Goal: Information Seeking & Learning: Learn about a topic

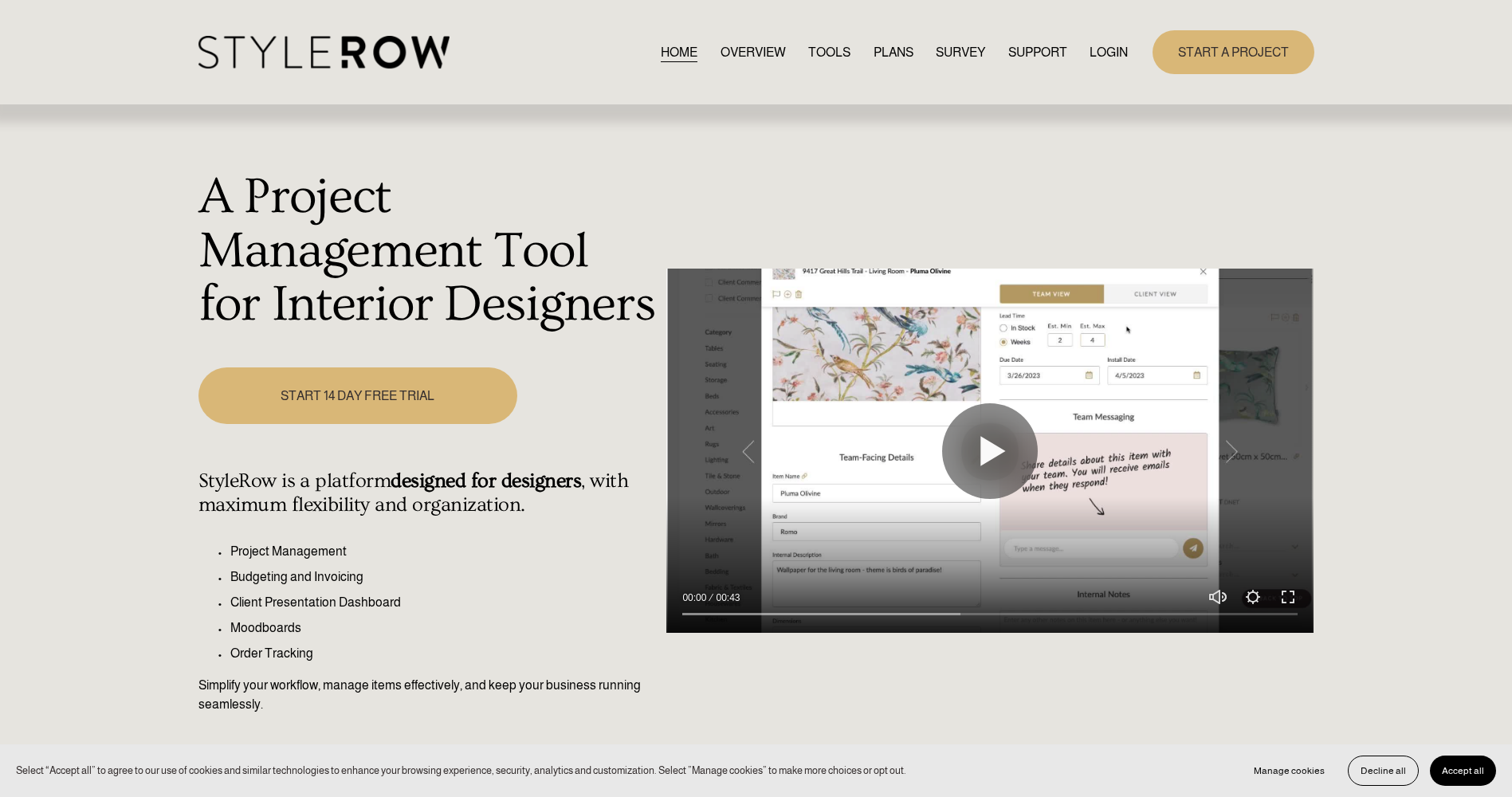
click at [1104, 44] on link "LOGIN" at bounding box center [1108, 52] width 38 height 22
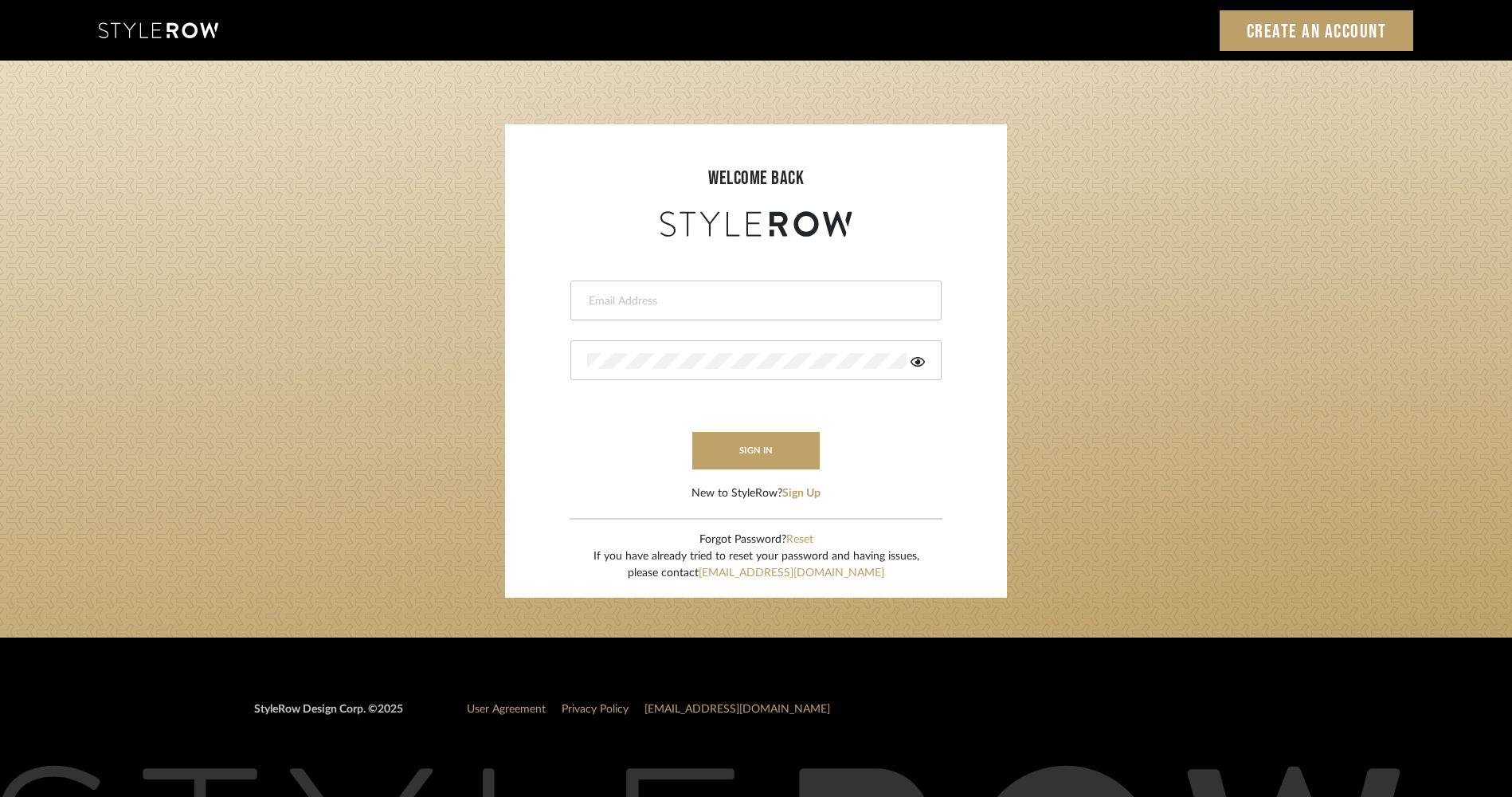
click at [694, 311] on div at bounding box center [756, 301] width 371 height 40
type input "Stylerowprojects1@mancini-design.com"
click at [746, 451] on button "sign in" at bounding box center [756, 451] width 128 height 37
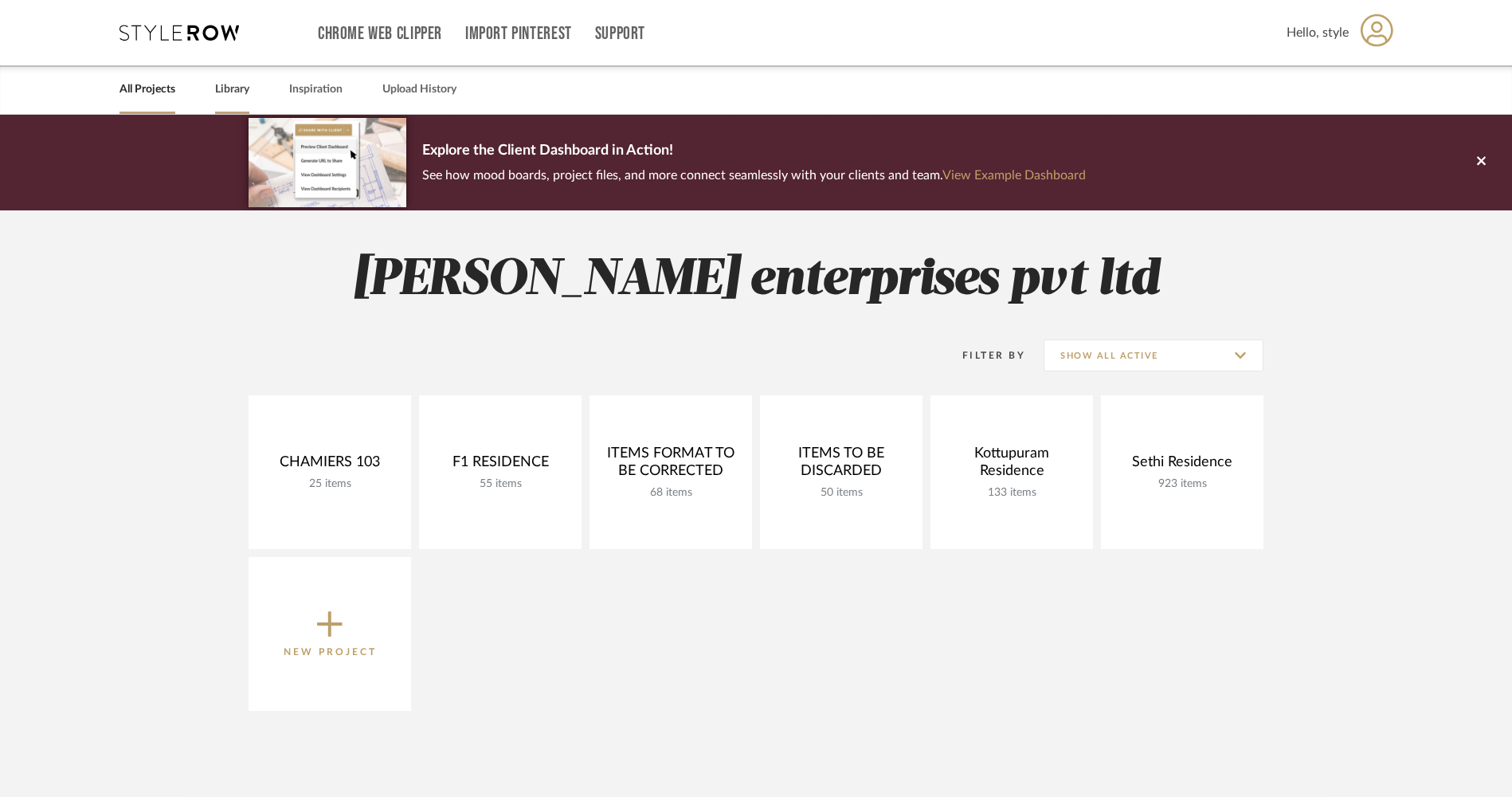
click at [224, 90] on link "Library" at bounding box center [233, 90] width 34 height 22
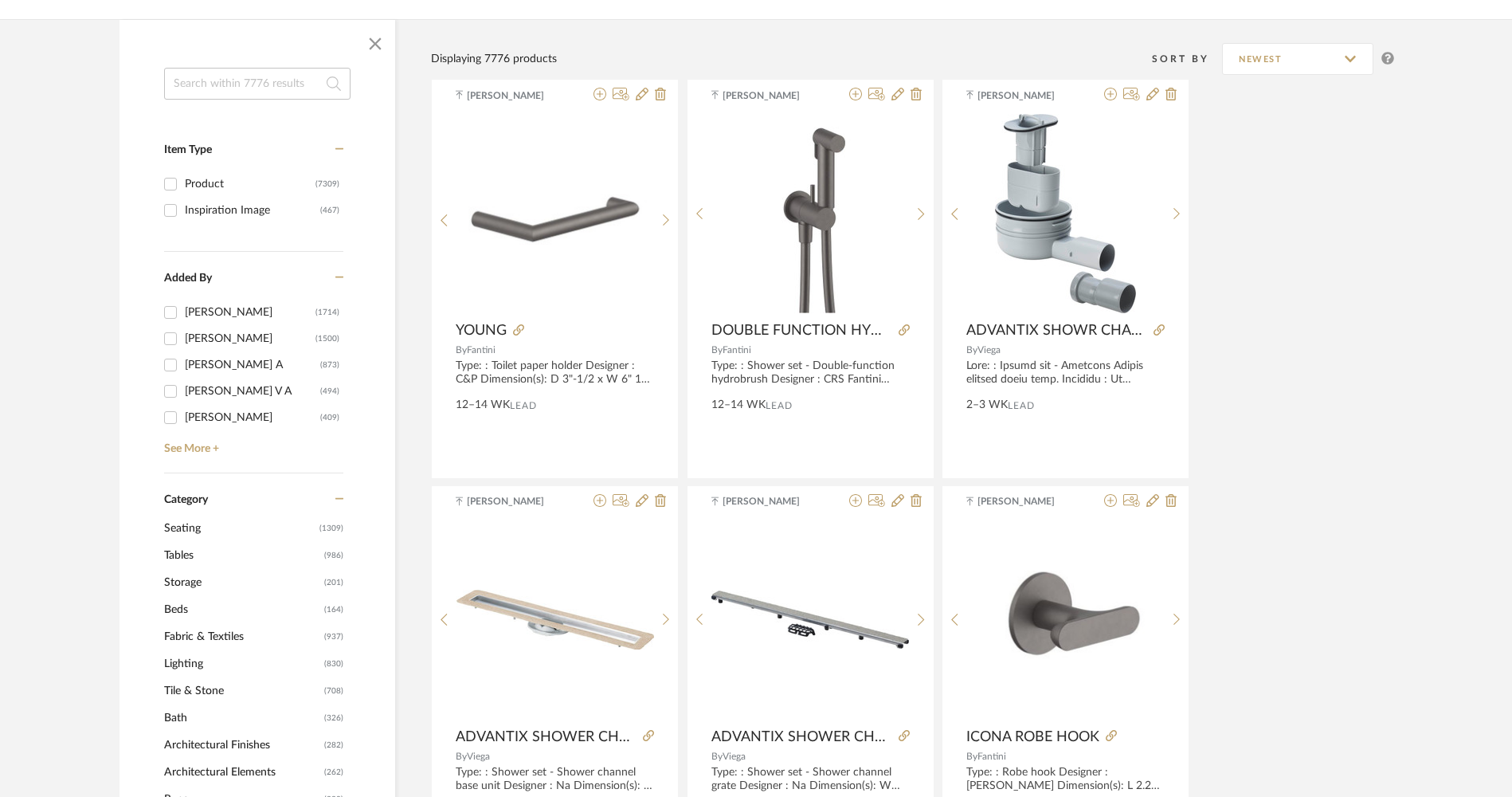
scroll to position [240, 0]
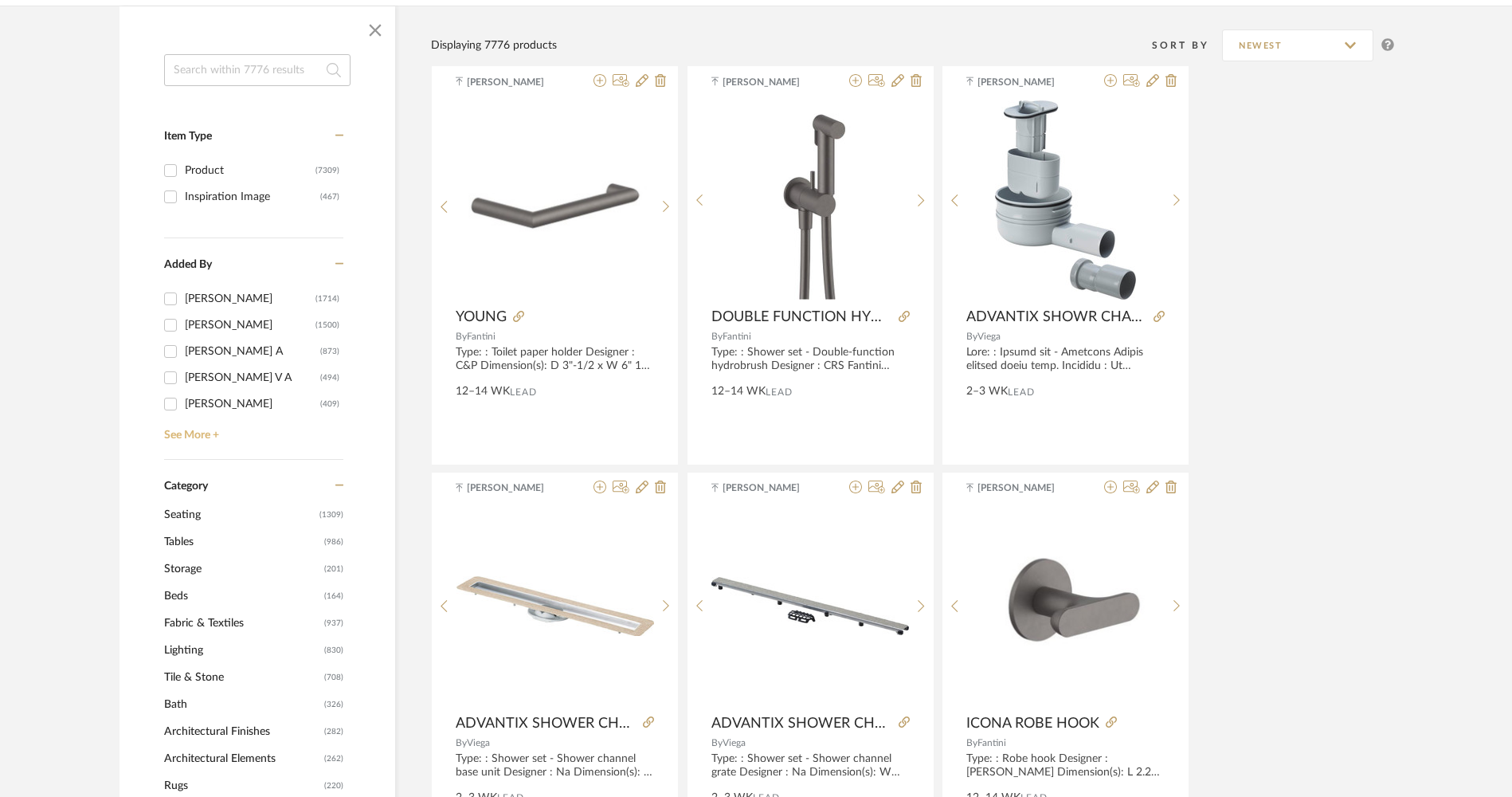
click at [210, 432] on link "See More +" at bounding box center [252, 430] width 183 height 26
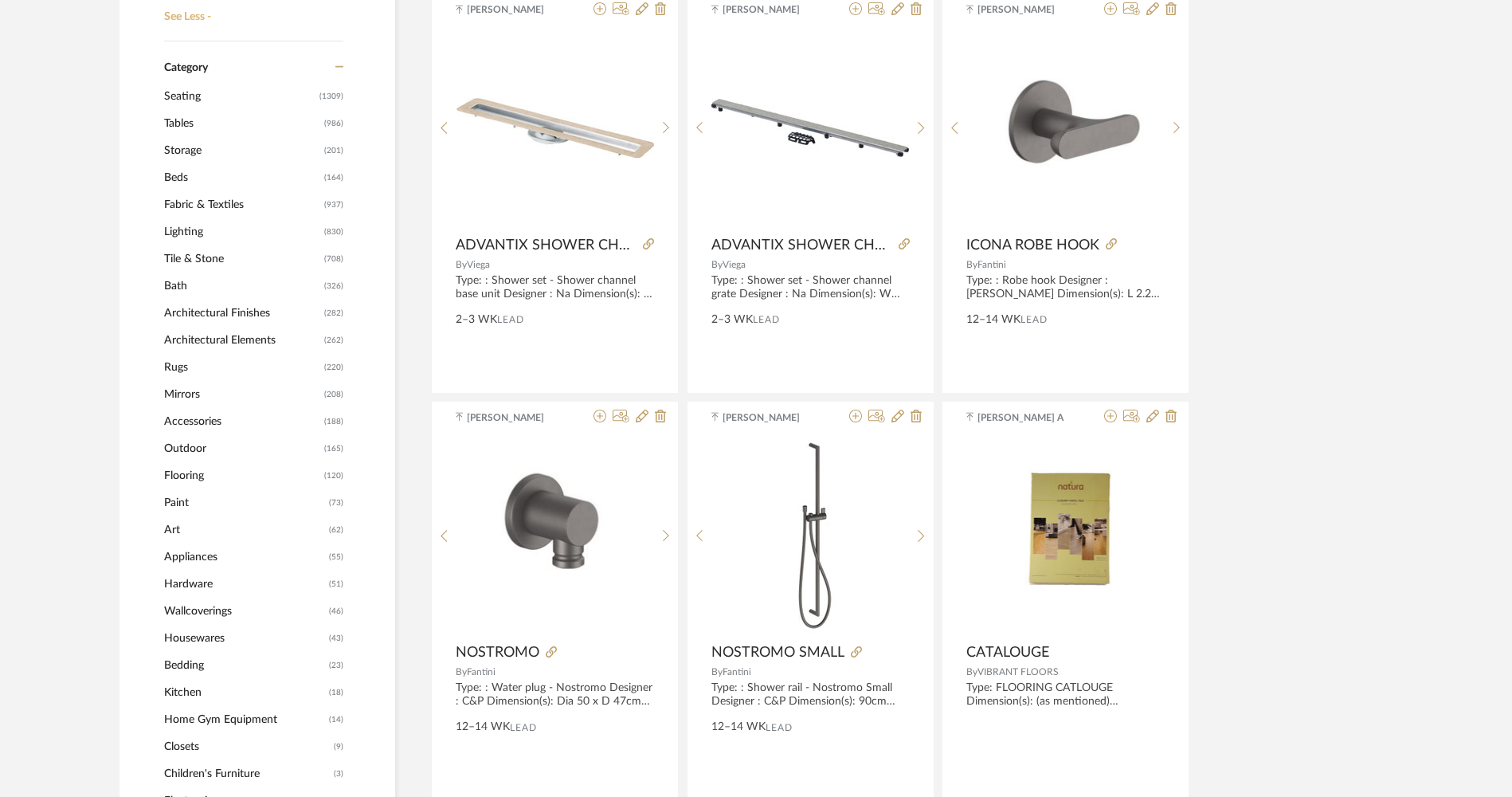
scroll to position [638, 0]
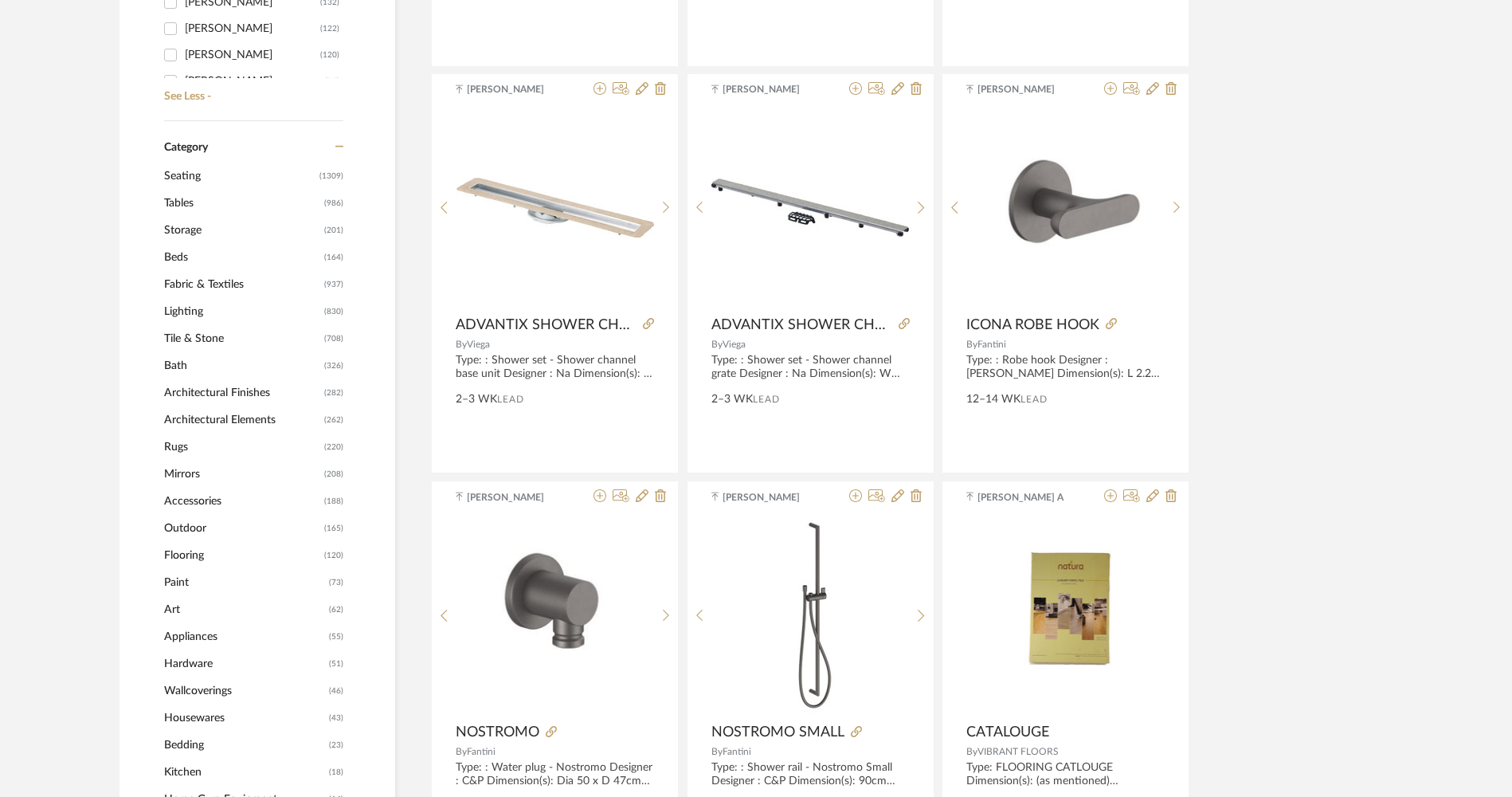
click at [342, 143] on icon at bounding box center [340, 147] width 9 height 11
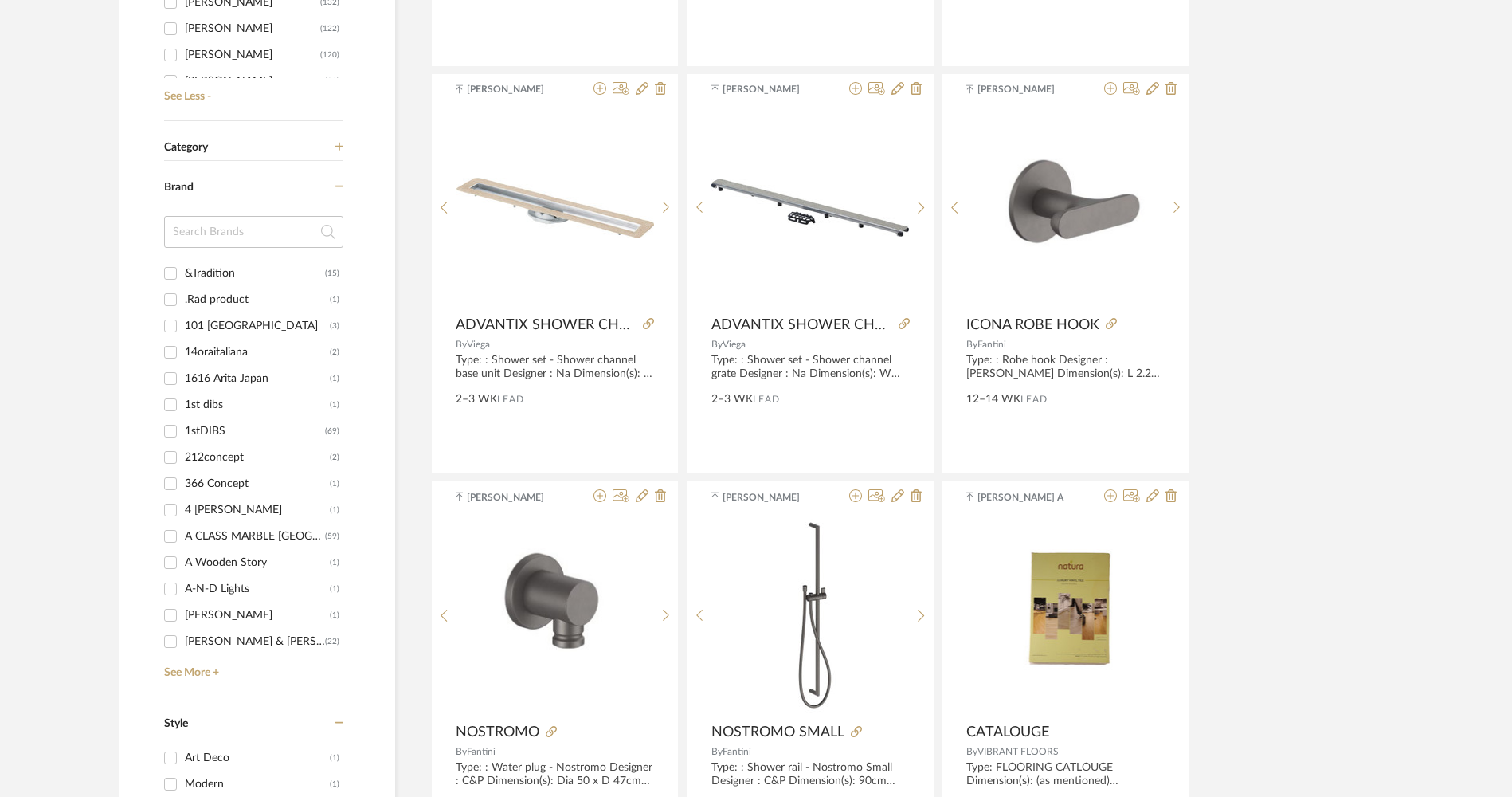
click at [334, 191] on label "Brand" at bounding box center [250, 195] width 172 height 27
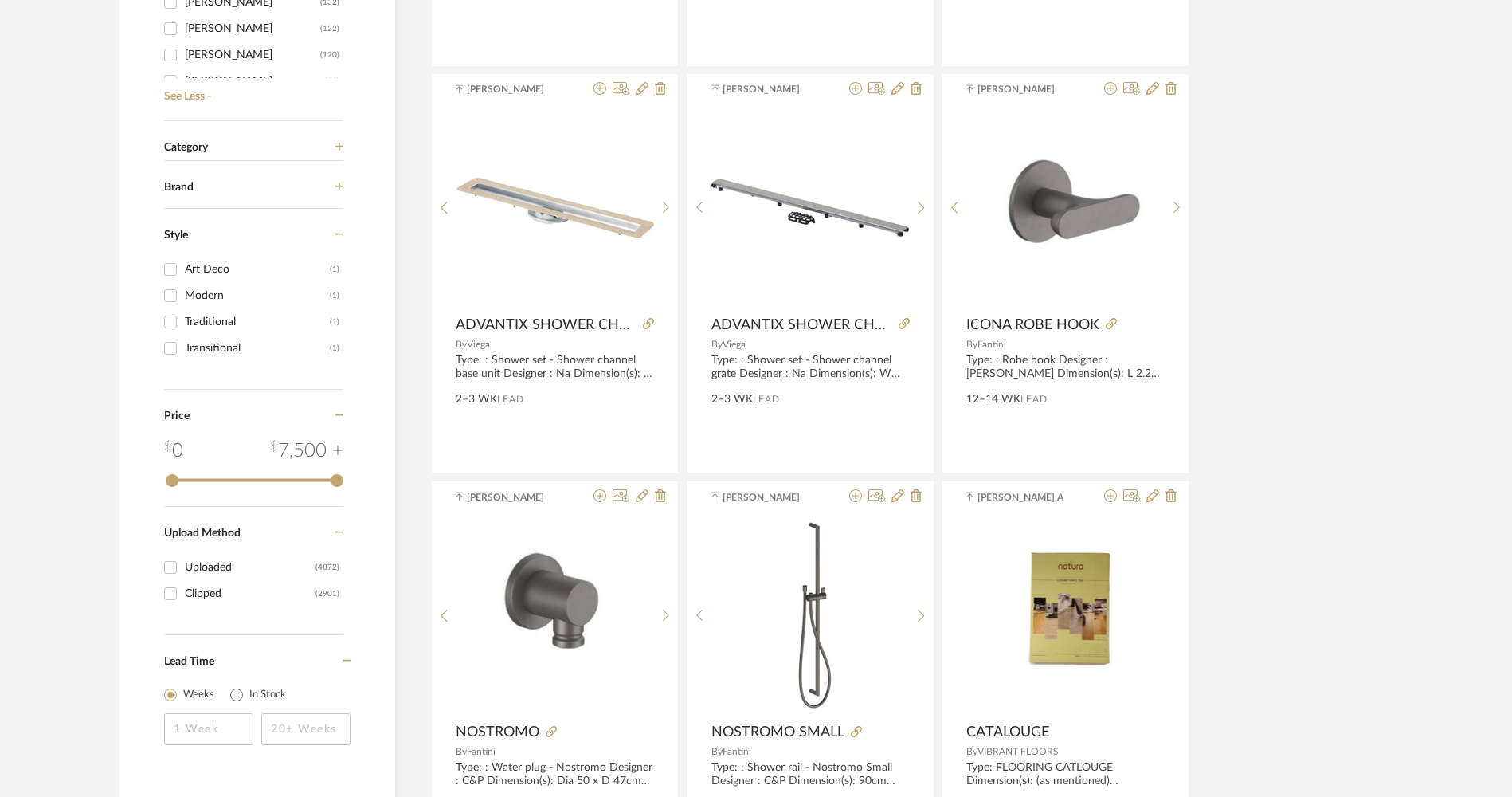
click at [342, 227] on div "Style" at bounding box center [254, 232] width 179 height 47
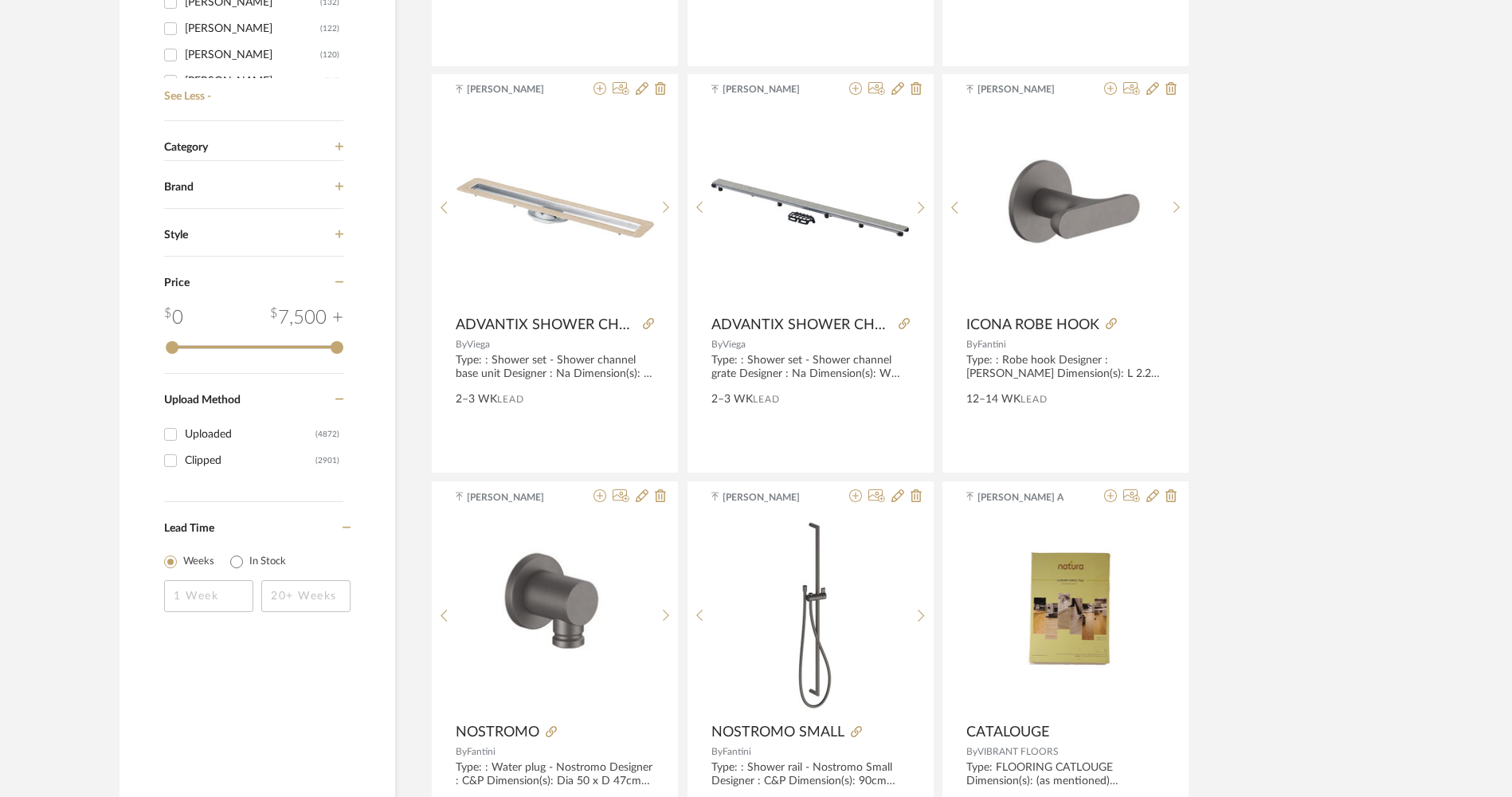
click at [340, 279] on icon at bounding box center [340, 283] width 9 height 11
click at [339, 325] on icon at bounding box center [340, 330] width 9 height 11
click at [345, 381] on icon at bounding box center [346, 378] width 9 height 11
click at [338, 147] on icon at bounding box center [340, 147] width 9 height 9
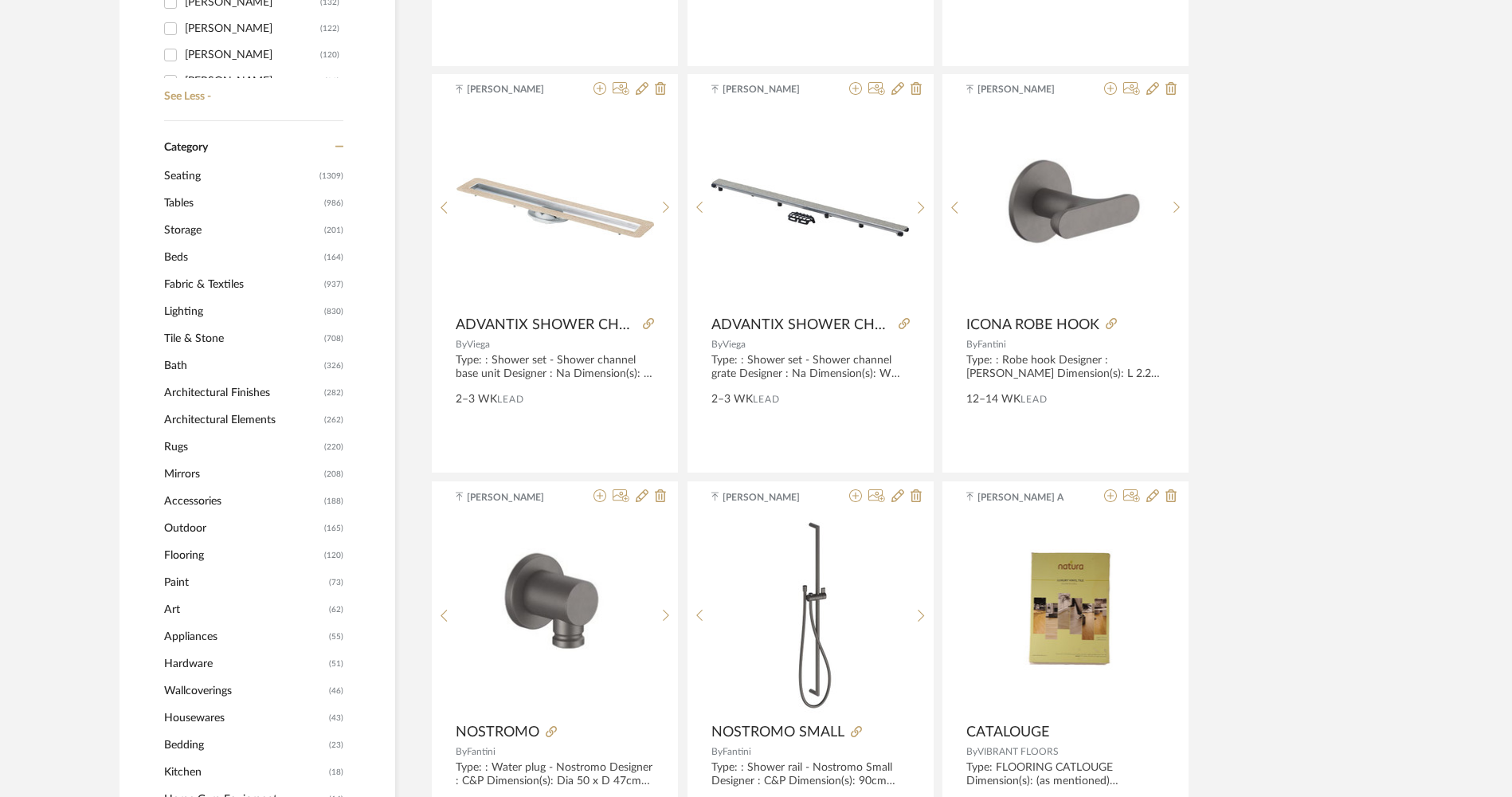
click at [256, 180] on span "Seating" at bounding box center [239, 176] width 152 height 27
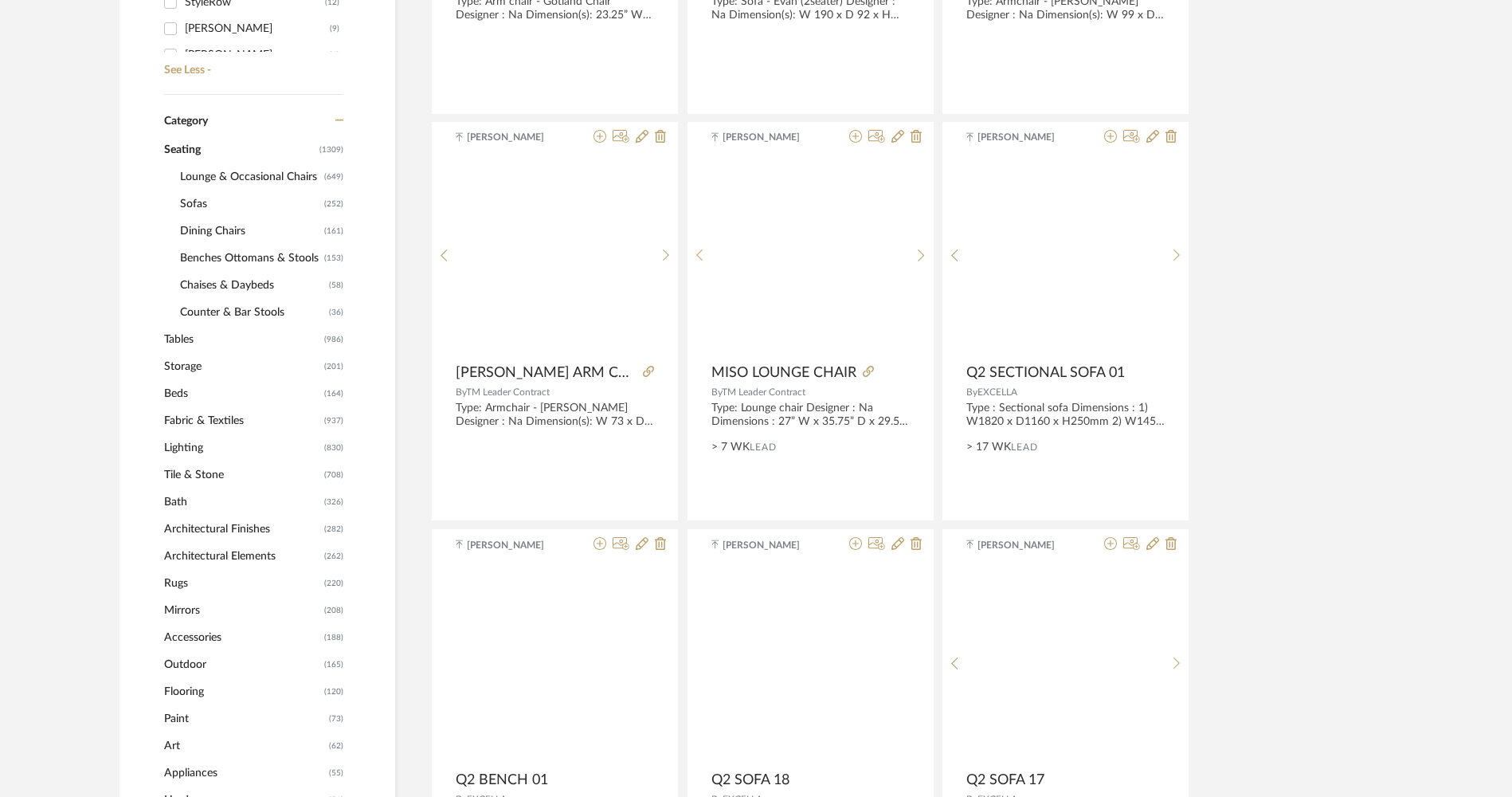
scroll to position [583, 0]
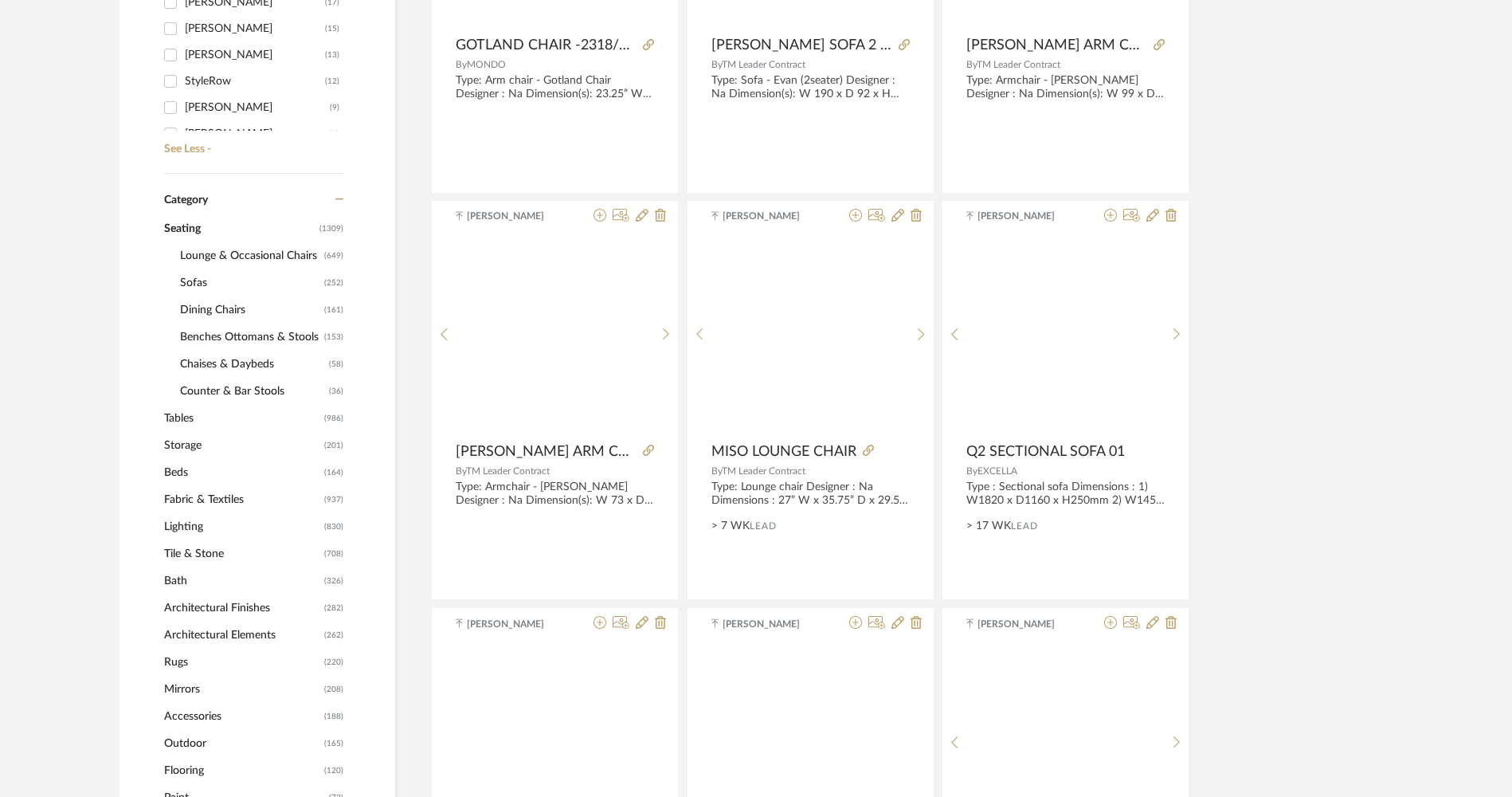
click at [245, 177] on div "Category" at bounding box center [254, 190] width 179 height 33
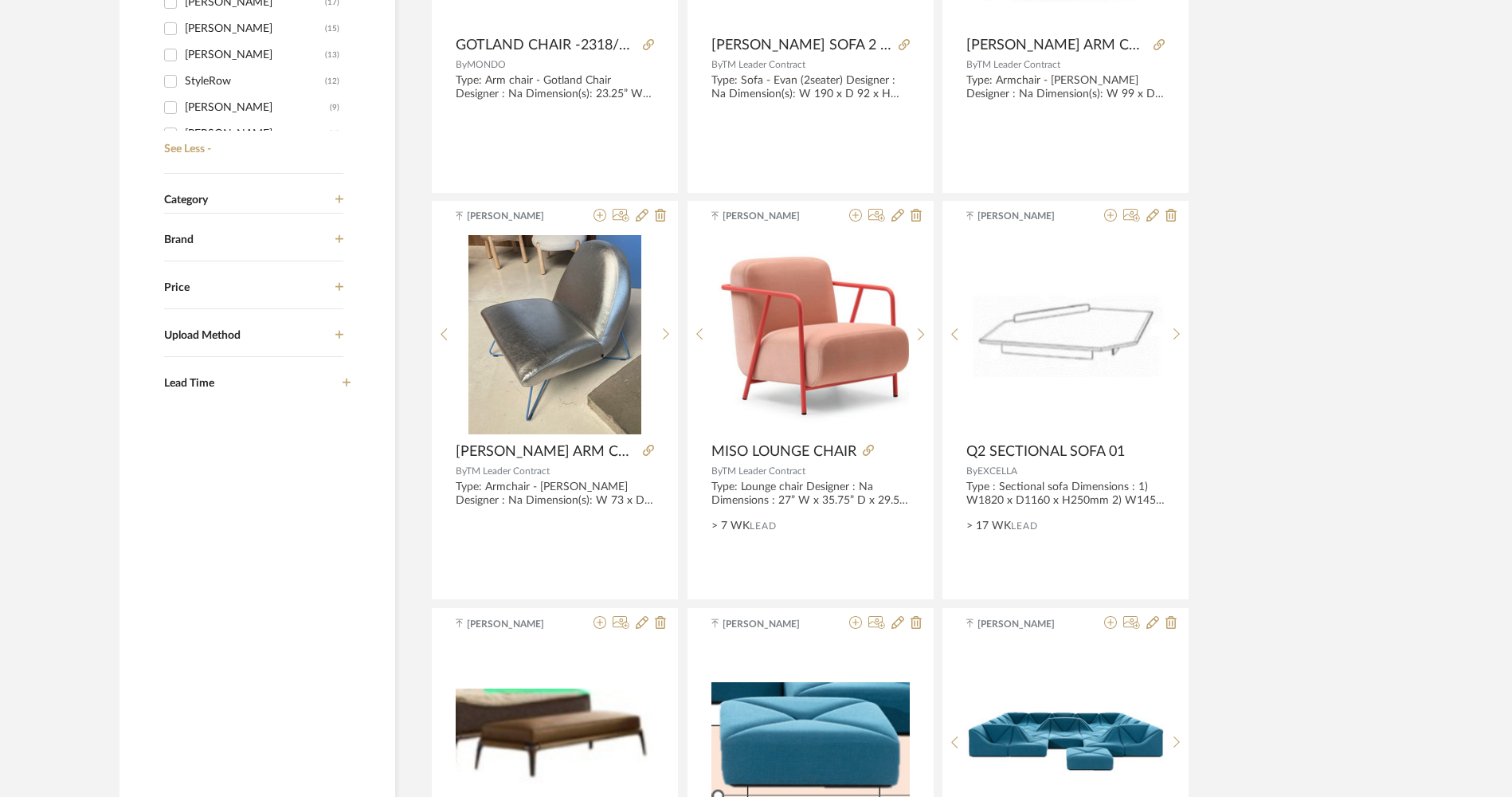
click at [248, 191] on div "Category" at bounding box center [254, 190] width 179 height 33
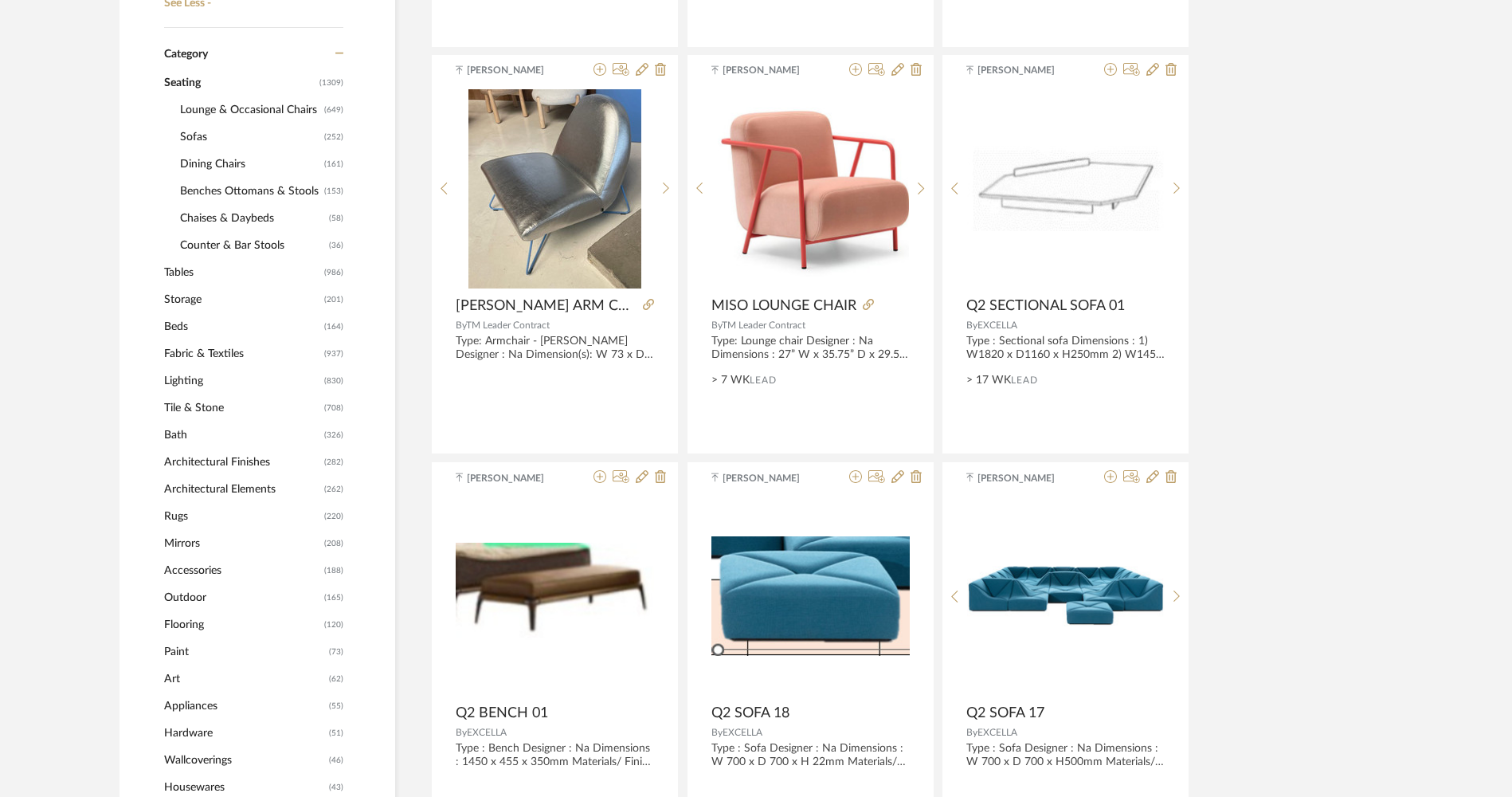
scroll to position [743, 0]
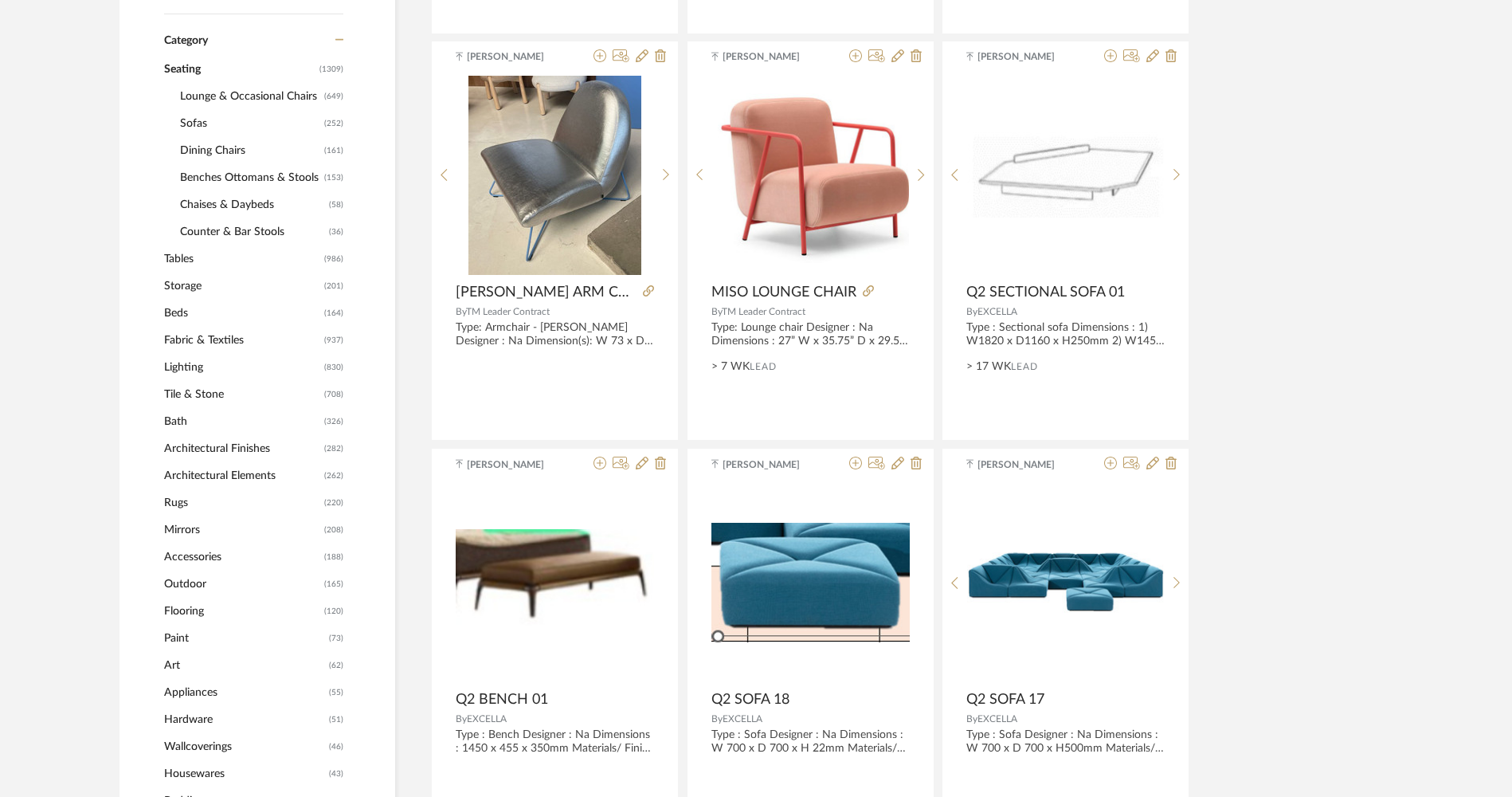
click at [239, 70] on span "Seating" at bounding box center [239, 69] width 152 height 27
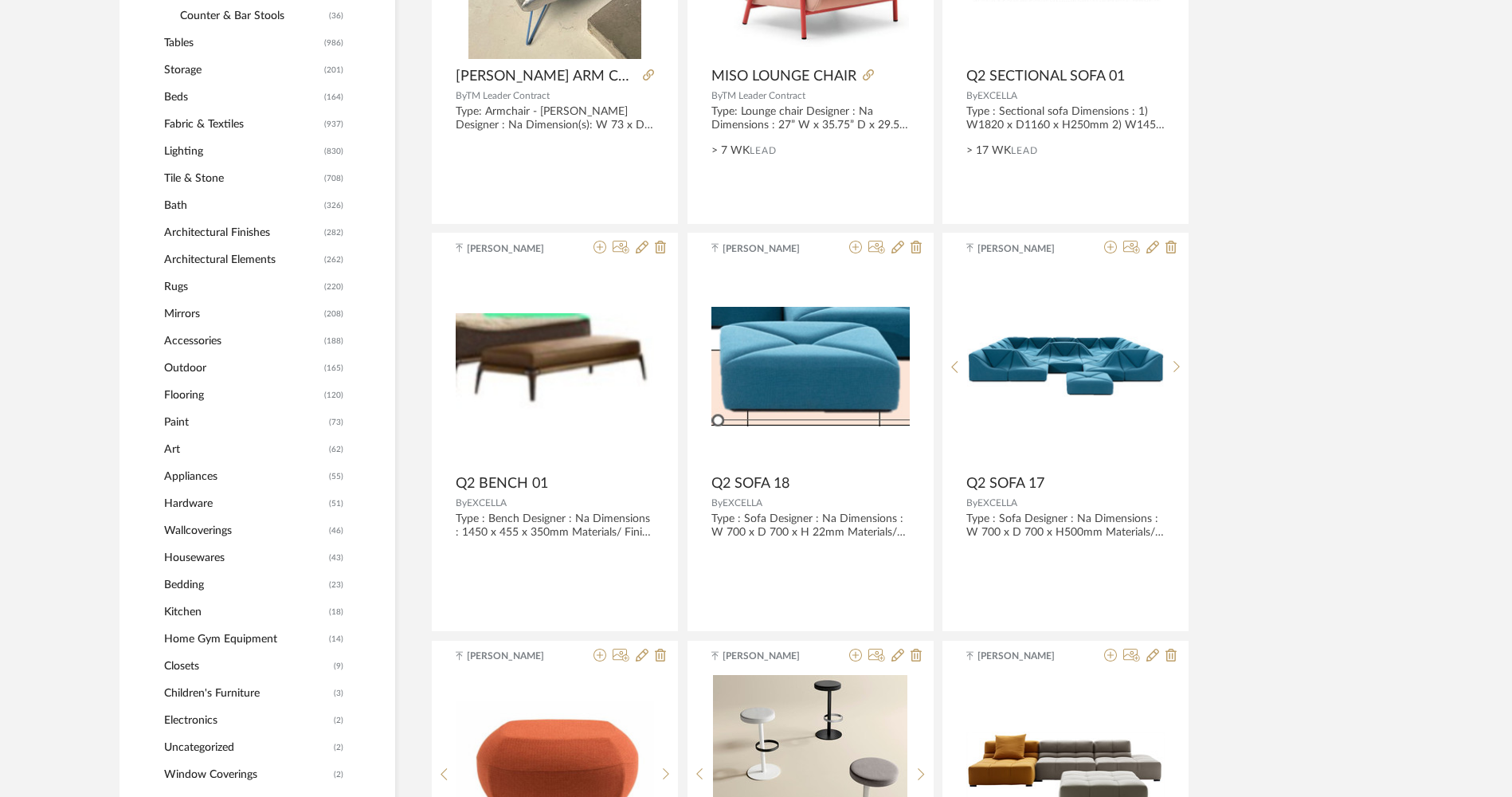
scroll to position [981, 0]
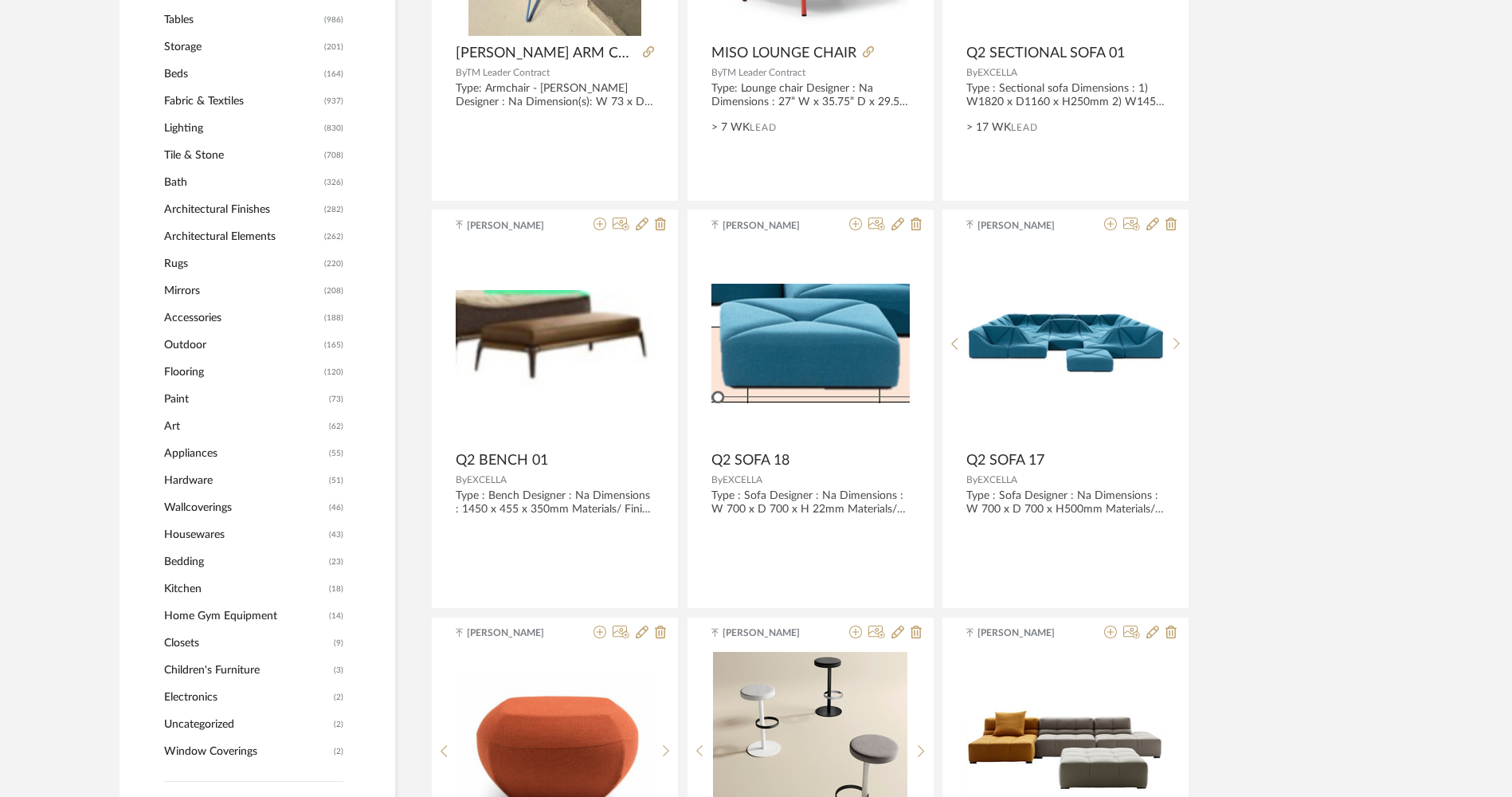
click at [249, 131] on span "Lighting" at bounding box center [242, 128] width 156 height 27
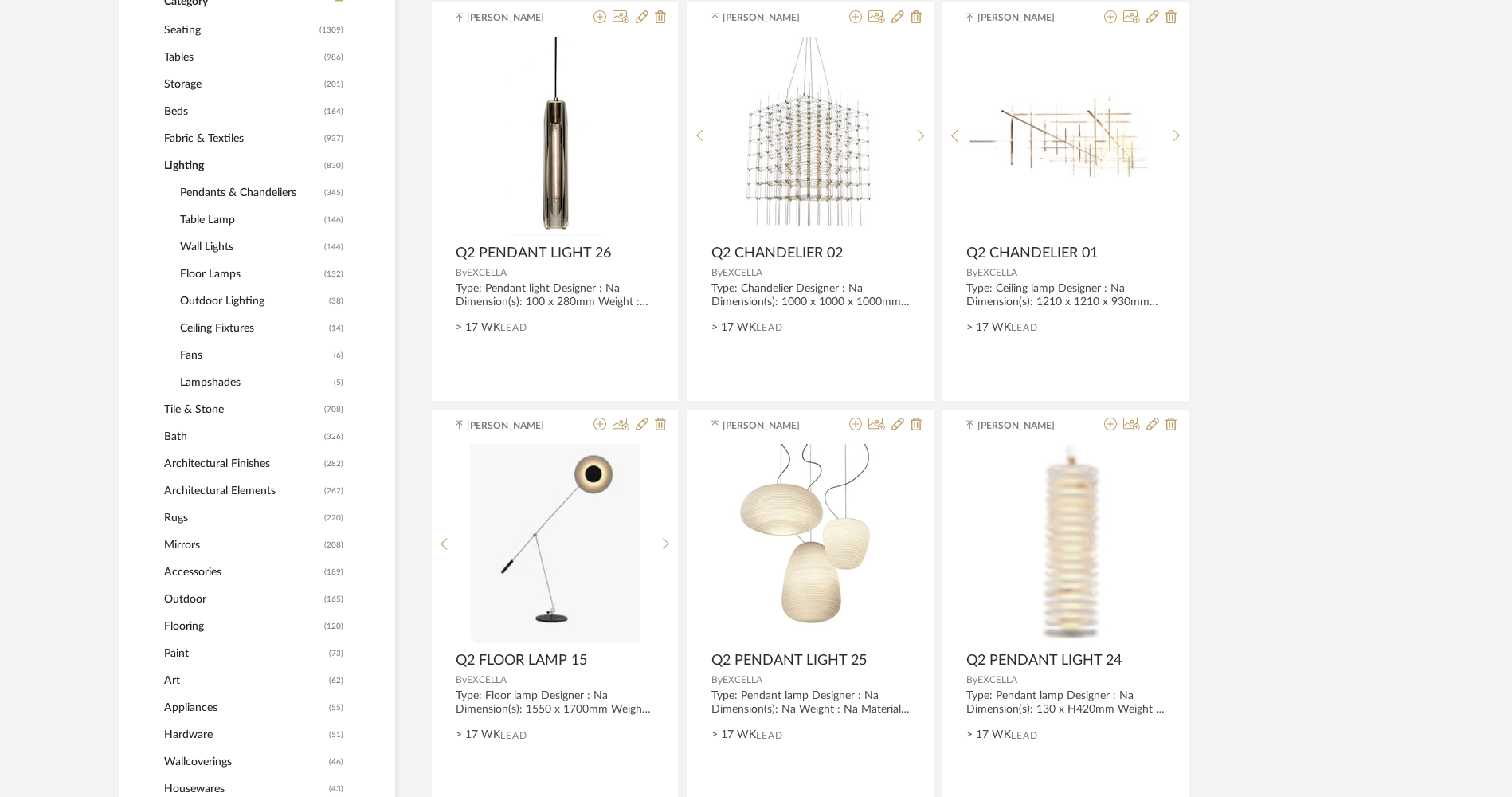
scroll to position [743, 0]
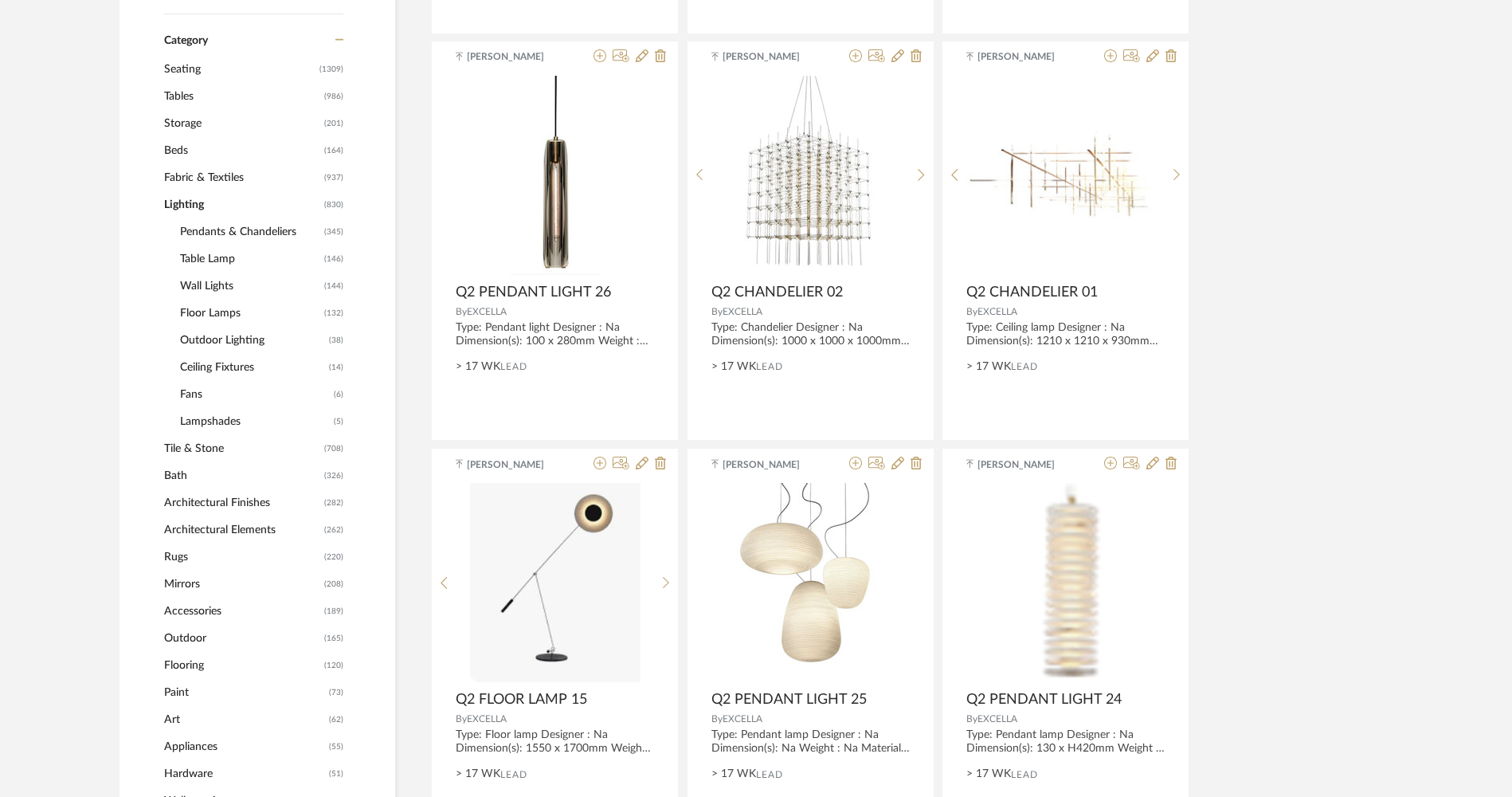
click at [259, 235] on span "Pendants & Chandeliers" at bounding box center [250, 232] width 140 height 27
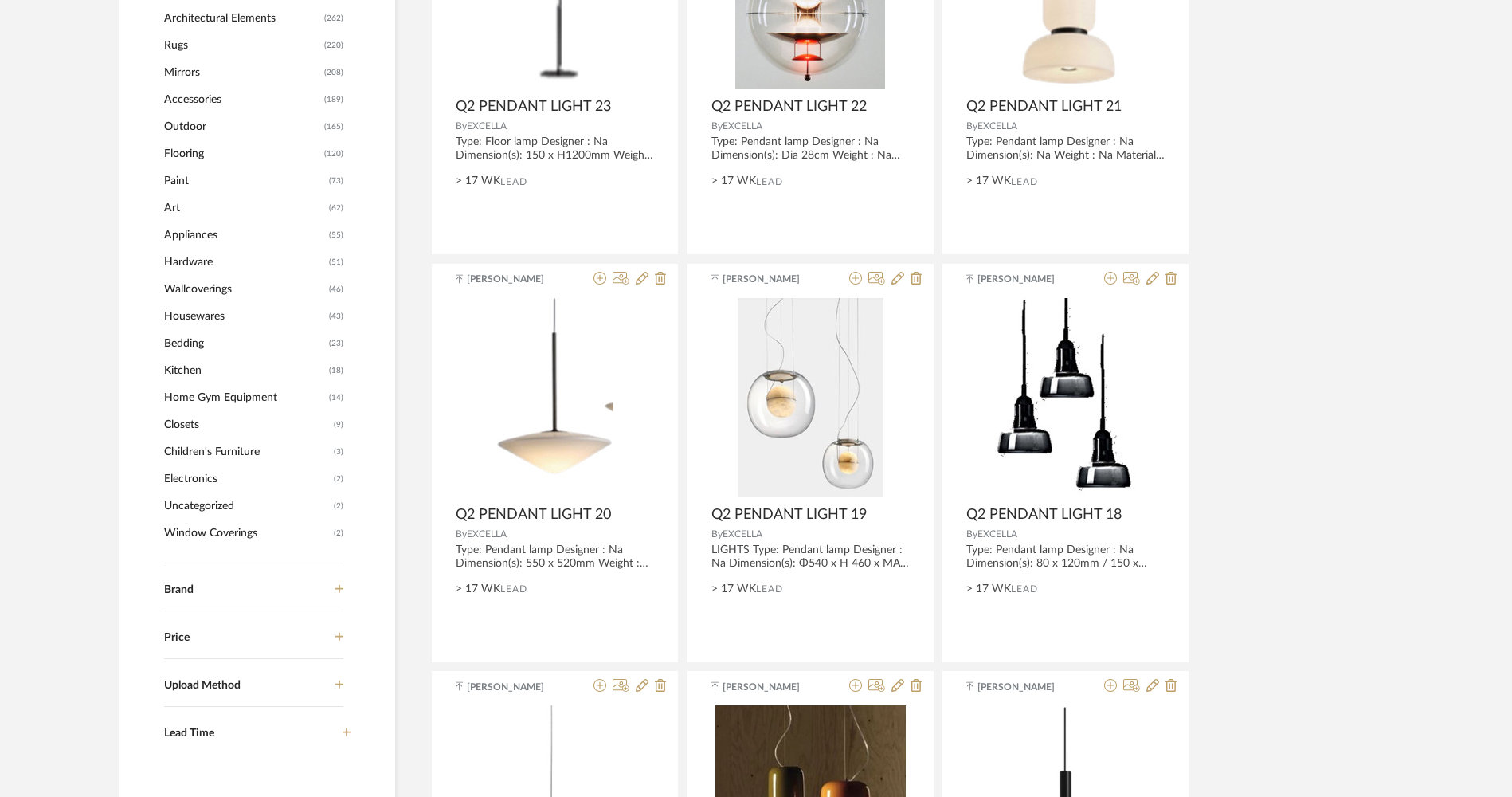
scroll to position [1540, 0]
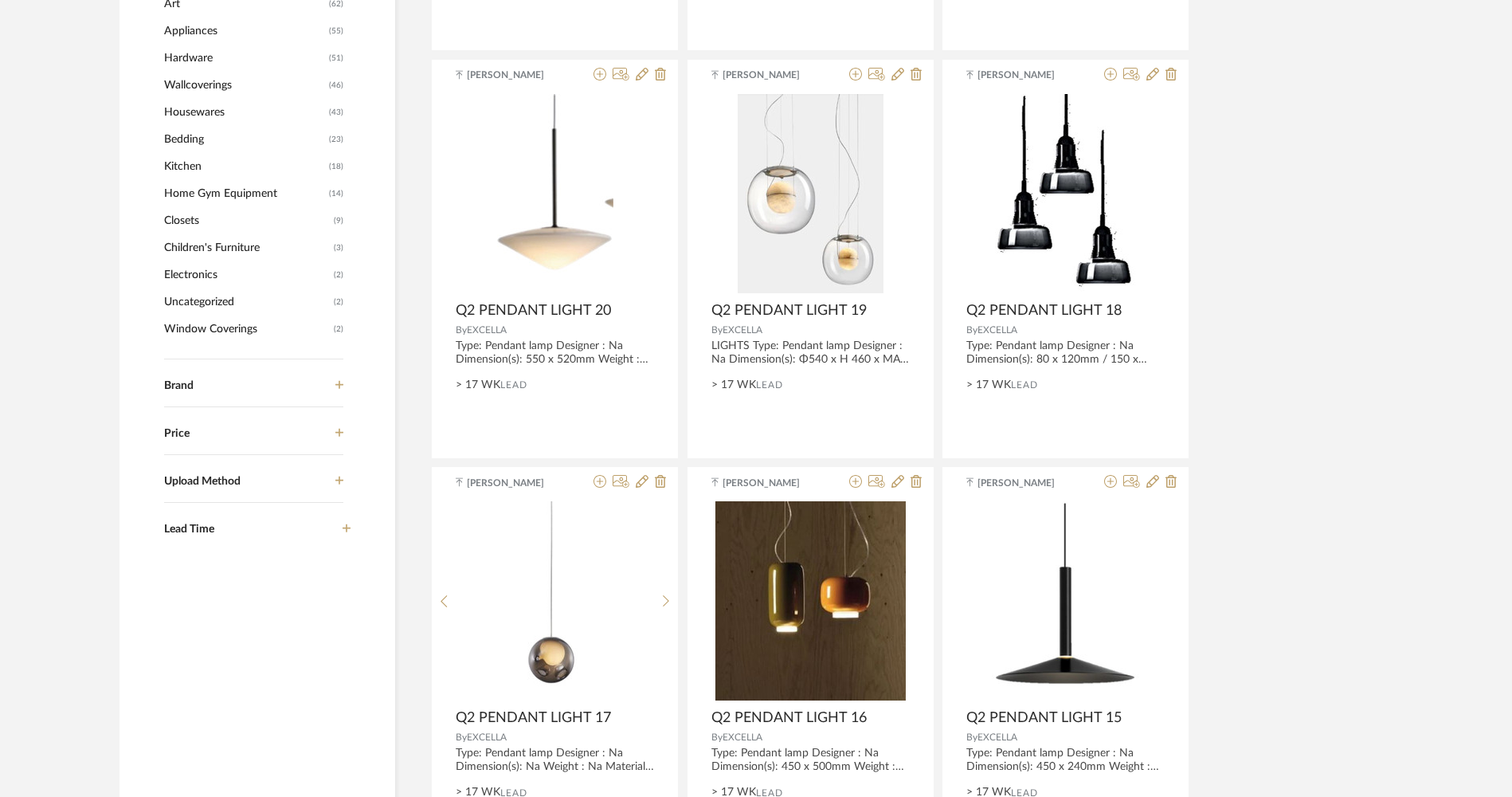
click at [283, 380] on label "Brand" at bounding box center [250, 393] width 172 height 27
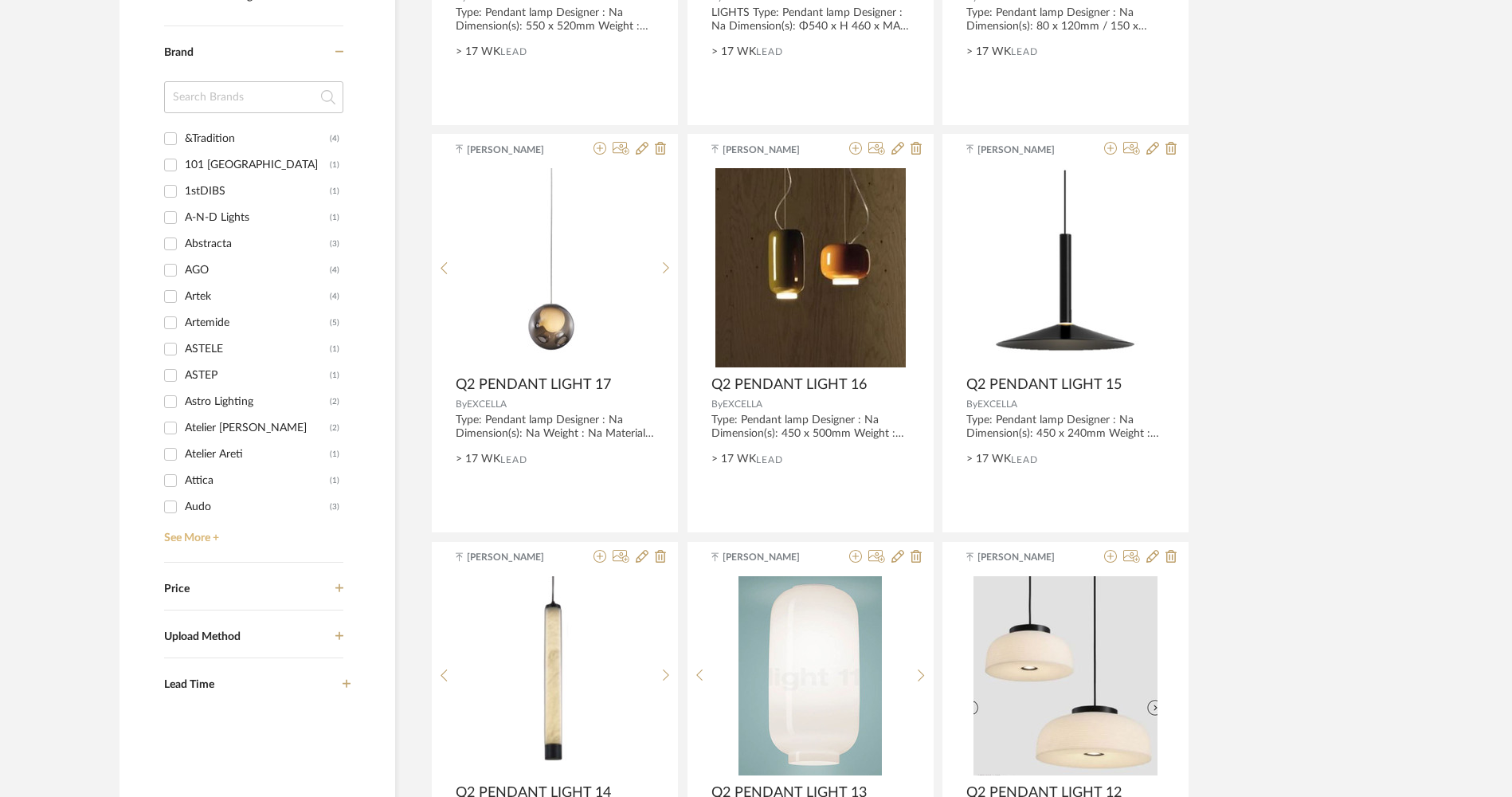
scroll to position [1858, 0]
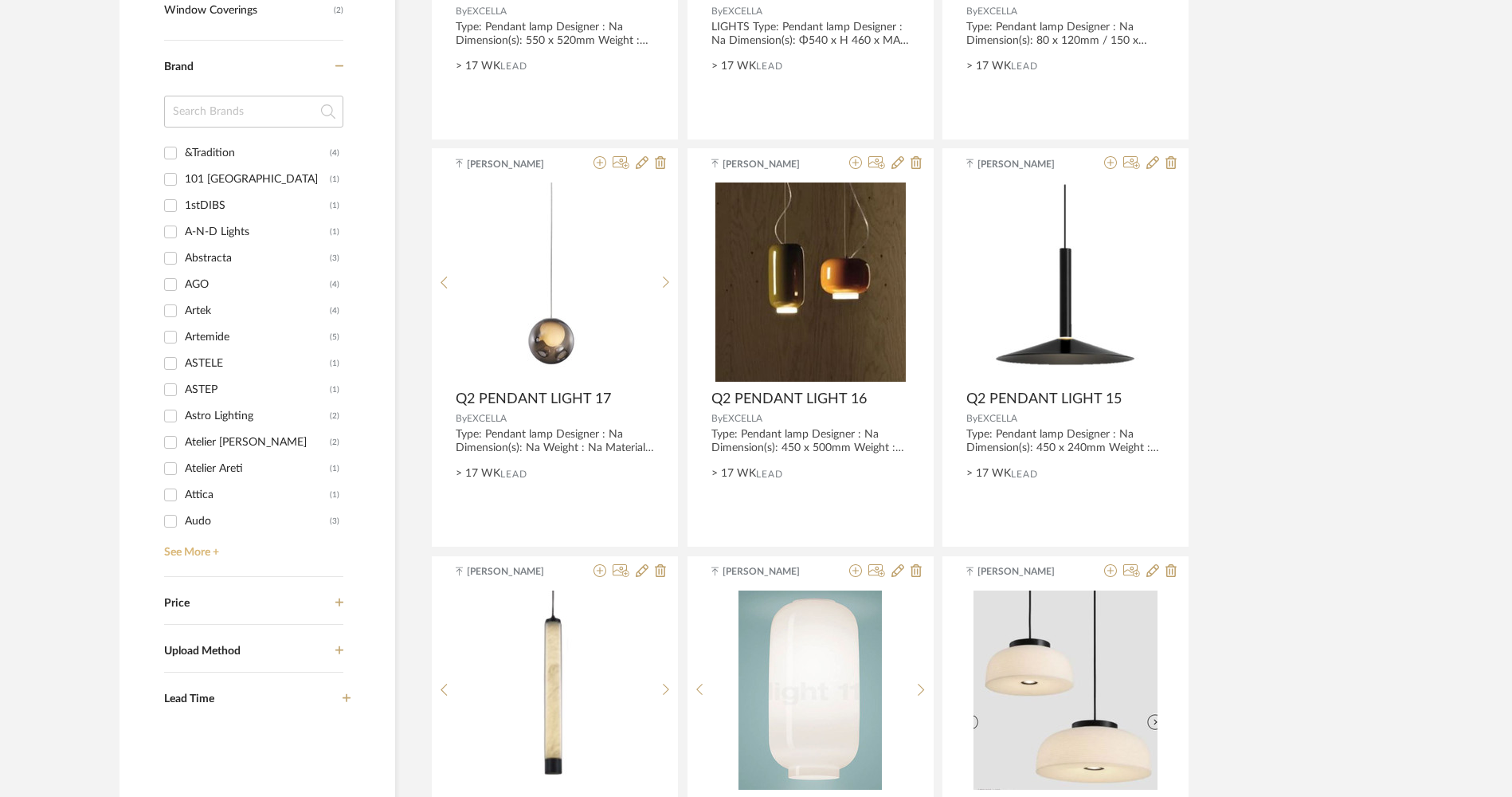
click at [190, 548] on link "See More +" at bounding box center [252, 547] width 183 height 26
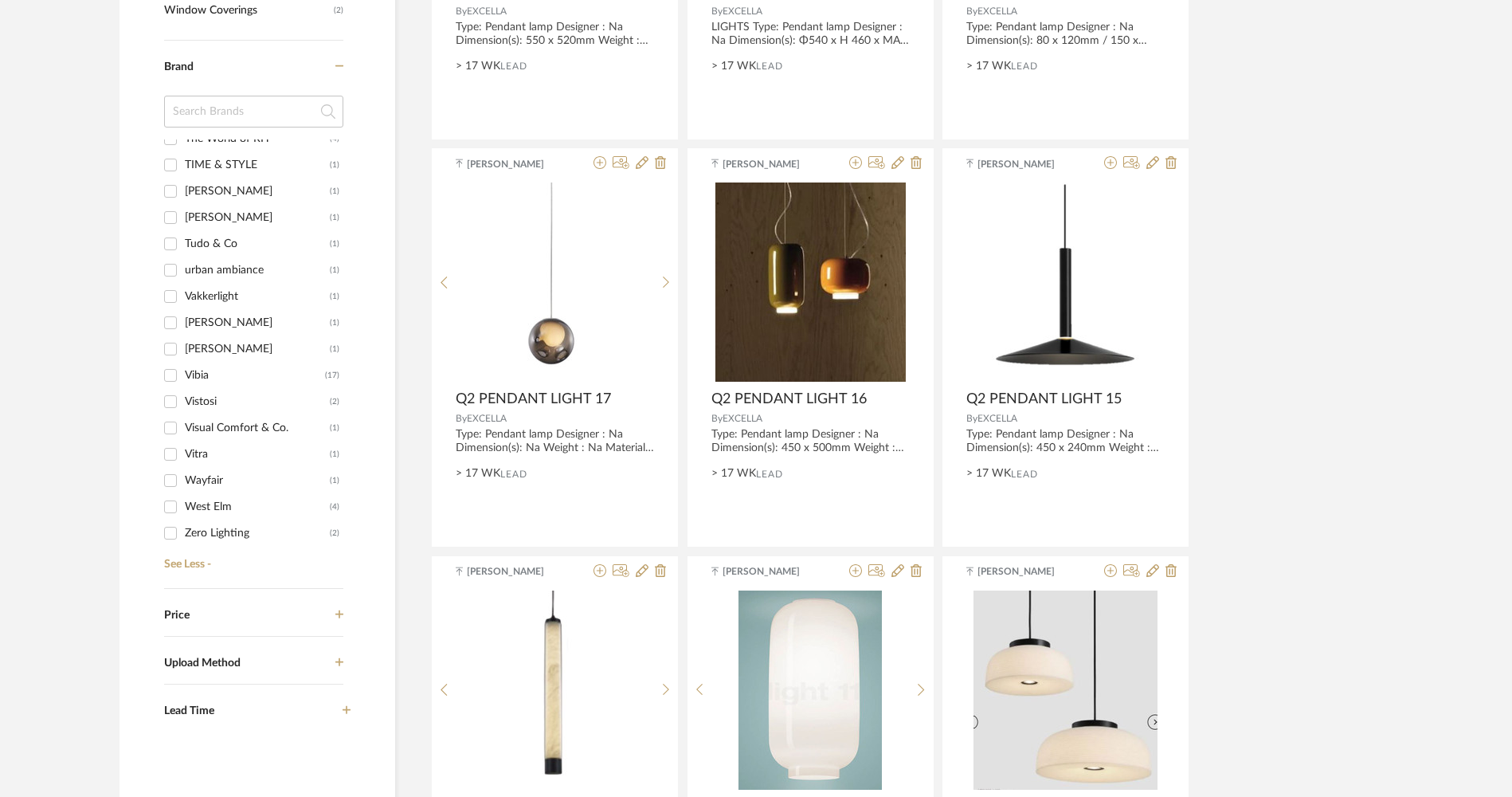
click at [222, 532] on div "Zero Lighting" at bounding box center [258, 533] width 145 height 26
click at [183, 532] on input "Zero Lighting (2)" at bounding box center [170, 533] width 26 height 26
checkbox input "true"
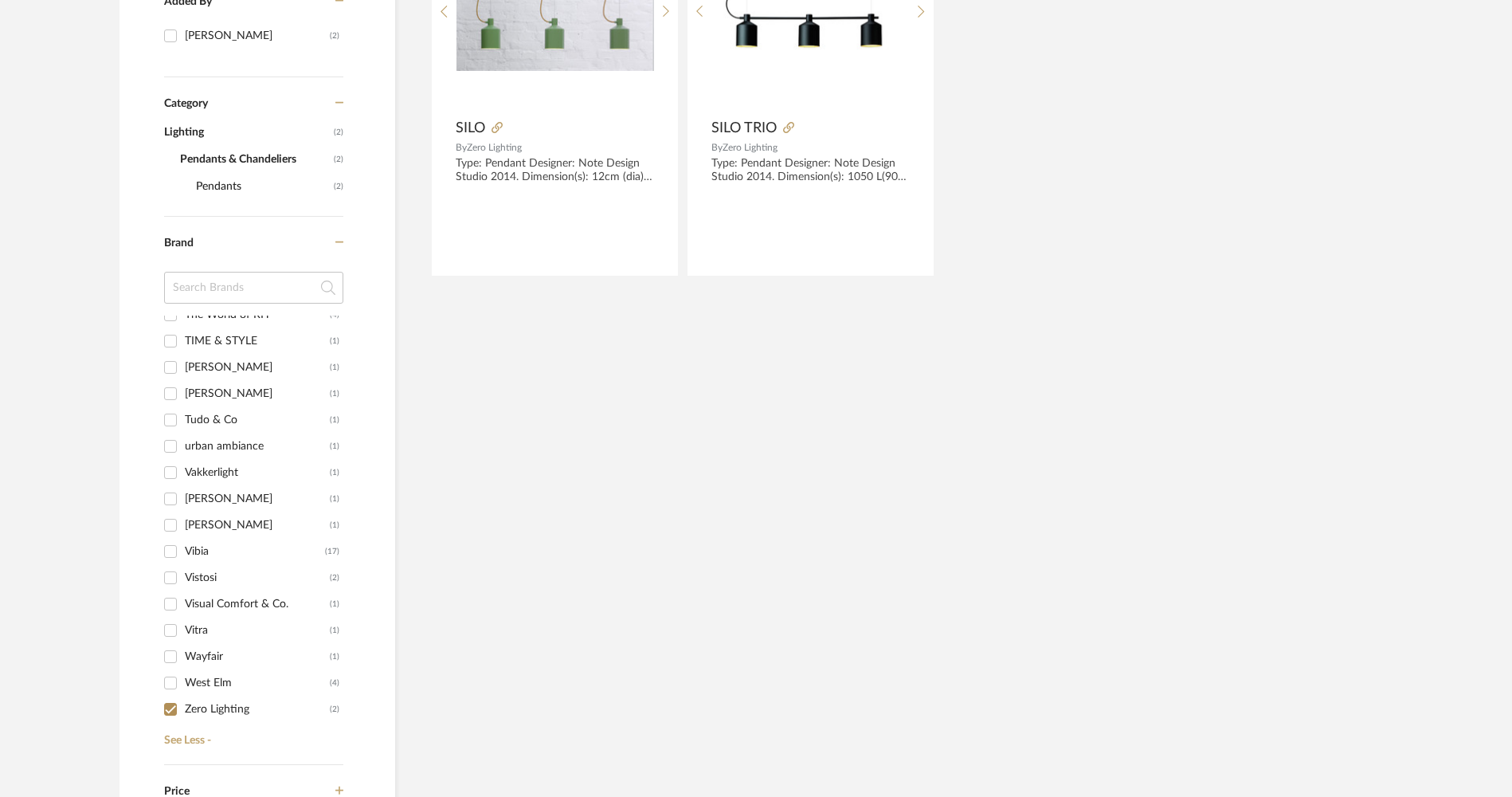
scroll to position [525, 0]
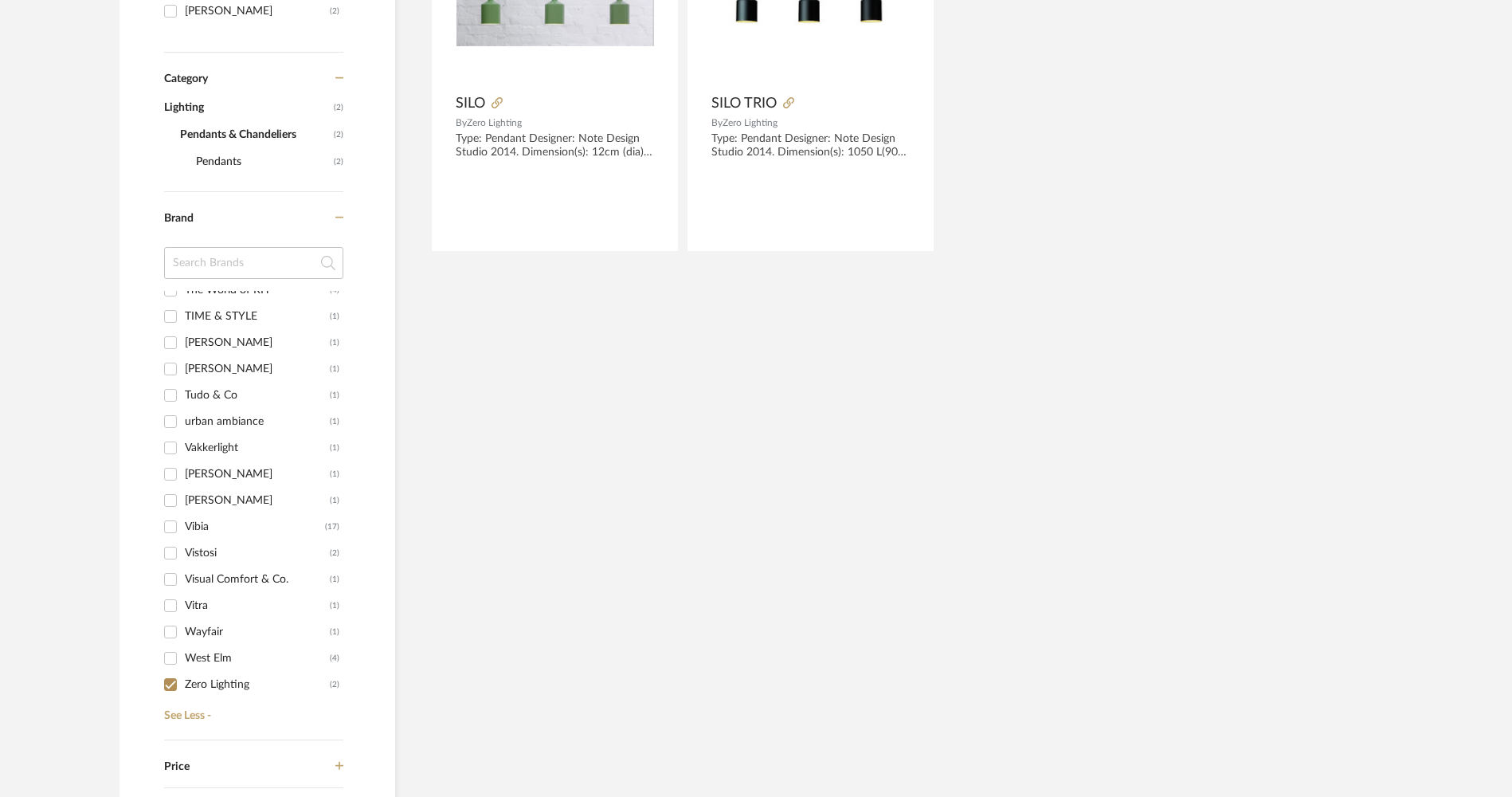
click at [233, 656] on div "West Elm" at bounding box center [258, 659] width 145 height 26
click at [183, 656] on input "West Elm (4)" at bounding box center [170, 659] width 26 height 26
checkbox input "true"
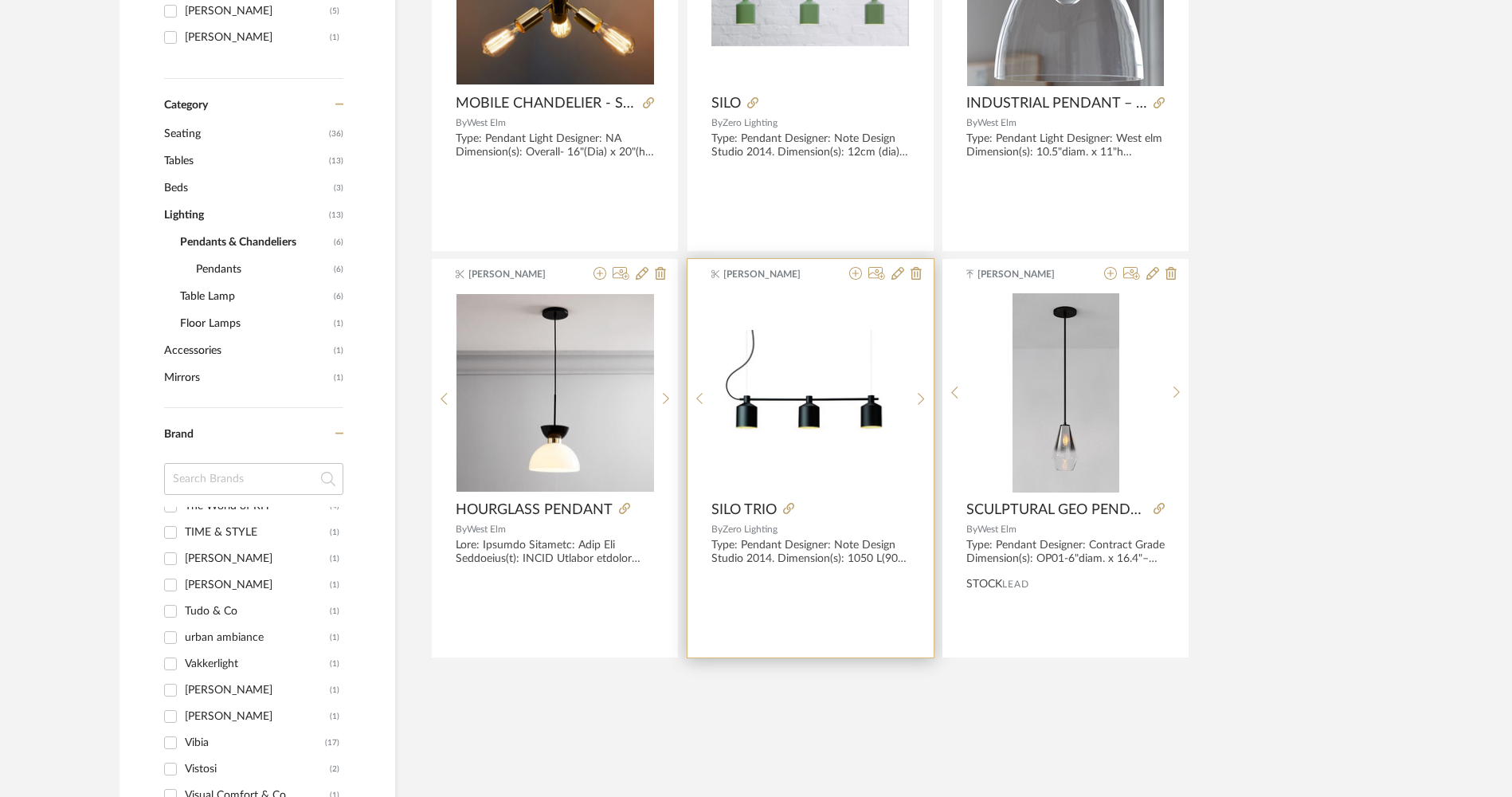
scroll to position [445, 0]
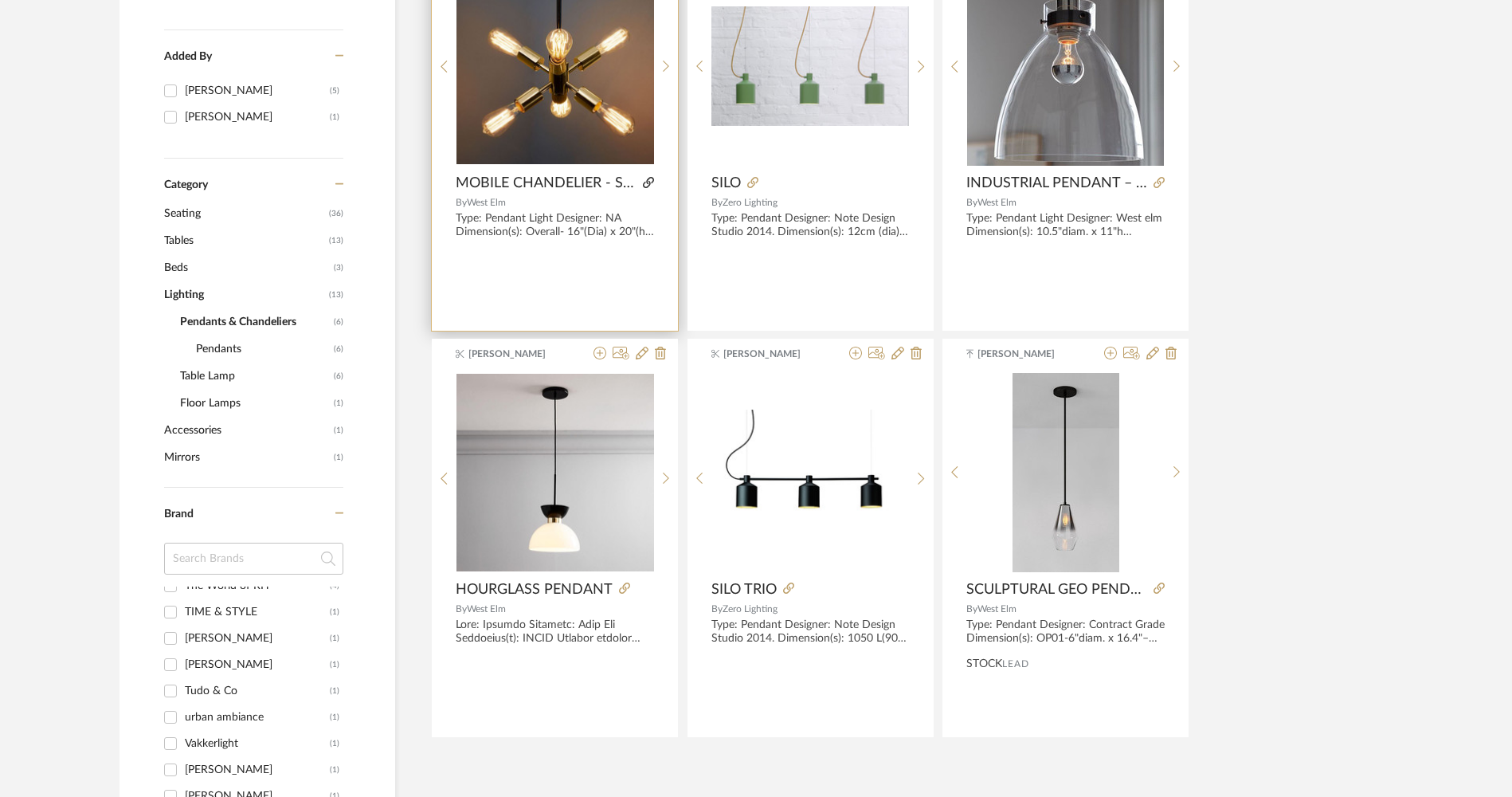
click at [644, 182] on icon at bounding box center [649, 182] width 11 height 11
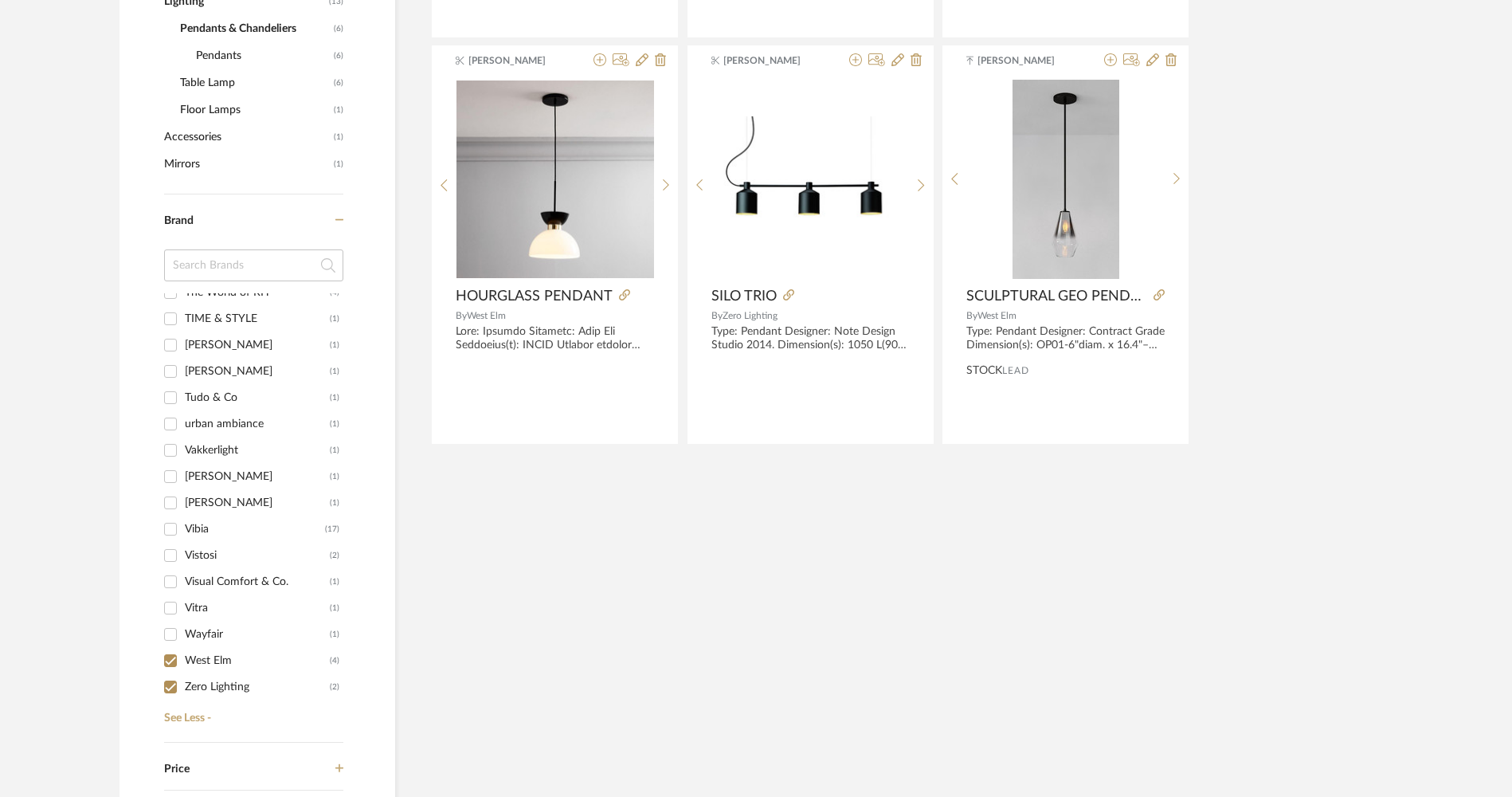
scroll to position [764, 0]
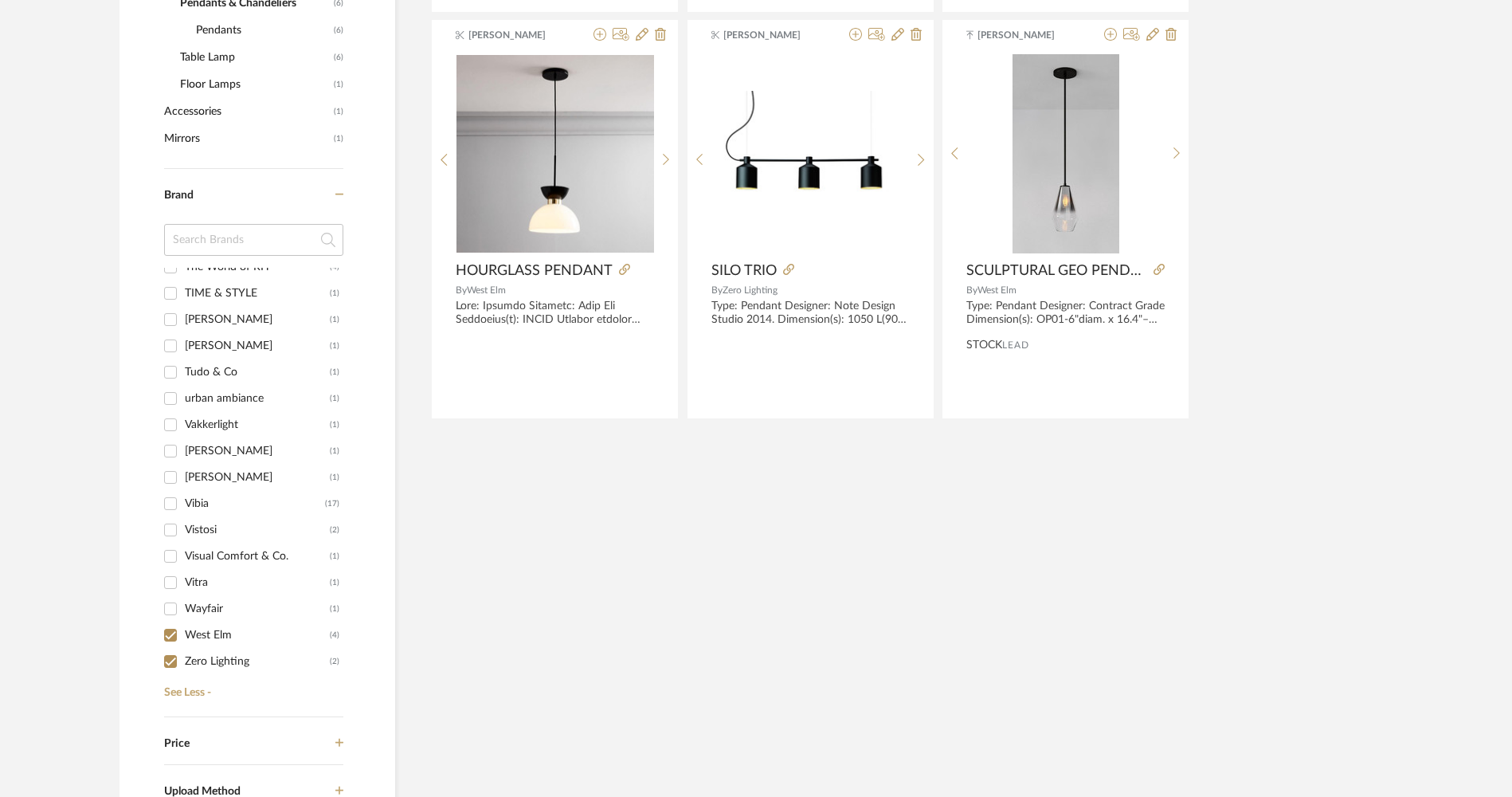
click at [176, 656] on input "Zero Lighting (2)" at bounding box center [170, 661] width 26 height 26
checkbox input "false"
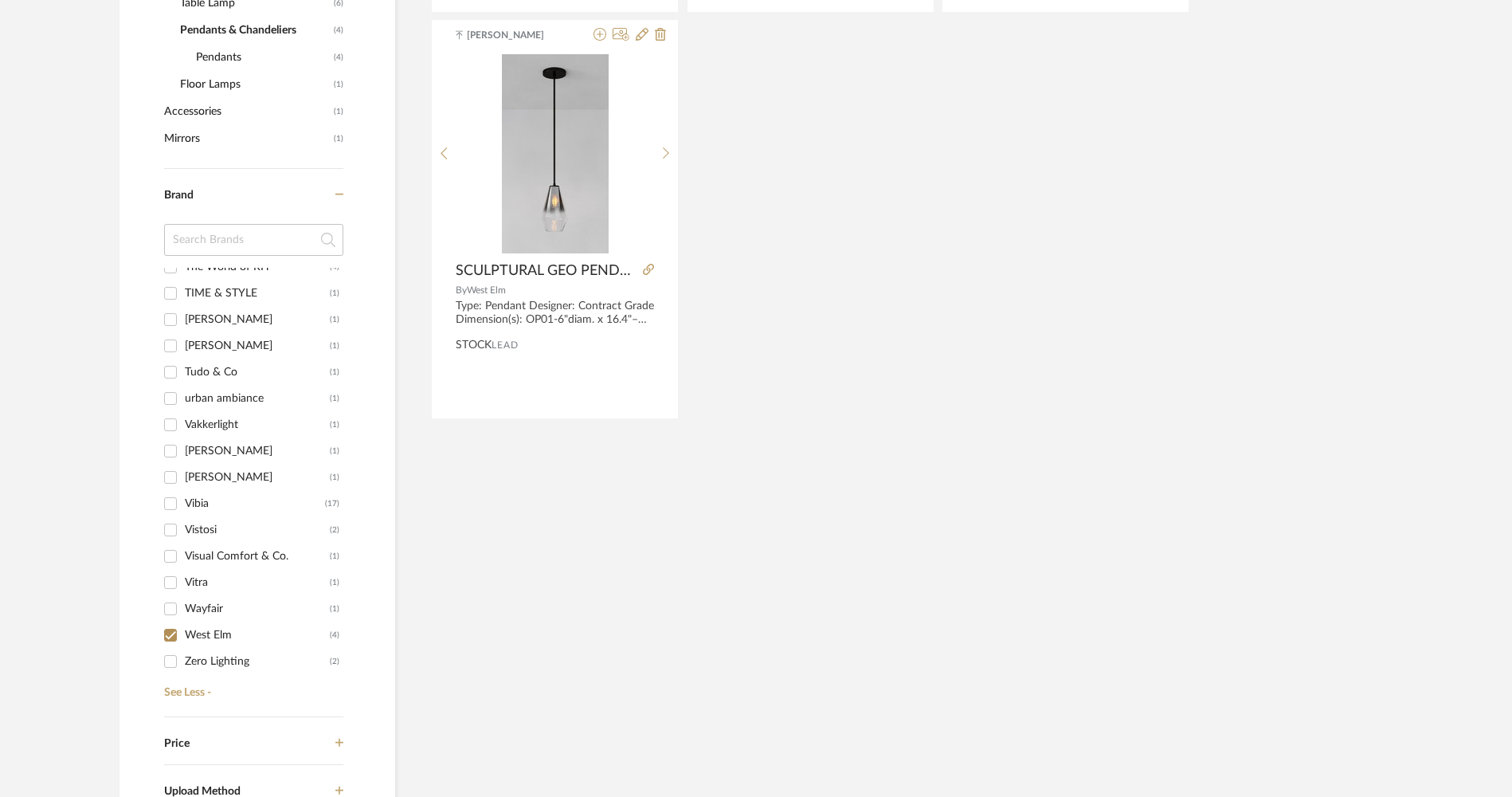
scroll to position [791, 0]
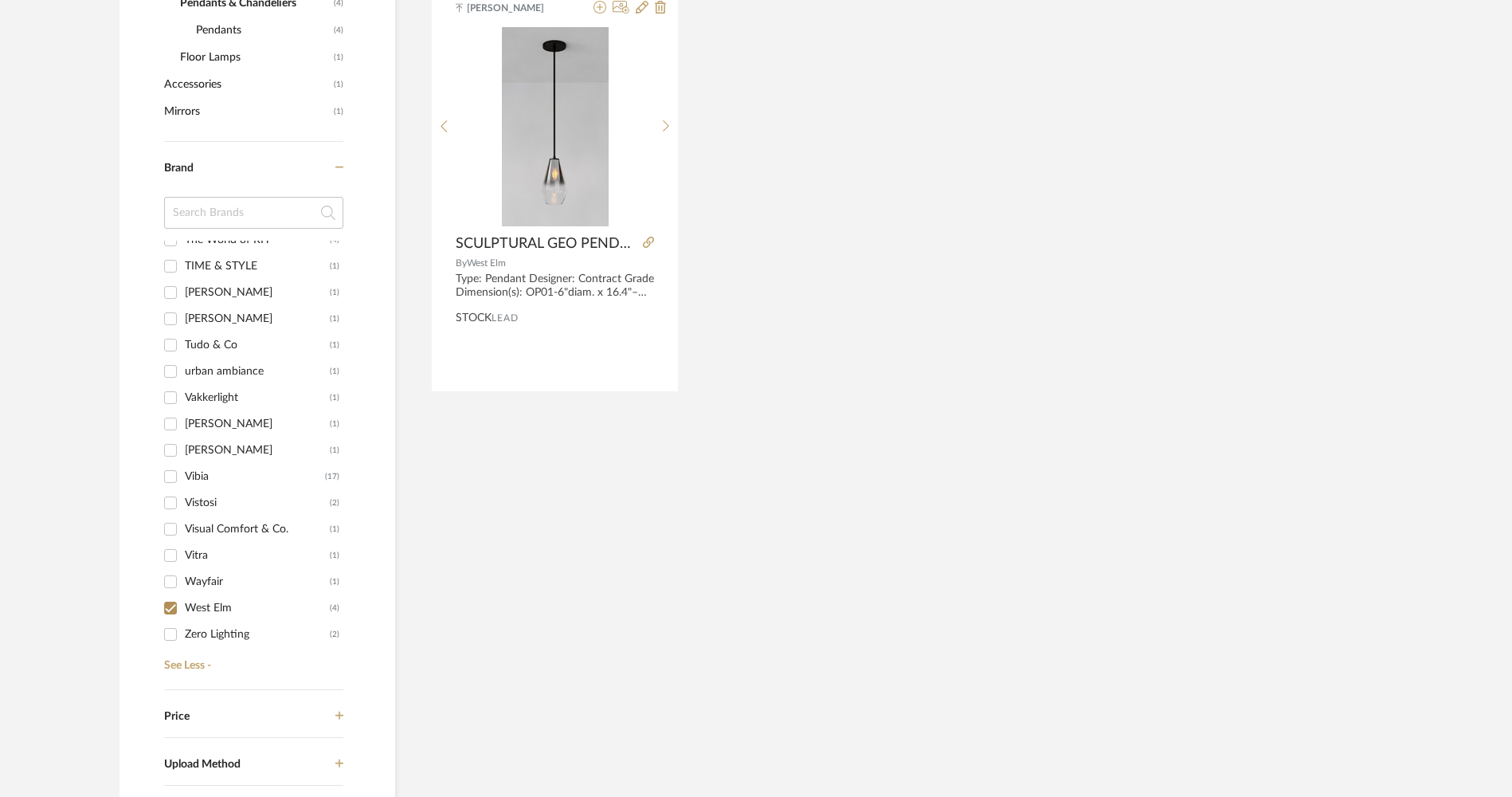
click at [189, 607] on div "West Elm" at bounding box center [258, 608] width 145 height 26
click at [183, 607] on input "West Elm (4)" at bounding box center [170, 608] width 26 height 26
checkbox input "false"
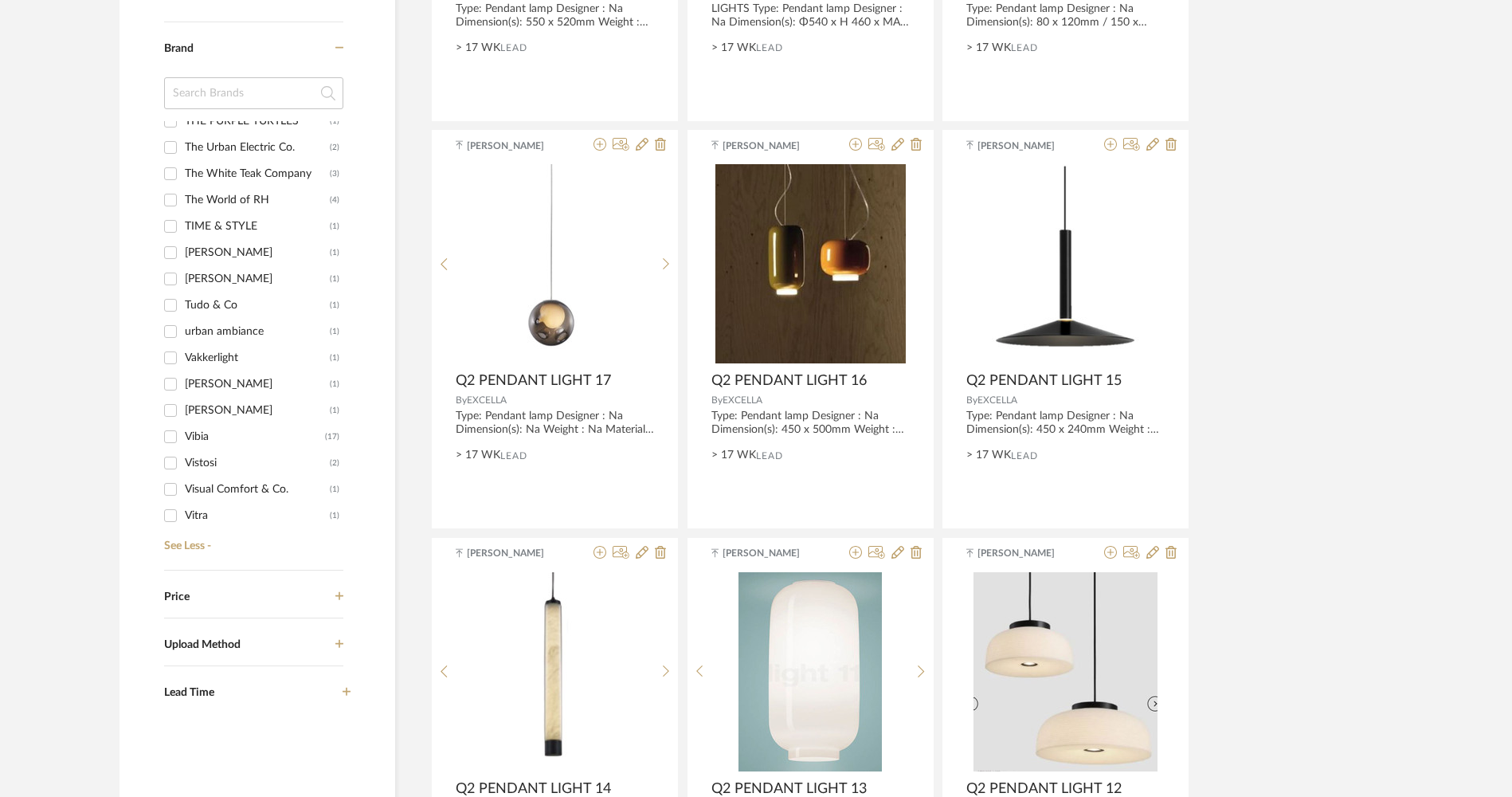
scroll to position [3249, 0]
click at [275, 249] on div "The White Teak Company" at bounding box center [258, 253] width 145 height 26
click at [183, 249] on input "The White Teak Company (3)" at bounding box center [170, 253] width 26 height 26
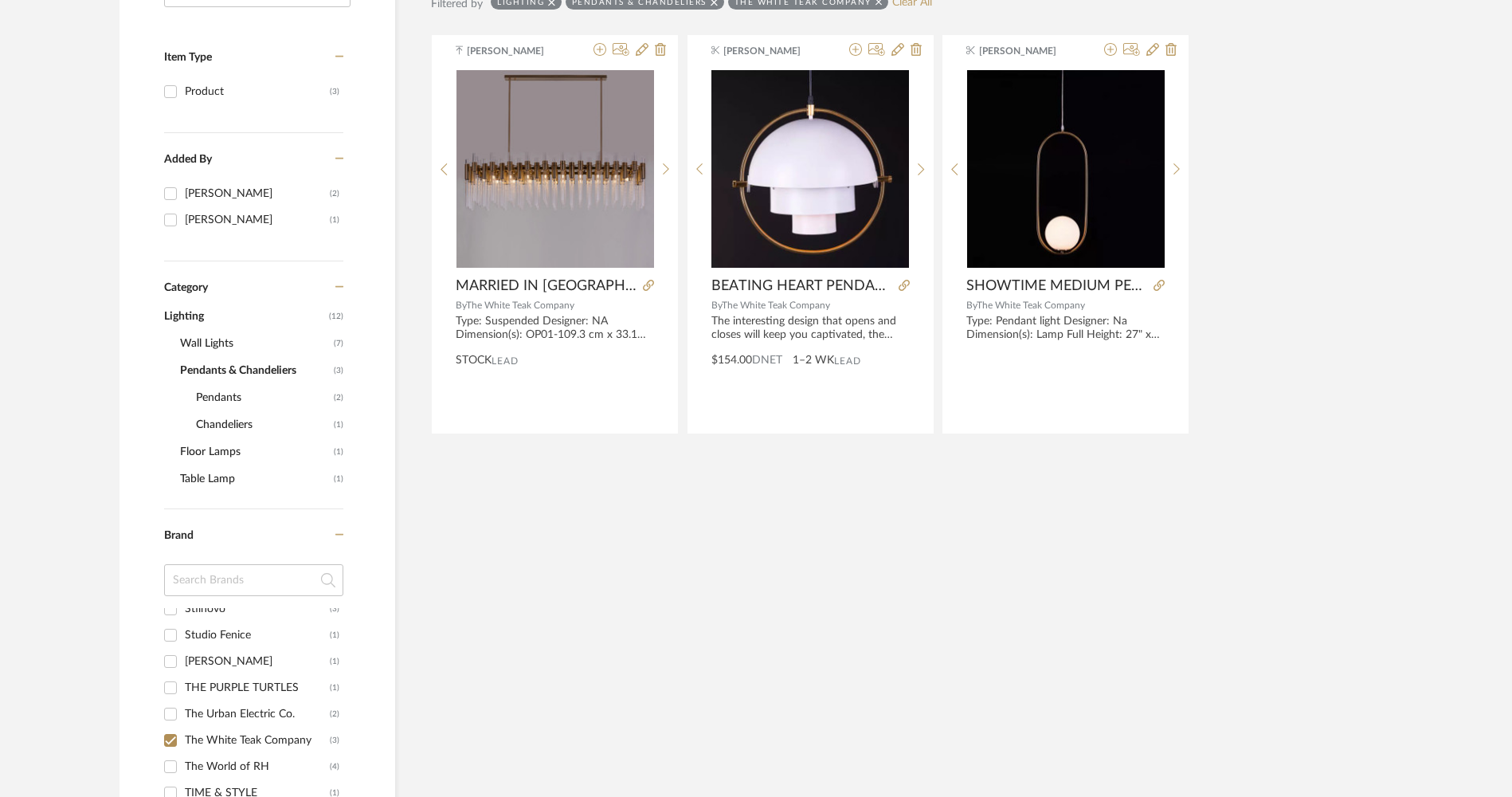
scroll to position [341, 0]
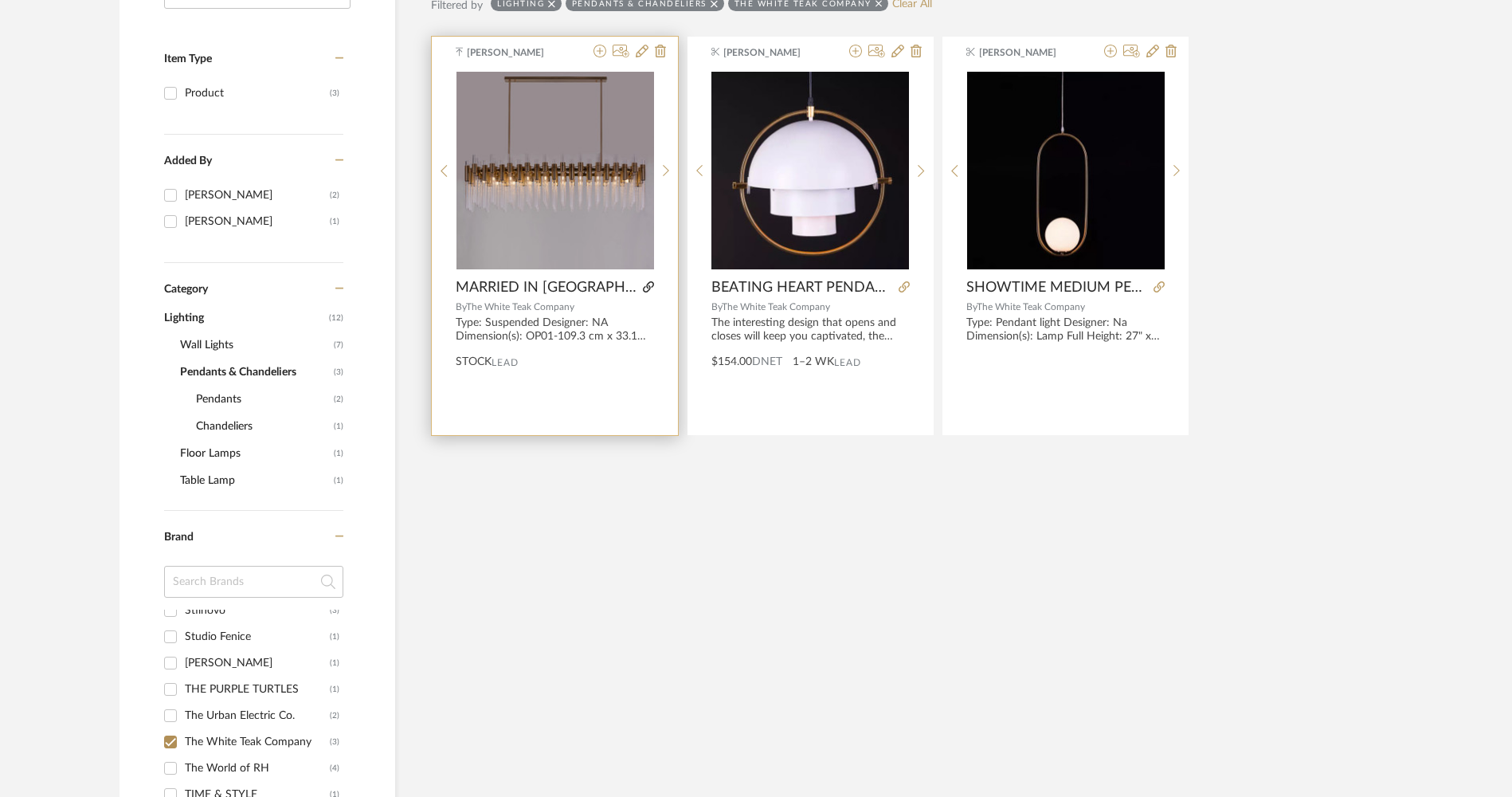
click at [649, 288] on icon at bounding box center [649, 287] width 11 height 11
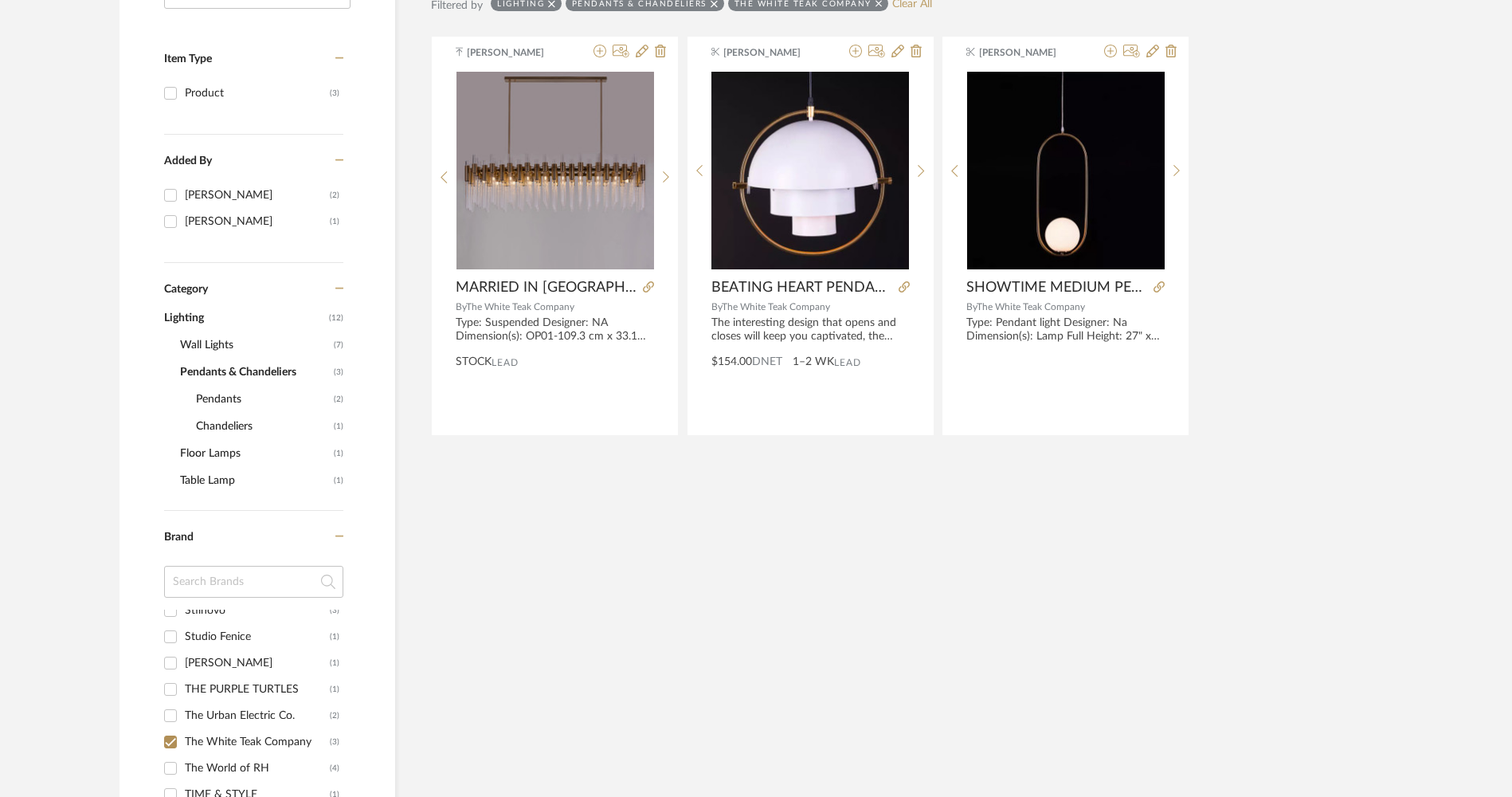
click at [174, 742] on input "The White Teak Company (3)" at bounding box center [170, 742] width 26 height 26
checkbox input "false"
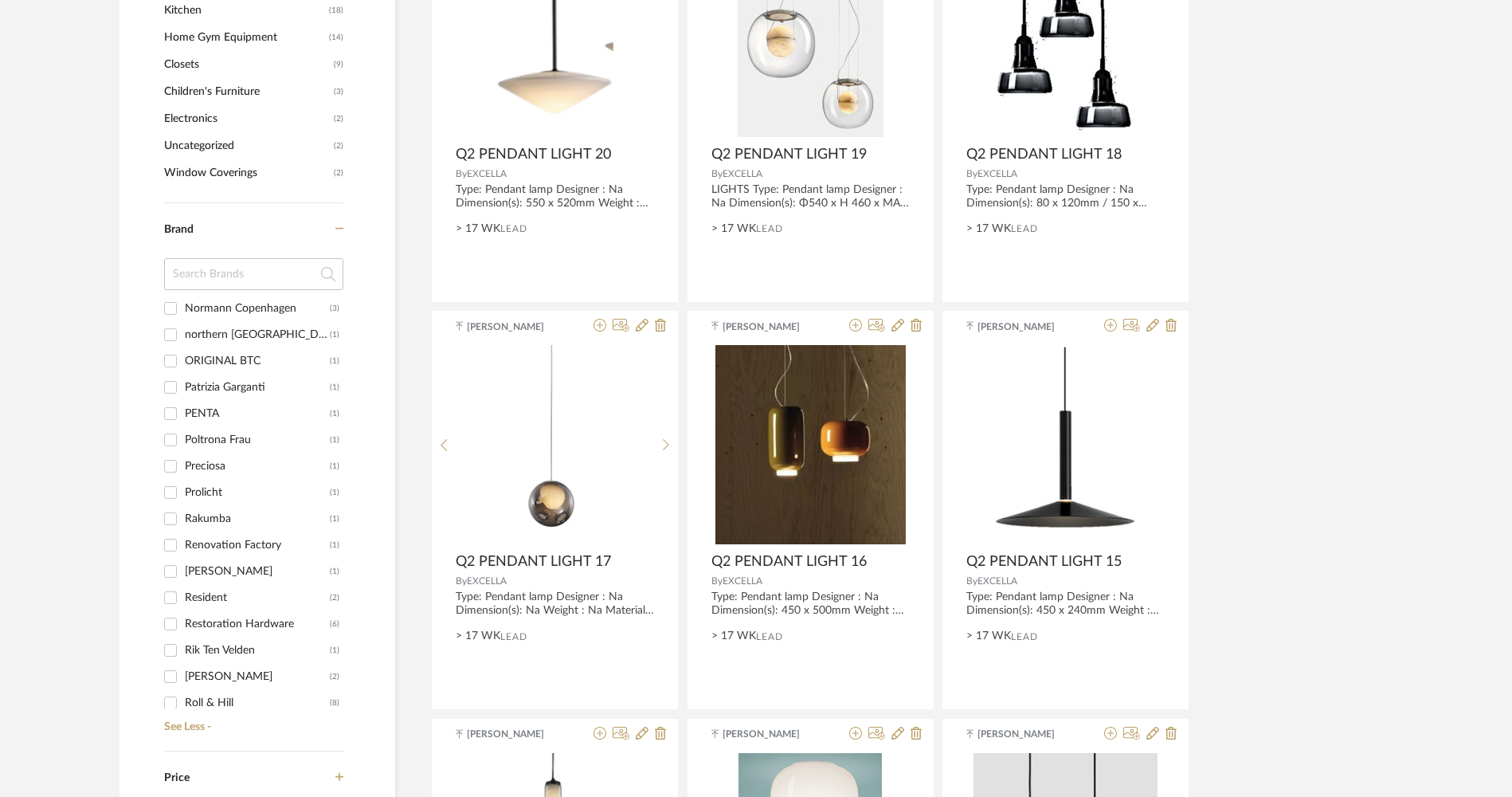
scroll to position [2611, 0]
click at [260, 439] on div "Poltrona Frau" at bounding box center [258, 441] width 145 height 26
click at [183, 439] on input "Poltrona Frau (1)" at bounding box center [170, 441] width 26 height 26
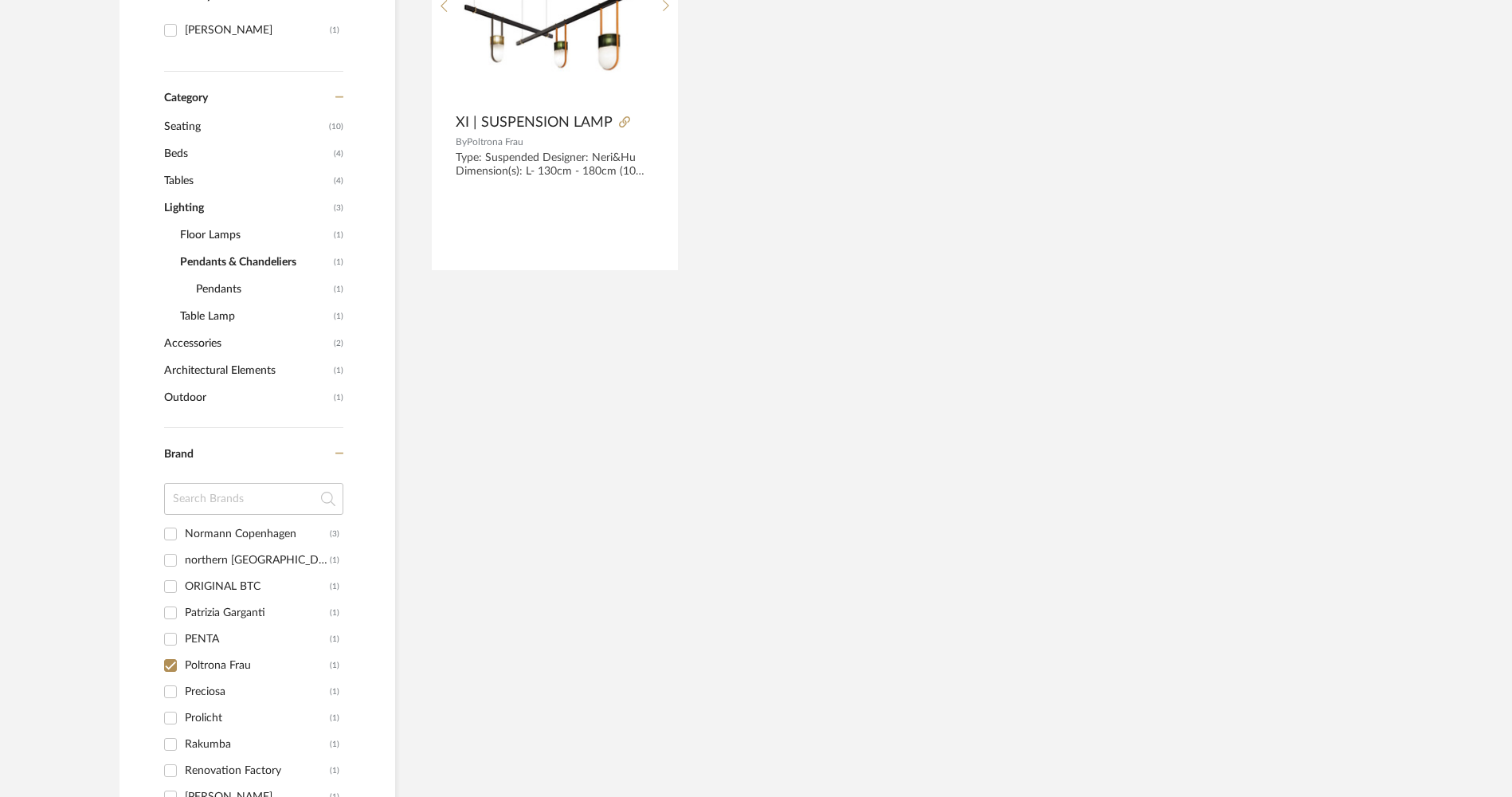
scroll to position [502, 0]
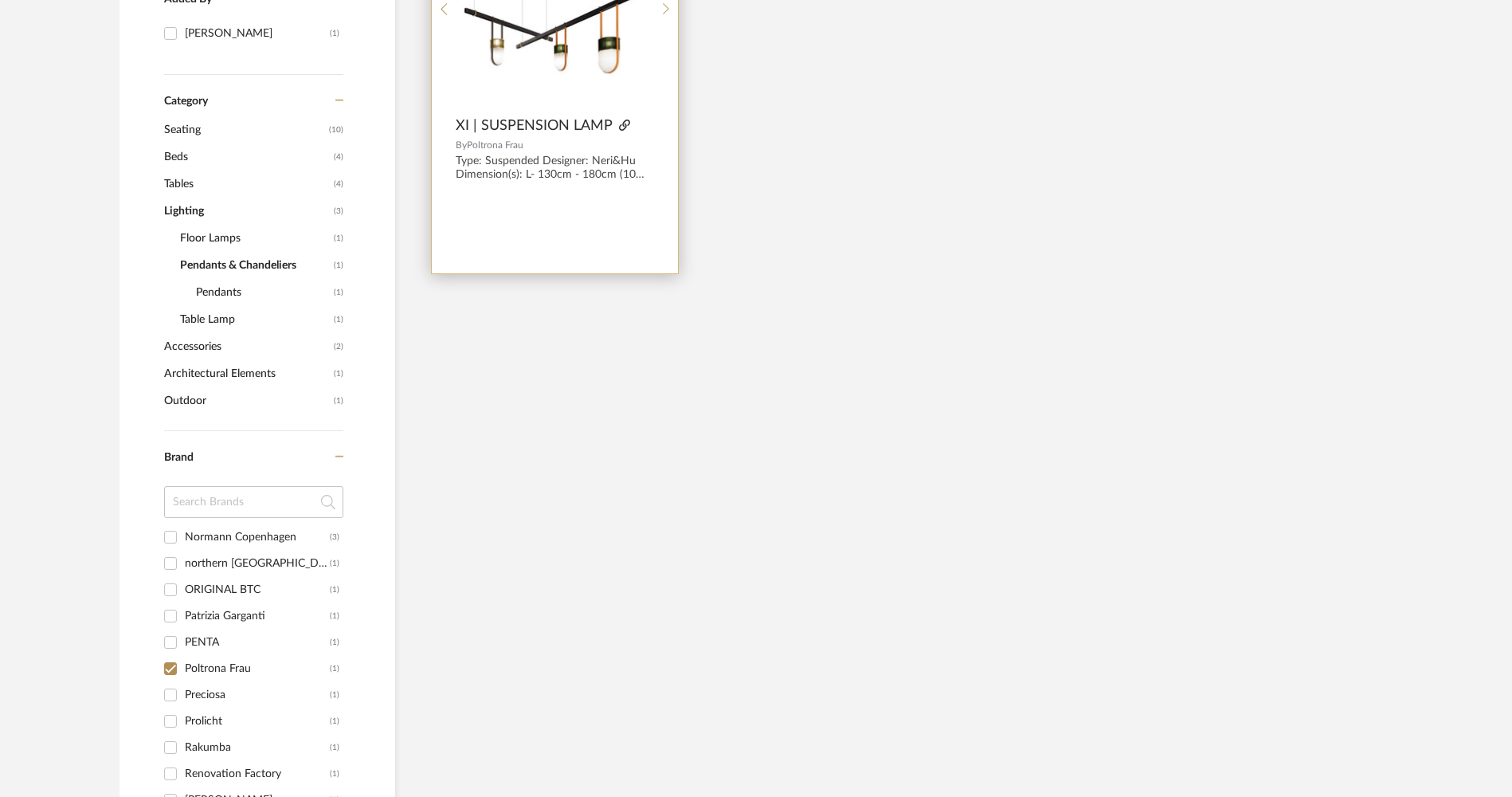
click at [623, 125] on icon at bounding box center [625, 125] width 11 height 11
click at [172, 673] on input "Poltrona Frau (1)" at bounding box center [170, 668] width 26 height 26
checkbox input "false"
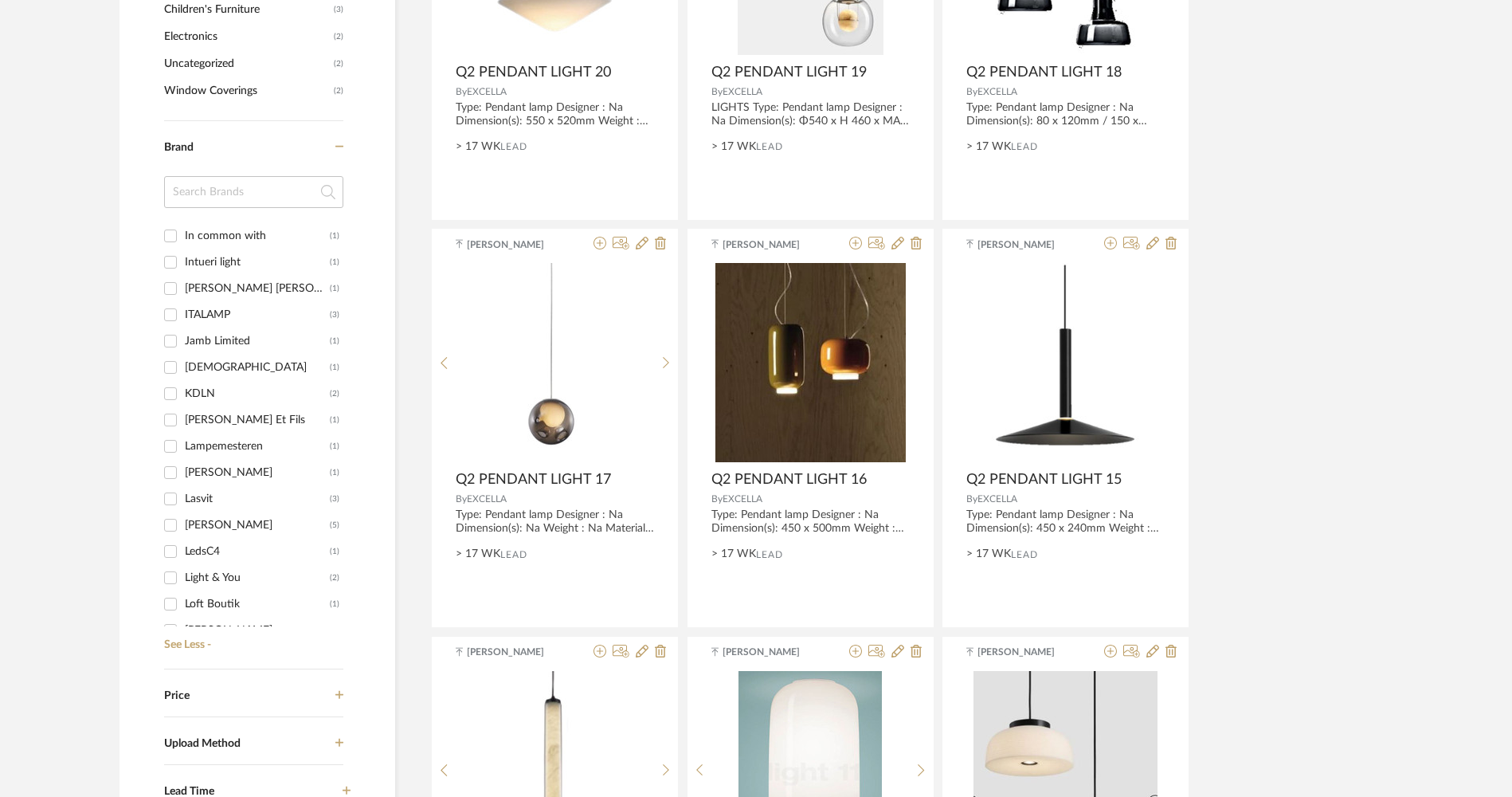
scroll to position [1575, 0]
click at [239, 317] on div "[PERSON_NAME]" at bounding box center [258, 316] width 145 height 26
click at [183, 317] on input "[PERSON_NAME] (3)" at bounding box center [170, 316] width 26 height 26
checkbox input "true"
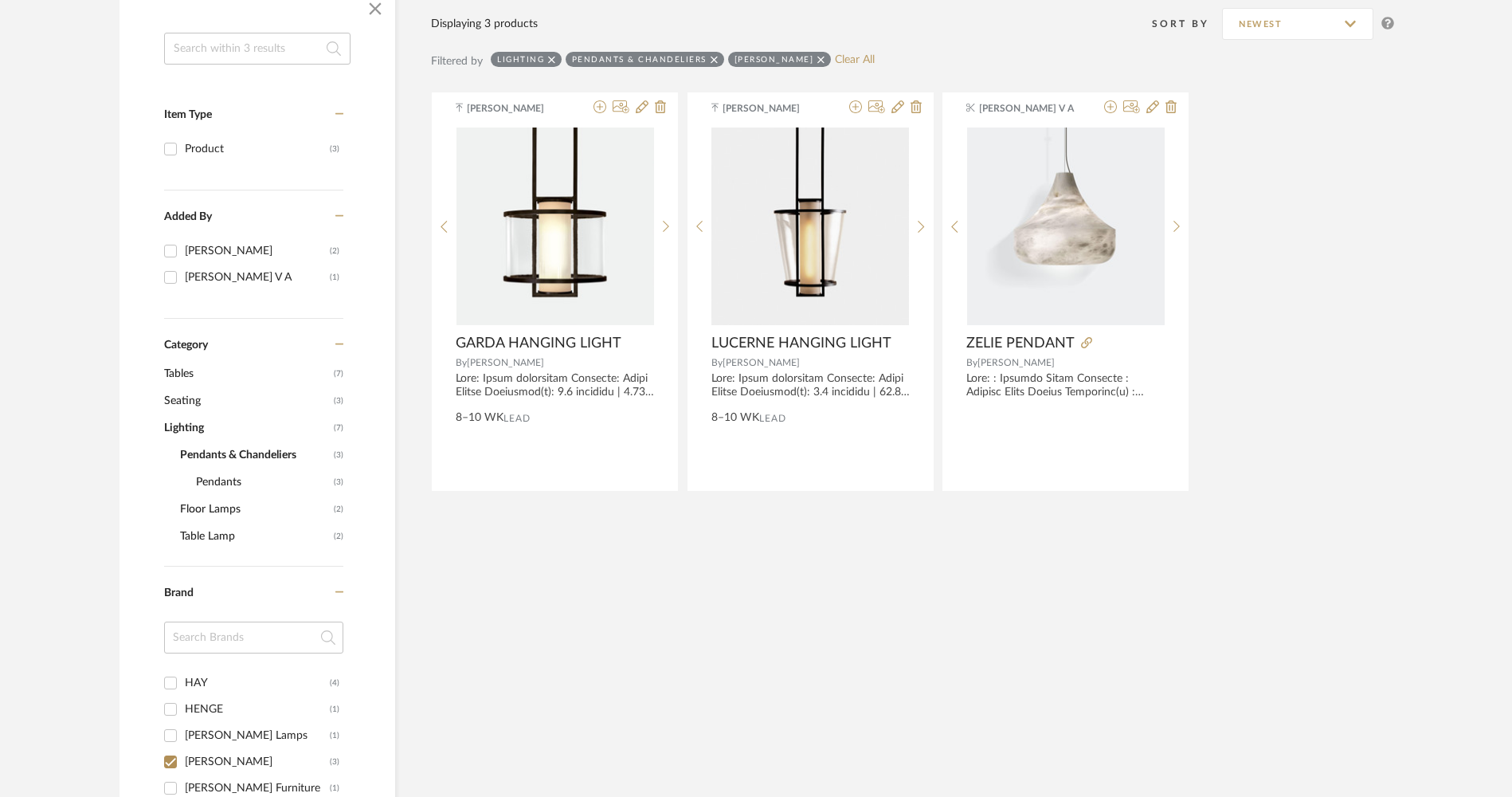
scroll to position [261, 0]
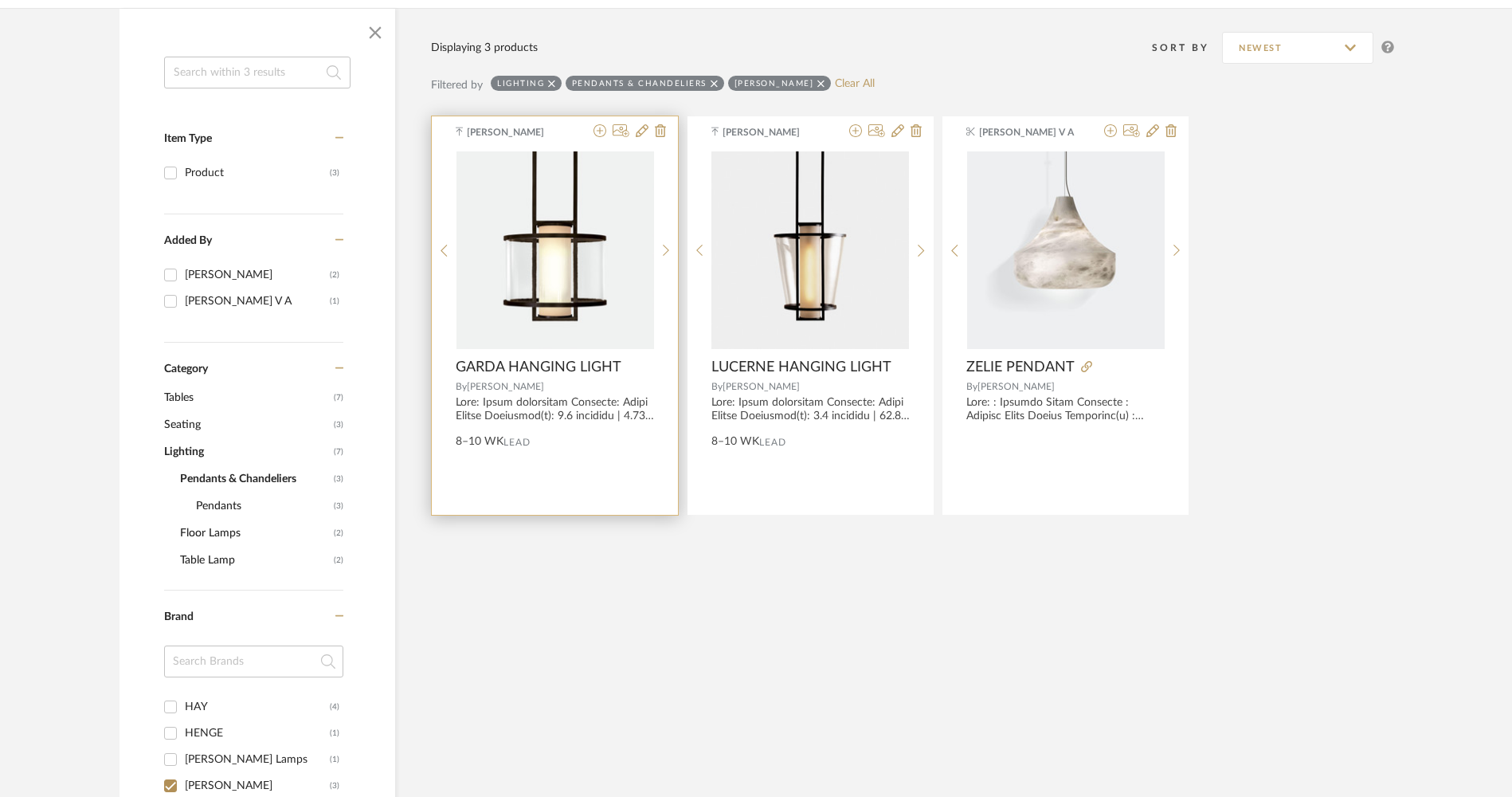
drag, startPoint x: 493, startPoint y: 389, endPoint x: 489, endPoint y: 375, distance: 14.6
drag, startPoint x: 489, startPoint y: 375, endPoint x: 477, endPoint y: 385, distance: 15.6
click at [477, 385] on span "[PERSON_NAME]" at bounding box center [505, 387] width 77 height 10
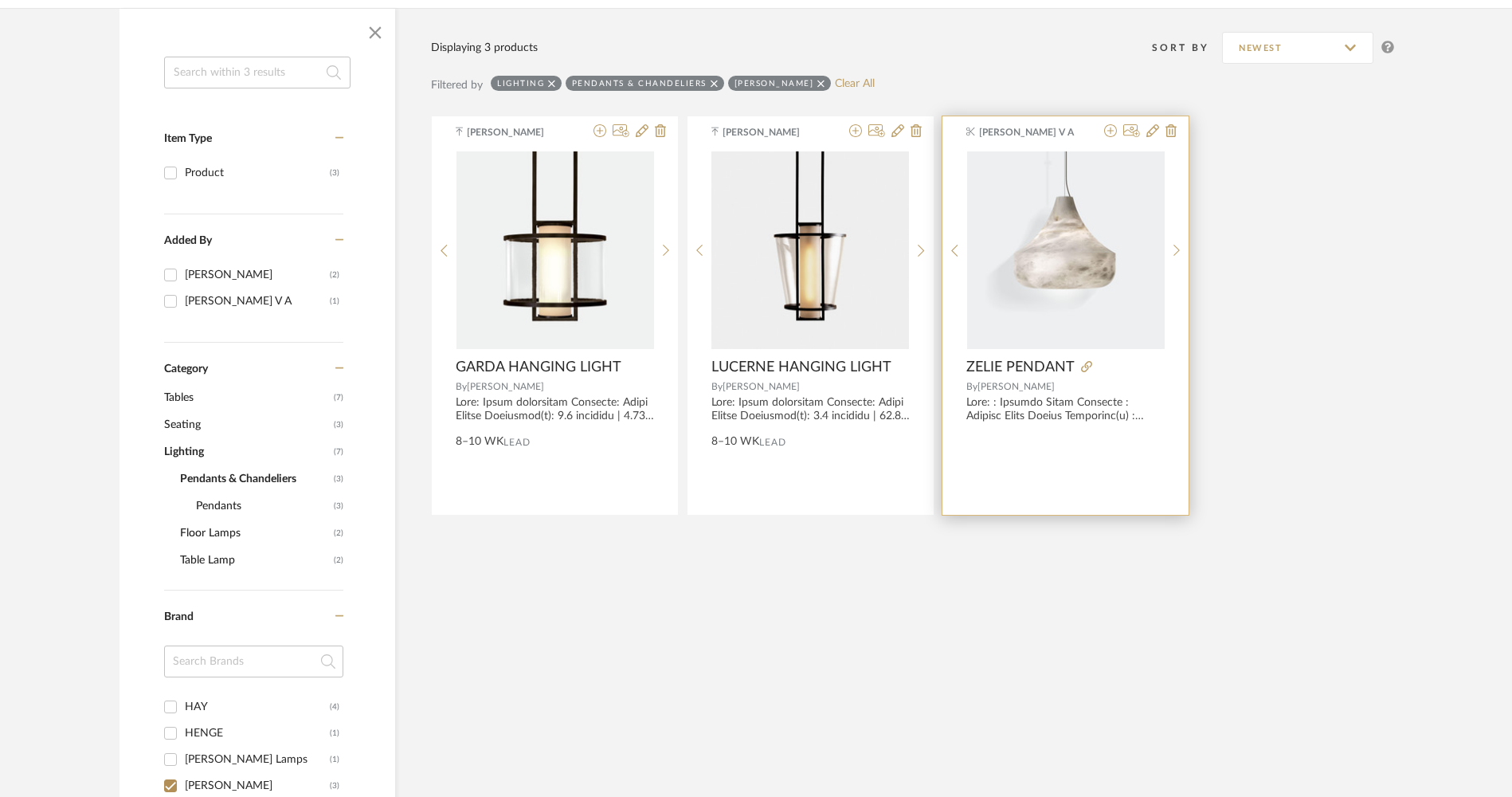
click at [1092, 367] on div at bounding box center [1120, 367] width 90 height 17
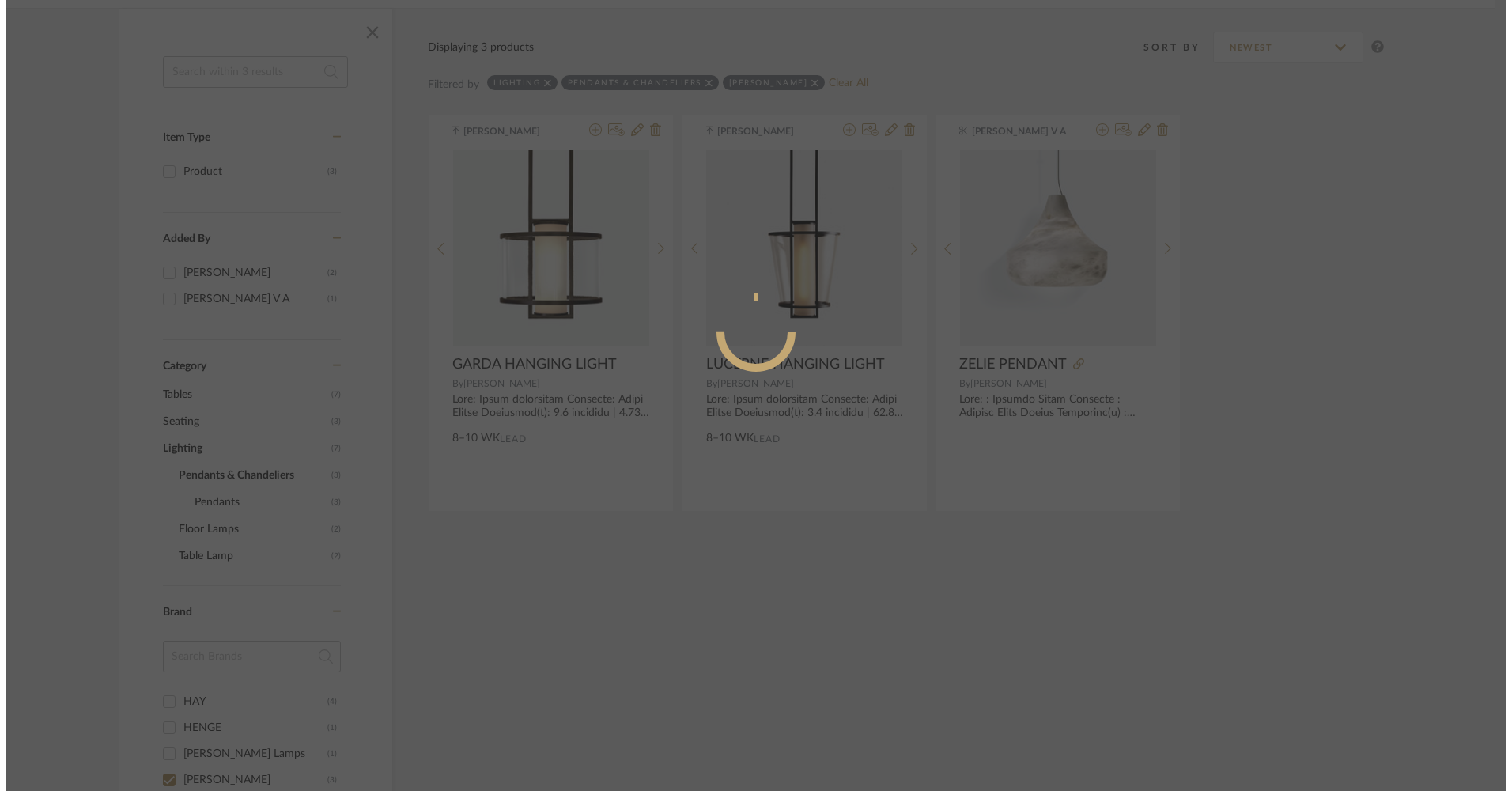
scroll to position [0, 0]
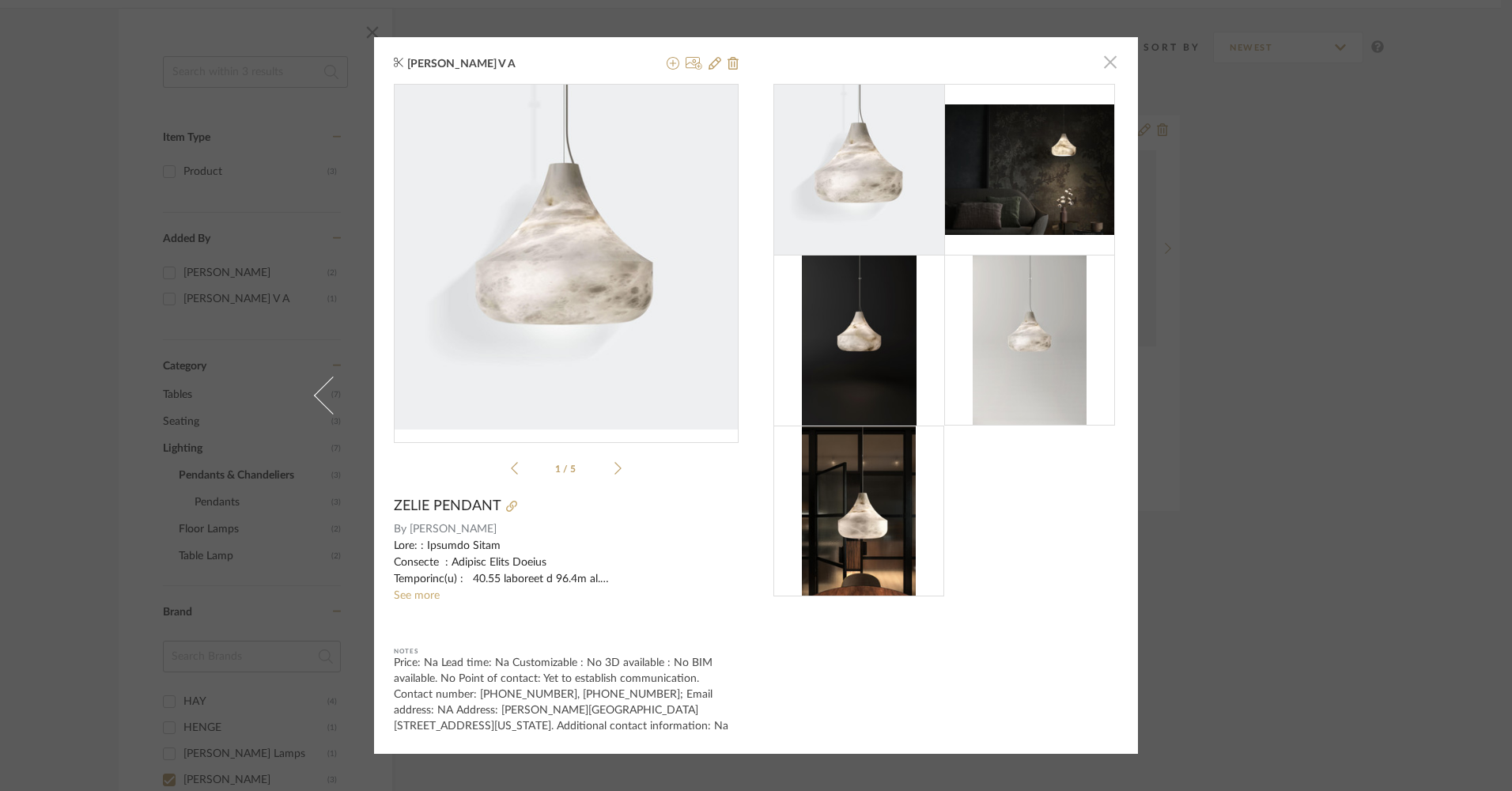
click at [1107, 61] on span "button" at bounding box center [1110, 62] width 31 height 31
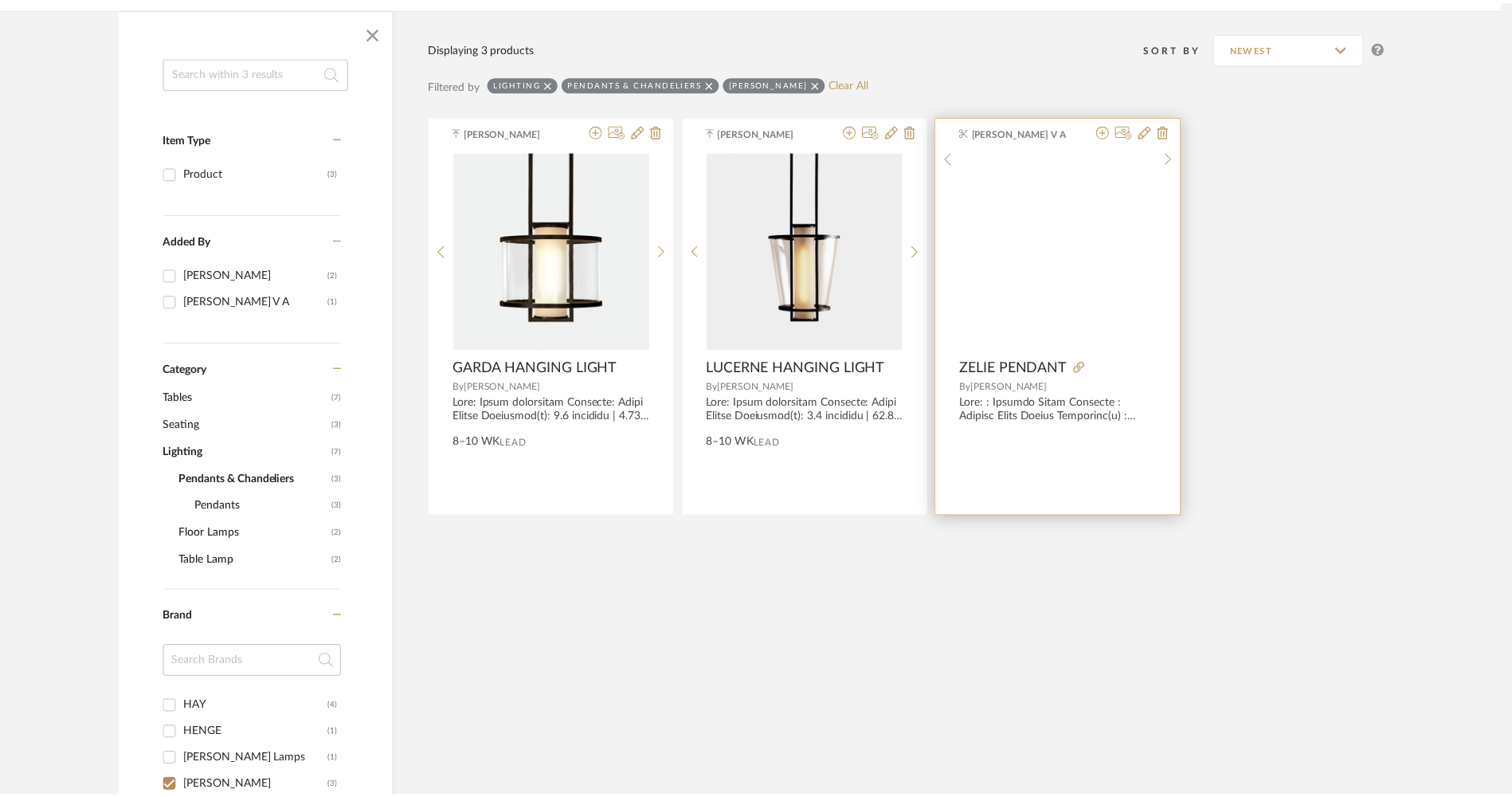
scroll to position [261, 0]
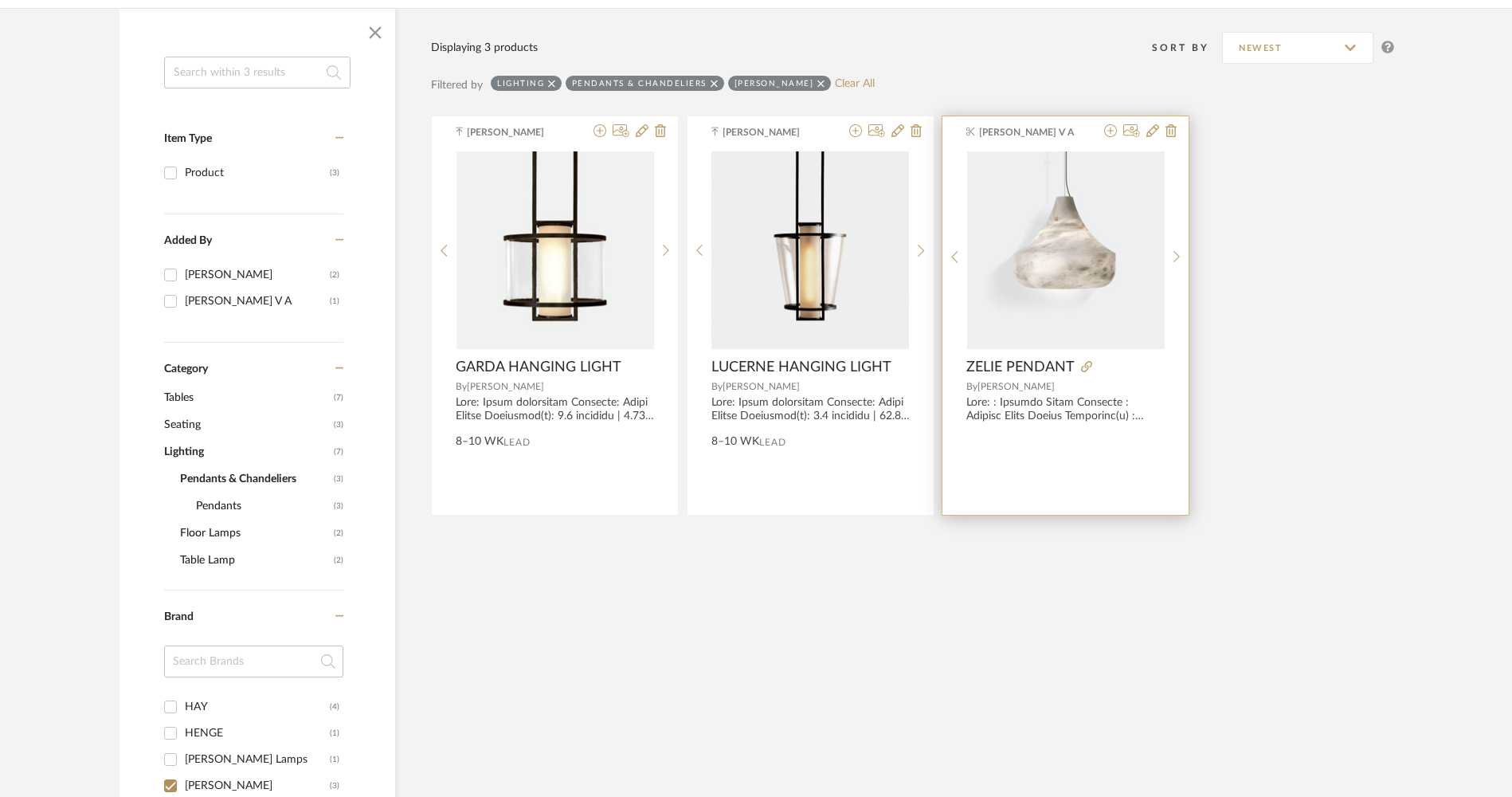
click at [1075, 367] on div at bounding box center [1120, 367] width 90 height 17
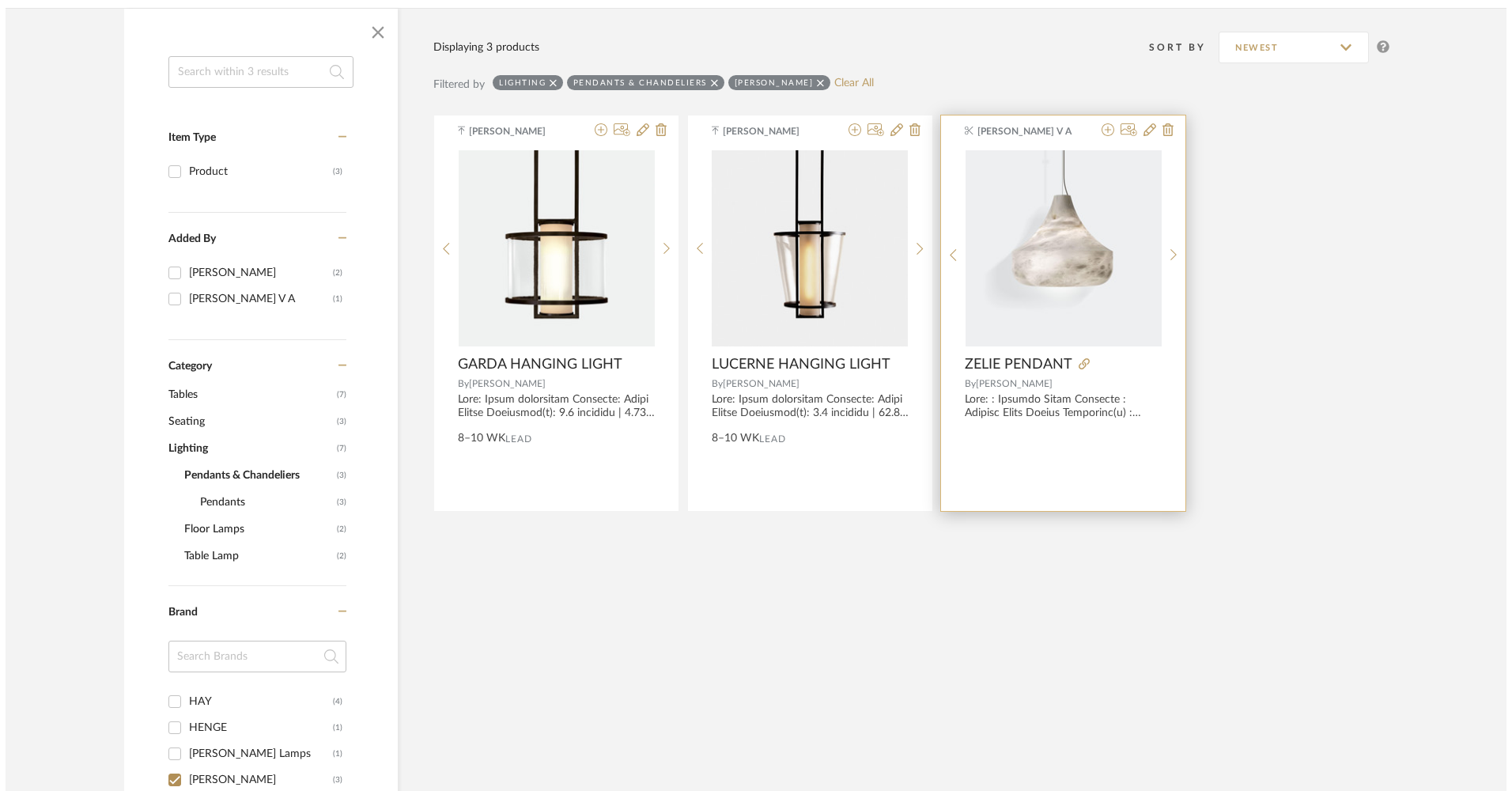
scroll to position [0, 0]
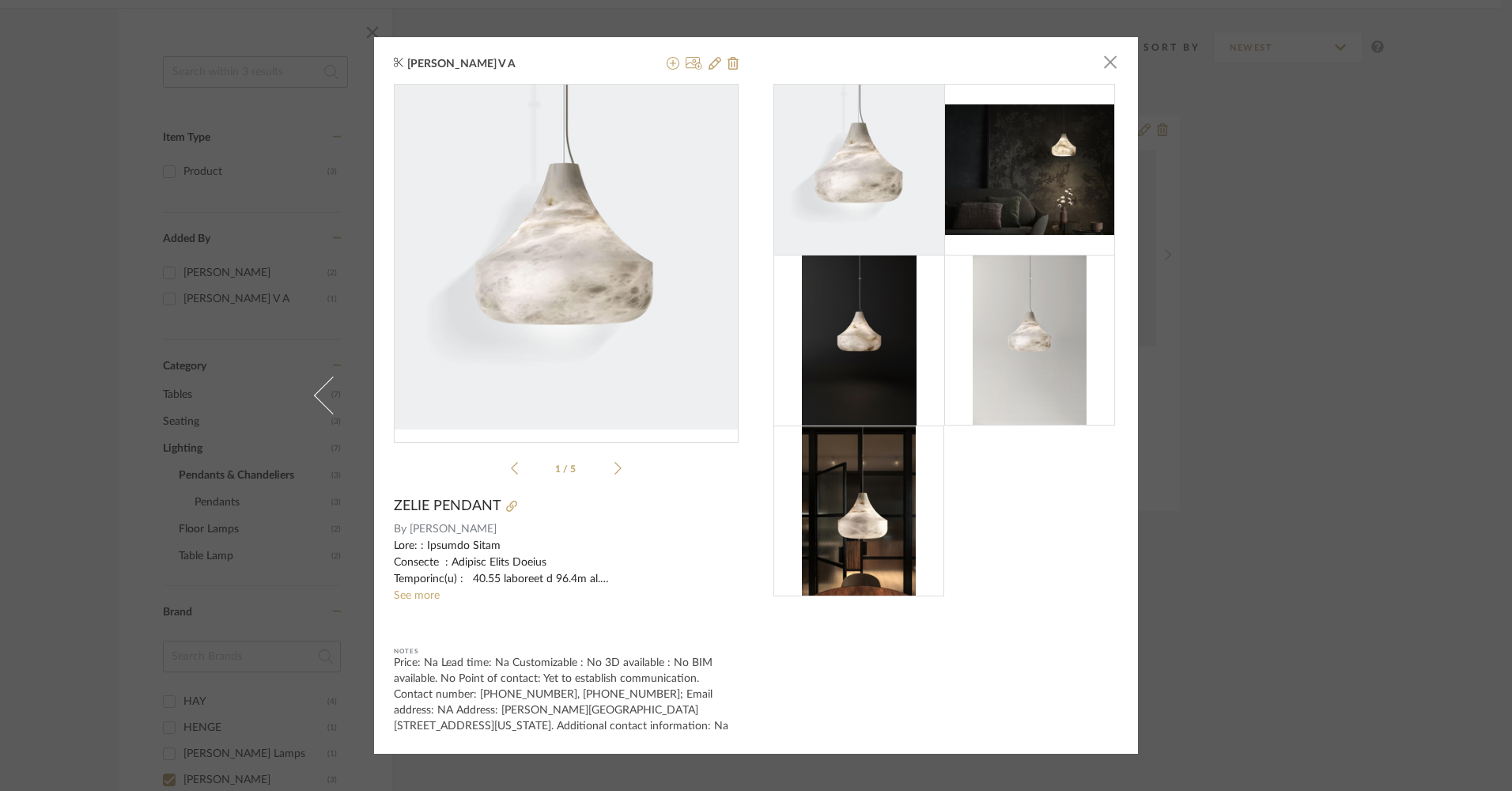
click at [1294, 383] on div "[PERSON_NAME] V A × 1 / 5 ZELIE PENDANT By [PERSON_NAME] See more Notes Price: …" at bounding box center [756, 395] width 1512 height 791
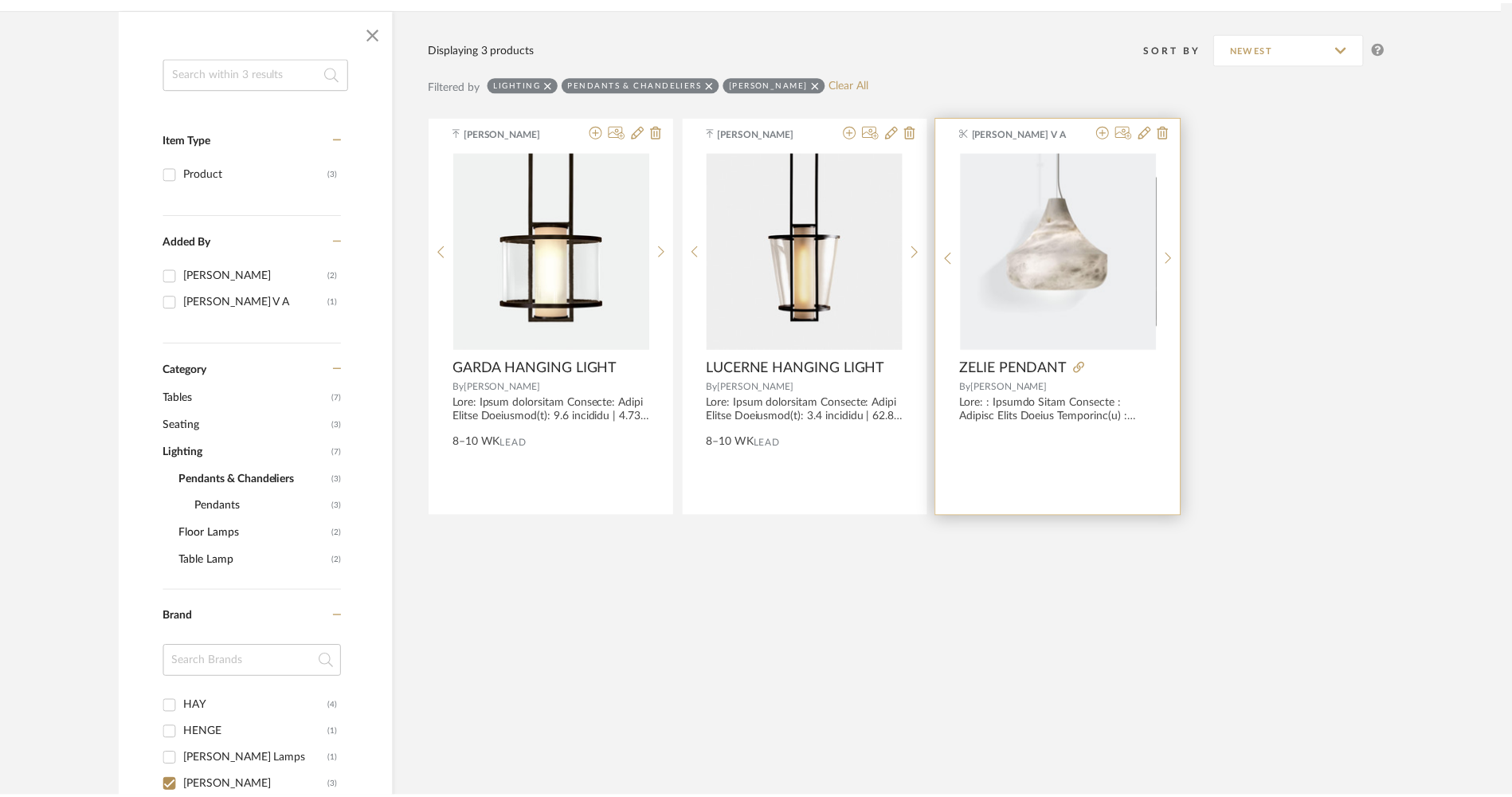
scroll to position [261, 0]
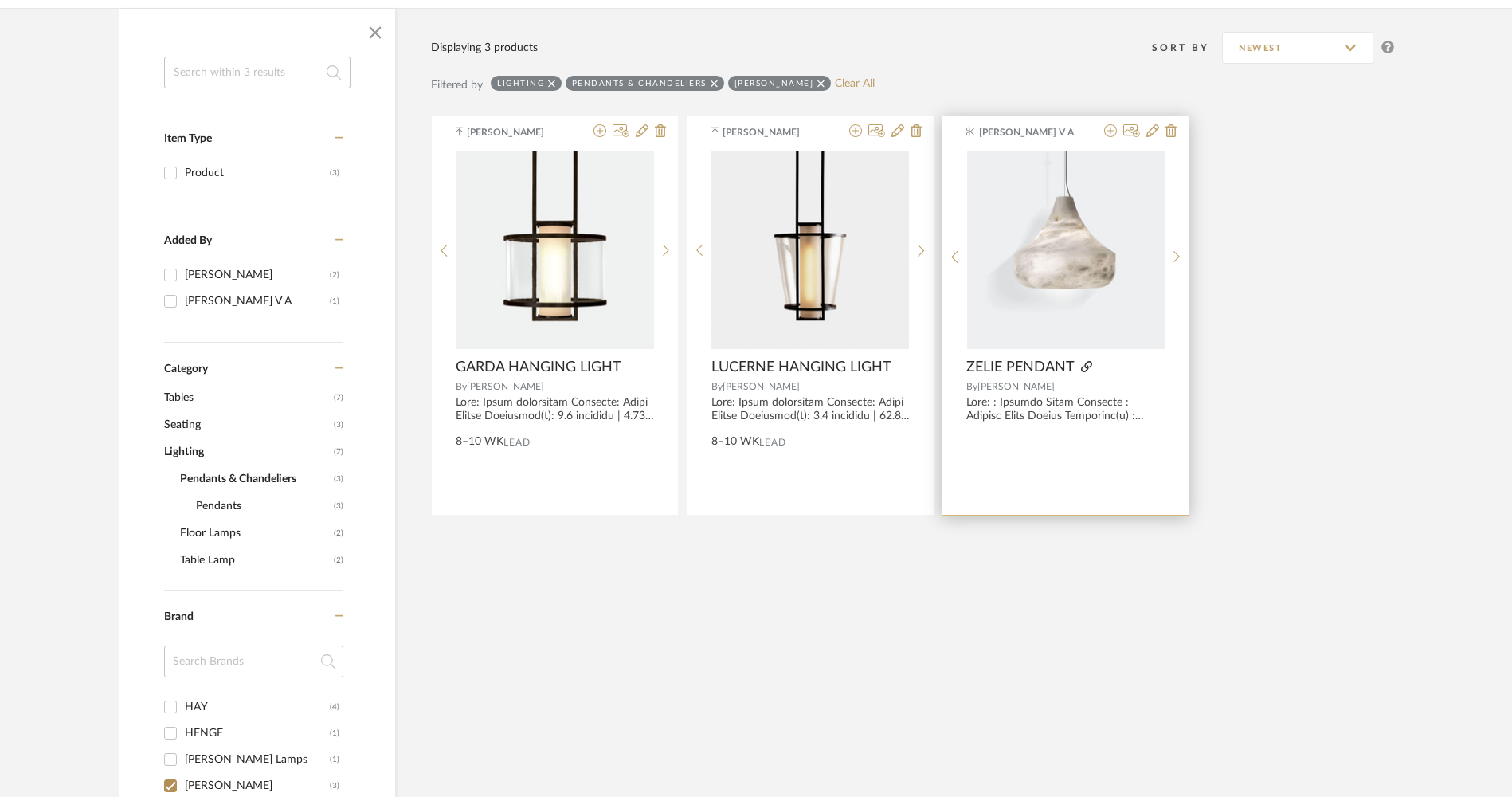
click at [1087, 368] on icon at bounding box center [1087, 367] width 11 height 11
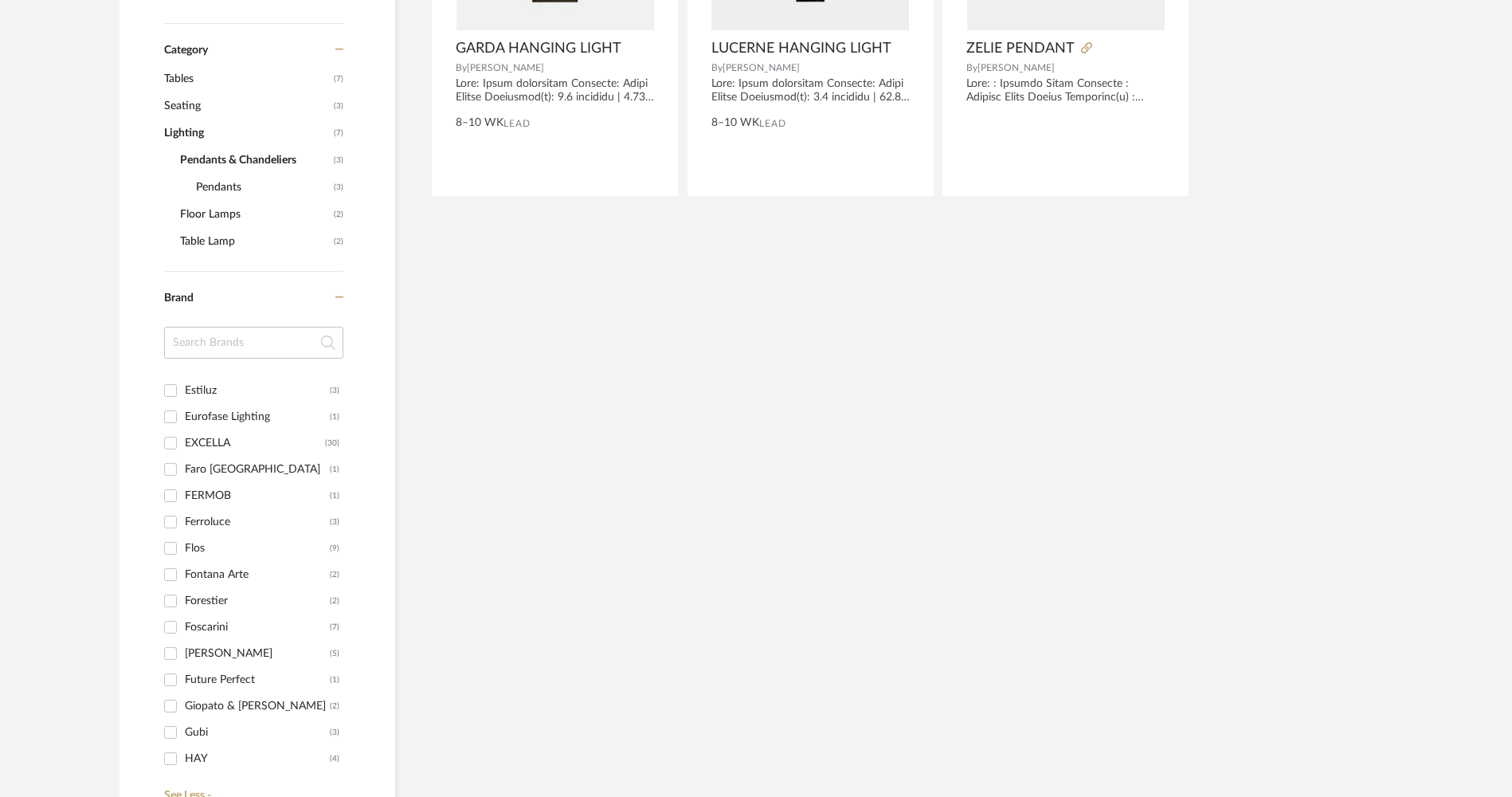
scroll to position [1176, 0]
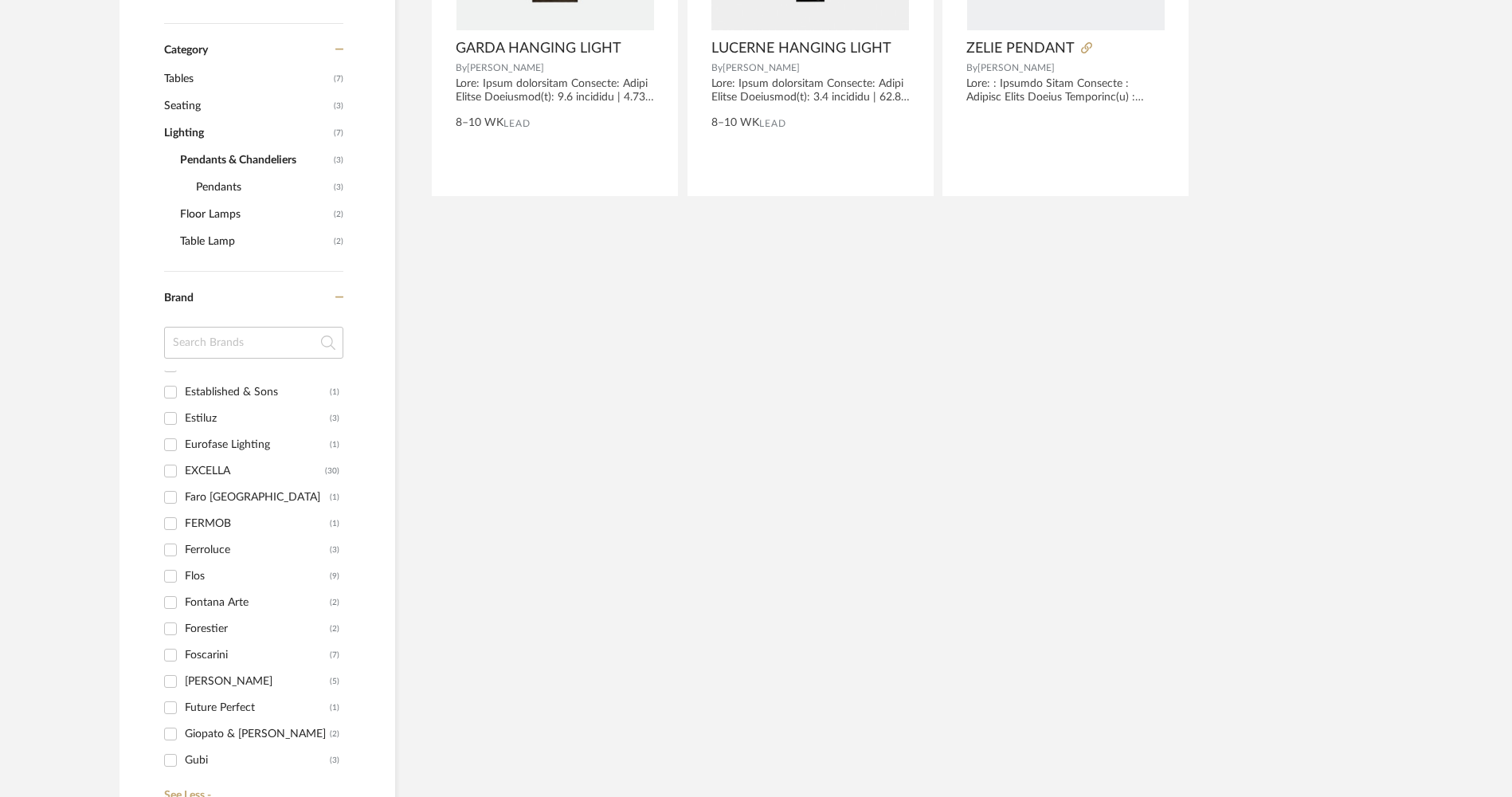
click at [218, 583] on div "Flos" at bounding box center [258, 577] width 145 height 26
click at [183, 583] on input "Flos (9)" at bounding box center [170, 577] width 26 height 26
checkbox input "true"
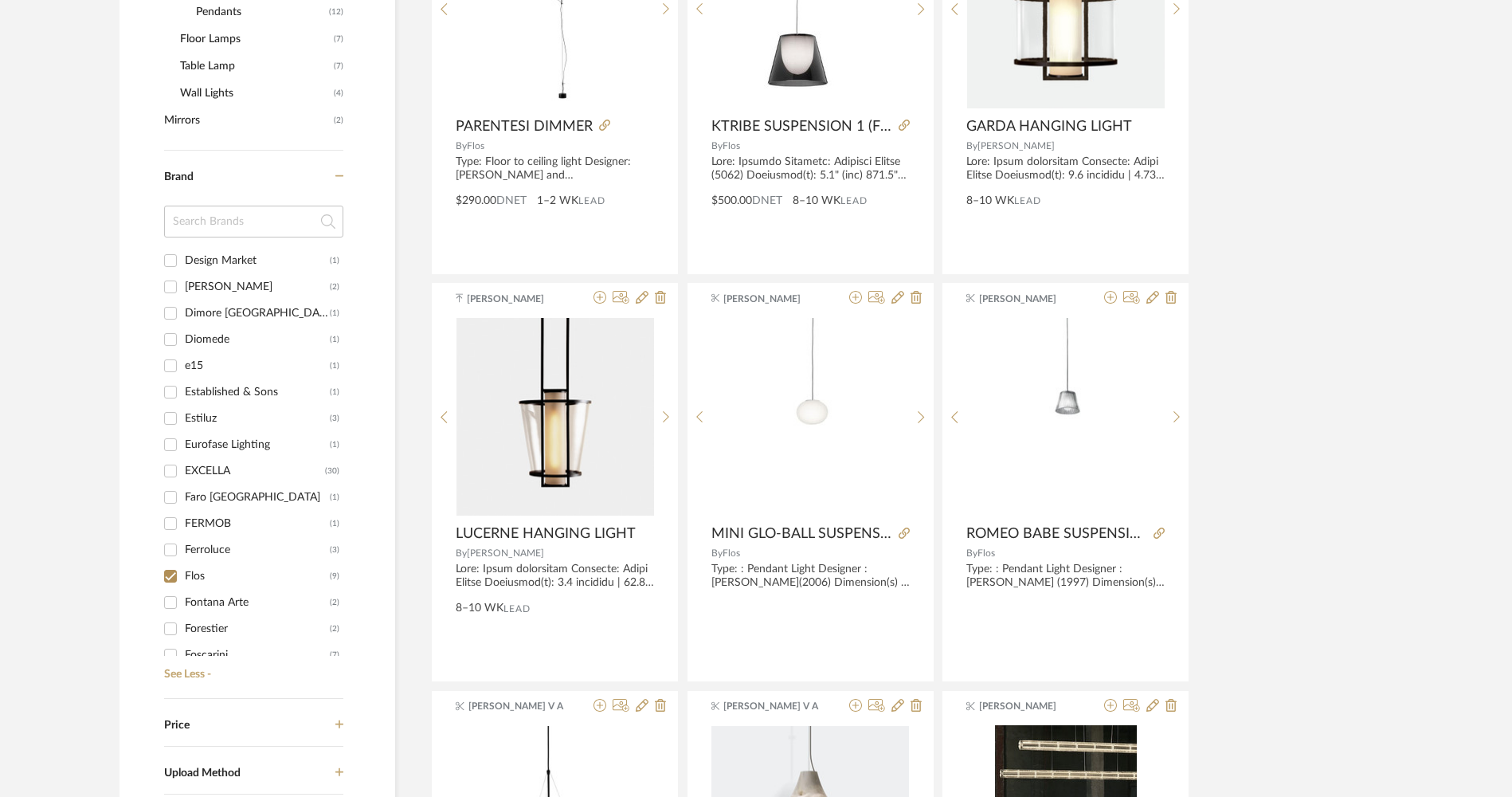
scroll to position [1017, 0]
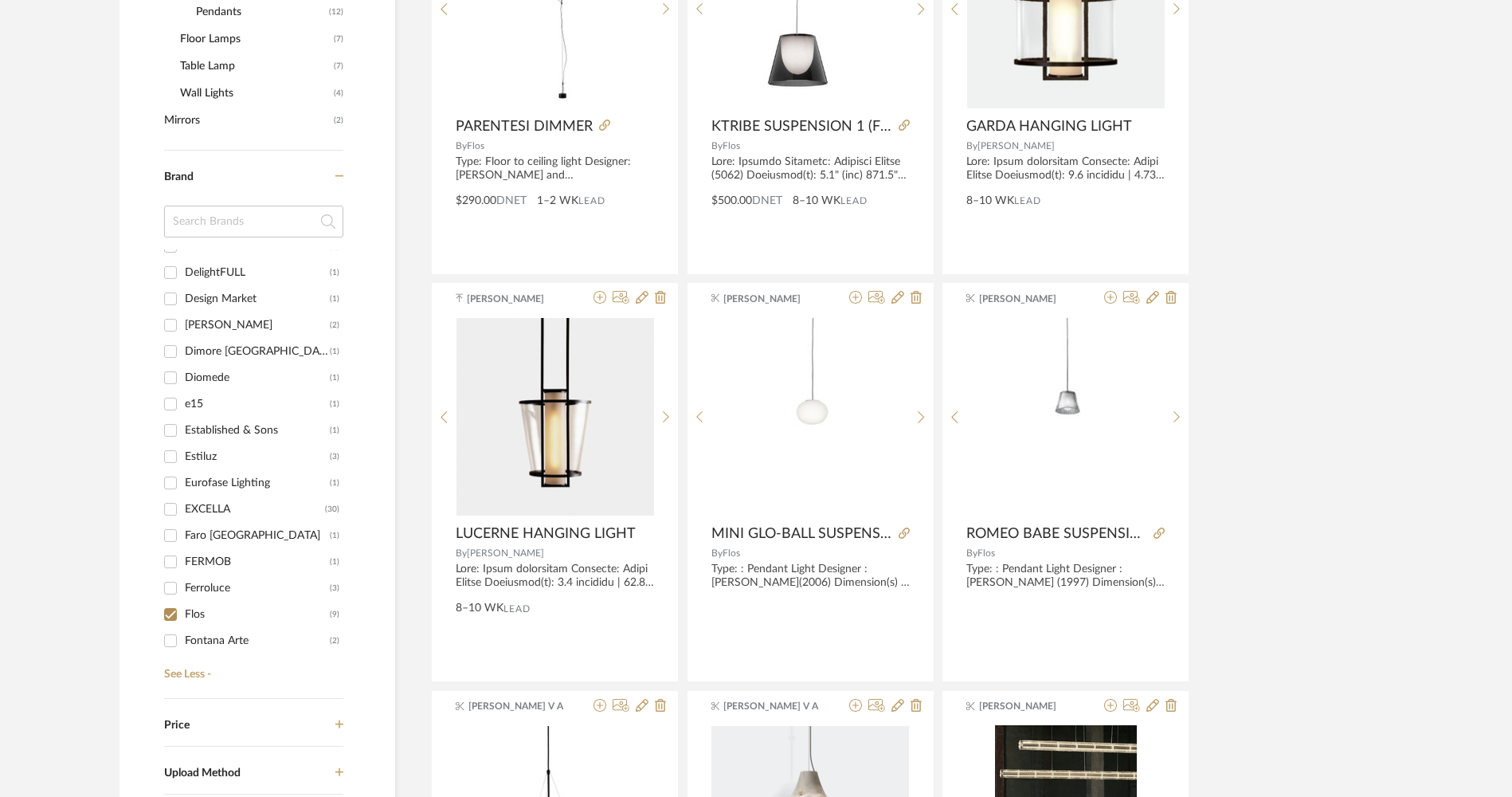
click at [249, 324] on div "[PERSON_NAME]" at bounding box center [258, 325] width 145 height 26
click at [183, 324] on input "[PERSON_NAME] (2)" at bounding box center [170, 325] width 26 height 26
checkbox input "true"
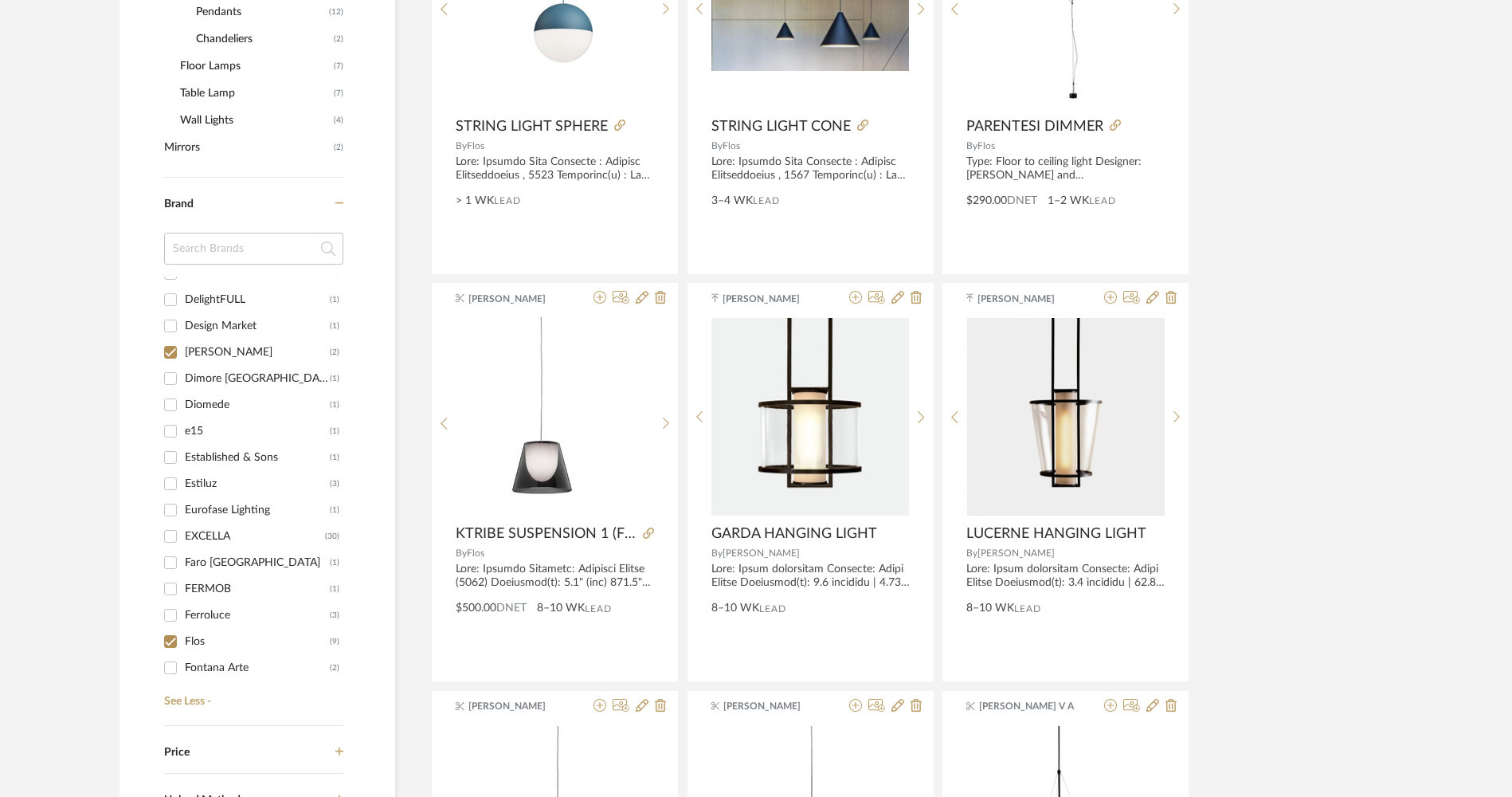
click at [172, 649] on input "Flos (9)" at bounding box center [170, 641] width 26 height 26
checkbox input "false"
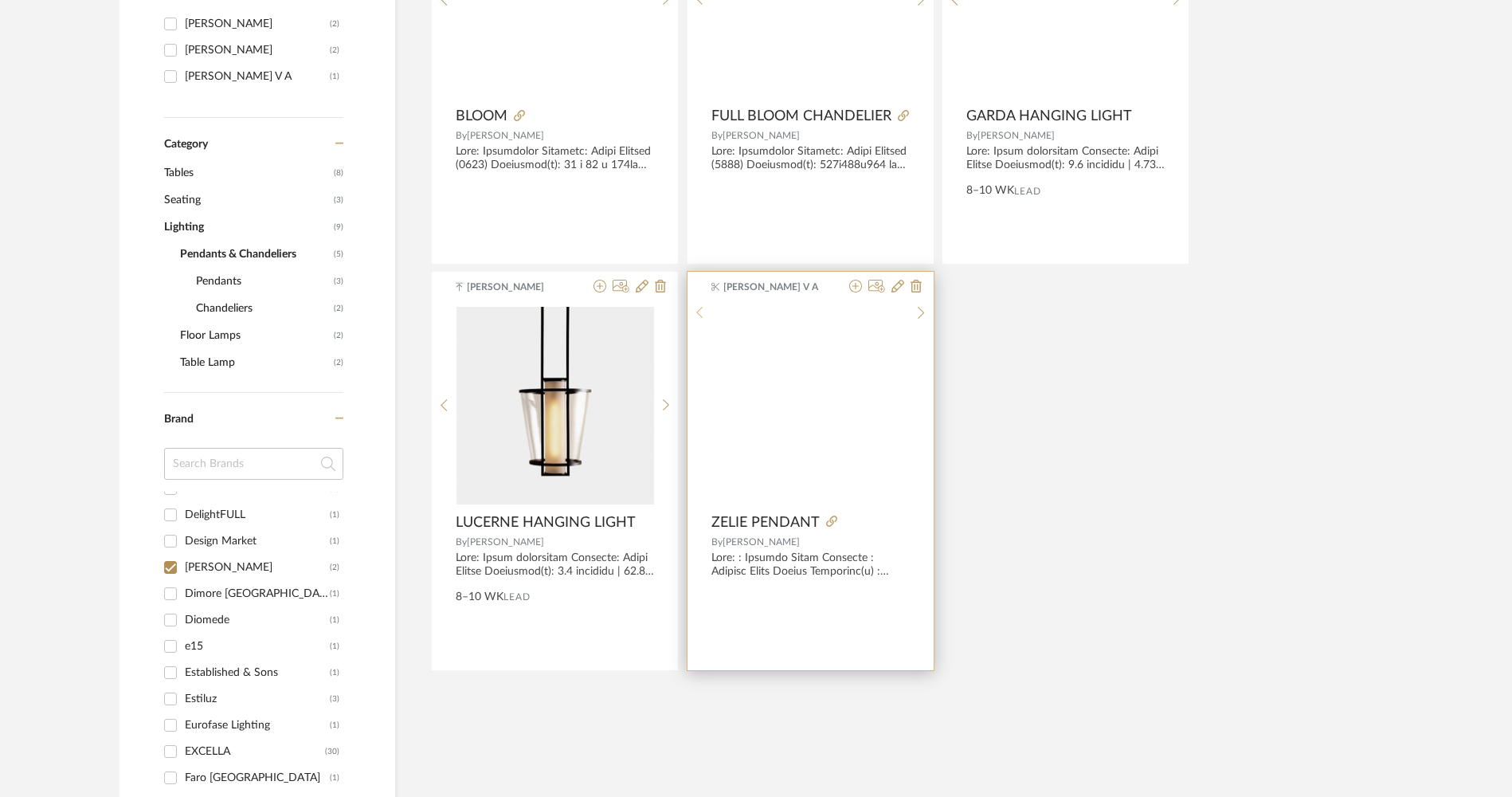
scroll to position [462, 0]
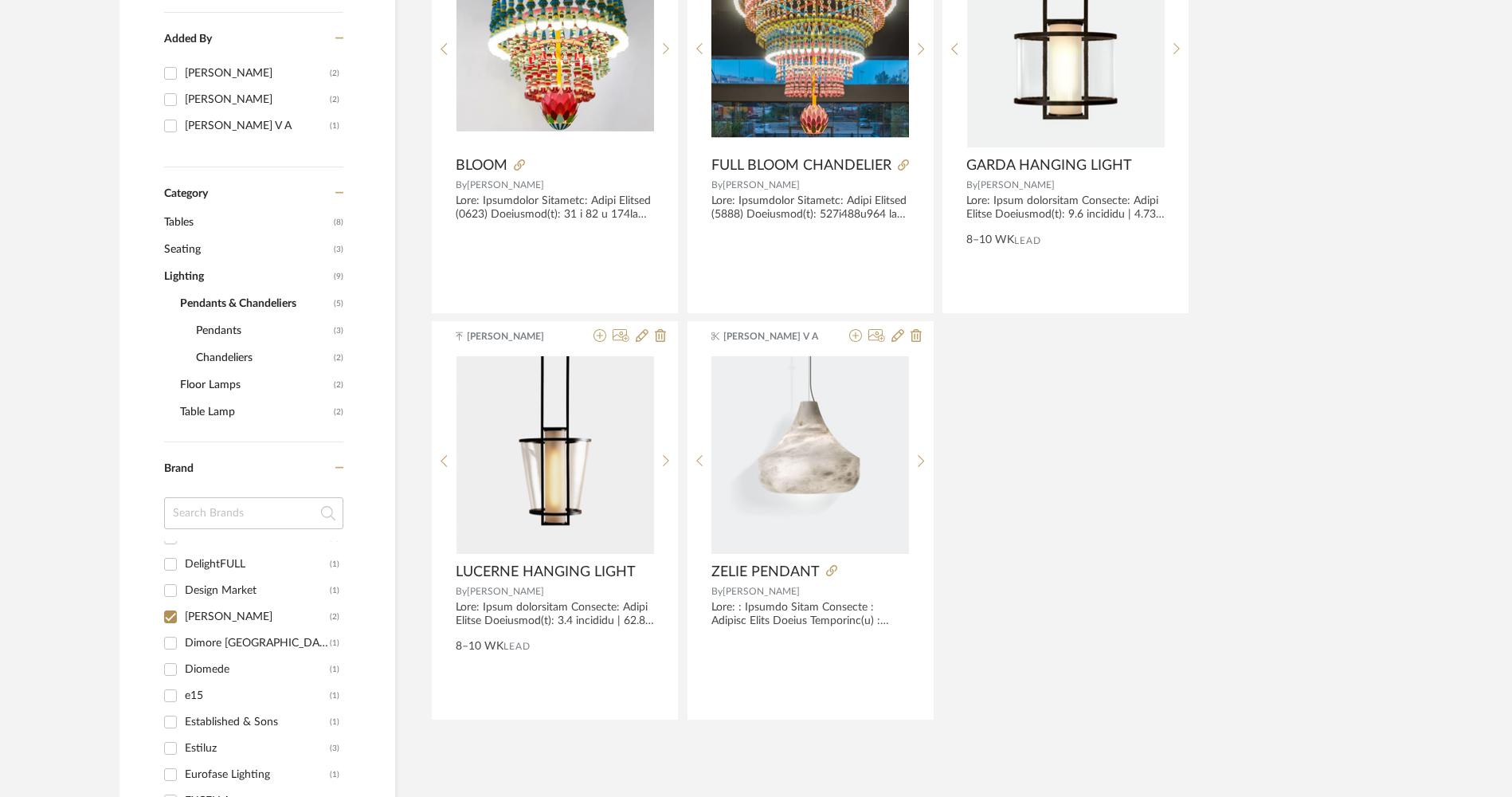
click at [249, 591] on div "Design Market" at bounding box center [258, 591] width 145 height 26
click at [183, 591] on input "Design Market (1)" at bounding box center [170, 591] width 26 height 26
checkbox input "true"
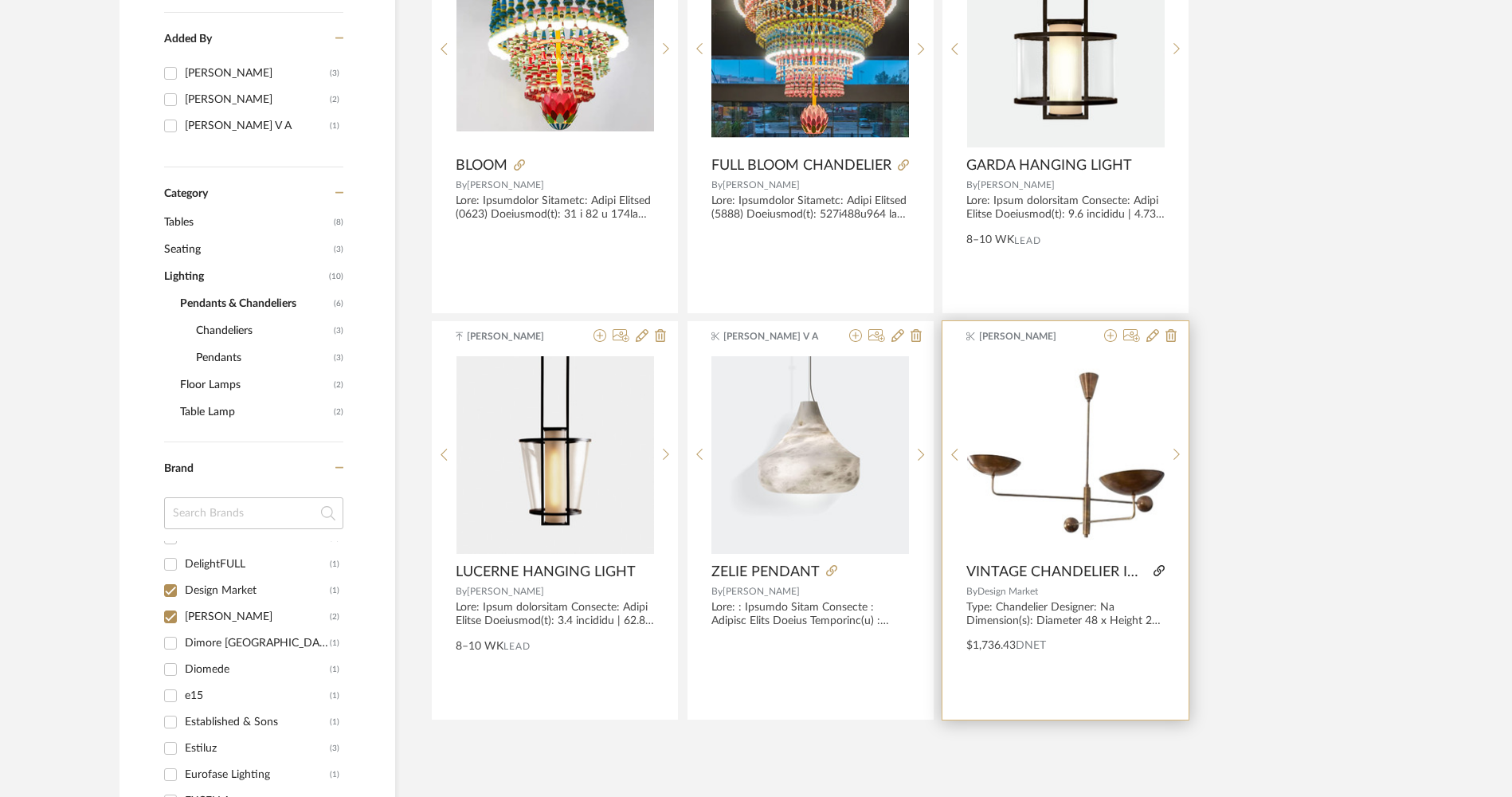
click at [1160, 569] on icon at bounding box center [1160, 571] width 11 height 11
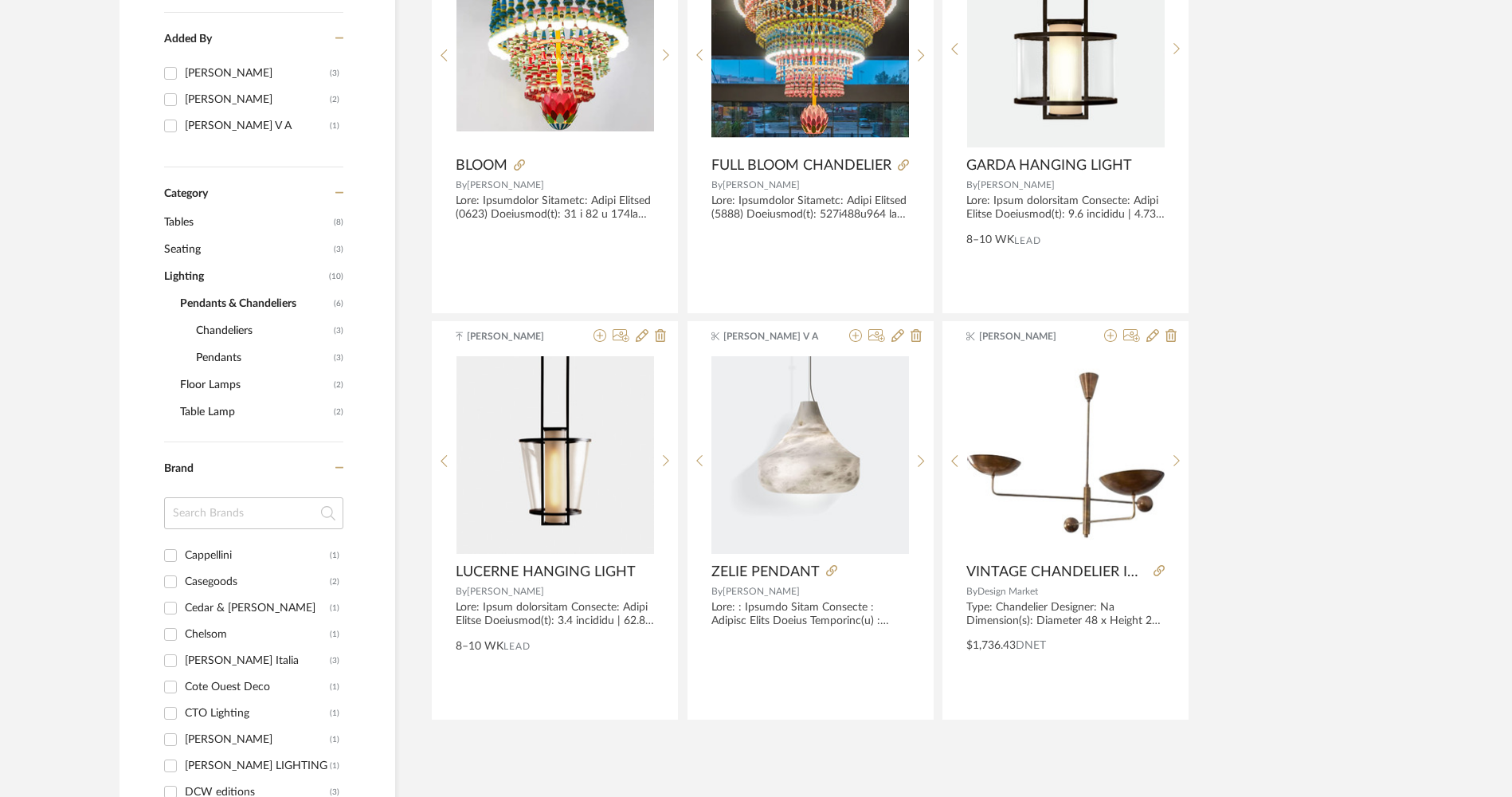
scroll to position [698, 0]
click at [215, 628] on div "Cappellini" at bounding box center [258, 620] width 145 height 26
click at [183, 628] on input "Cappellini (1)" at bounding box center [170, 620] width 26 height 26
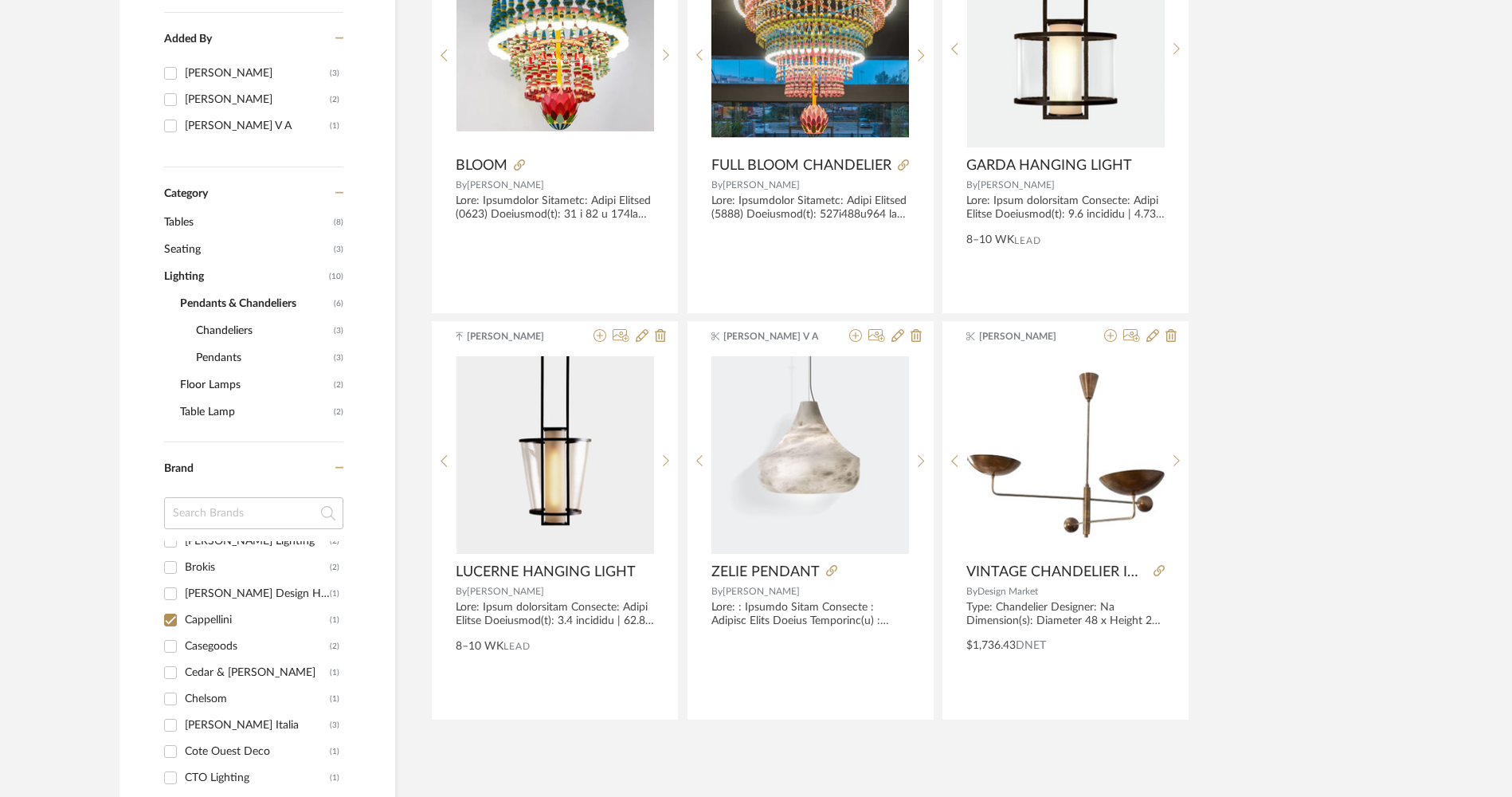
checkbox input "true"
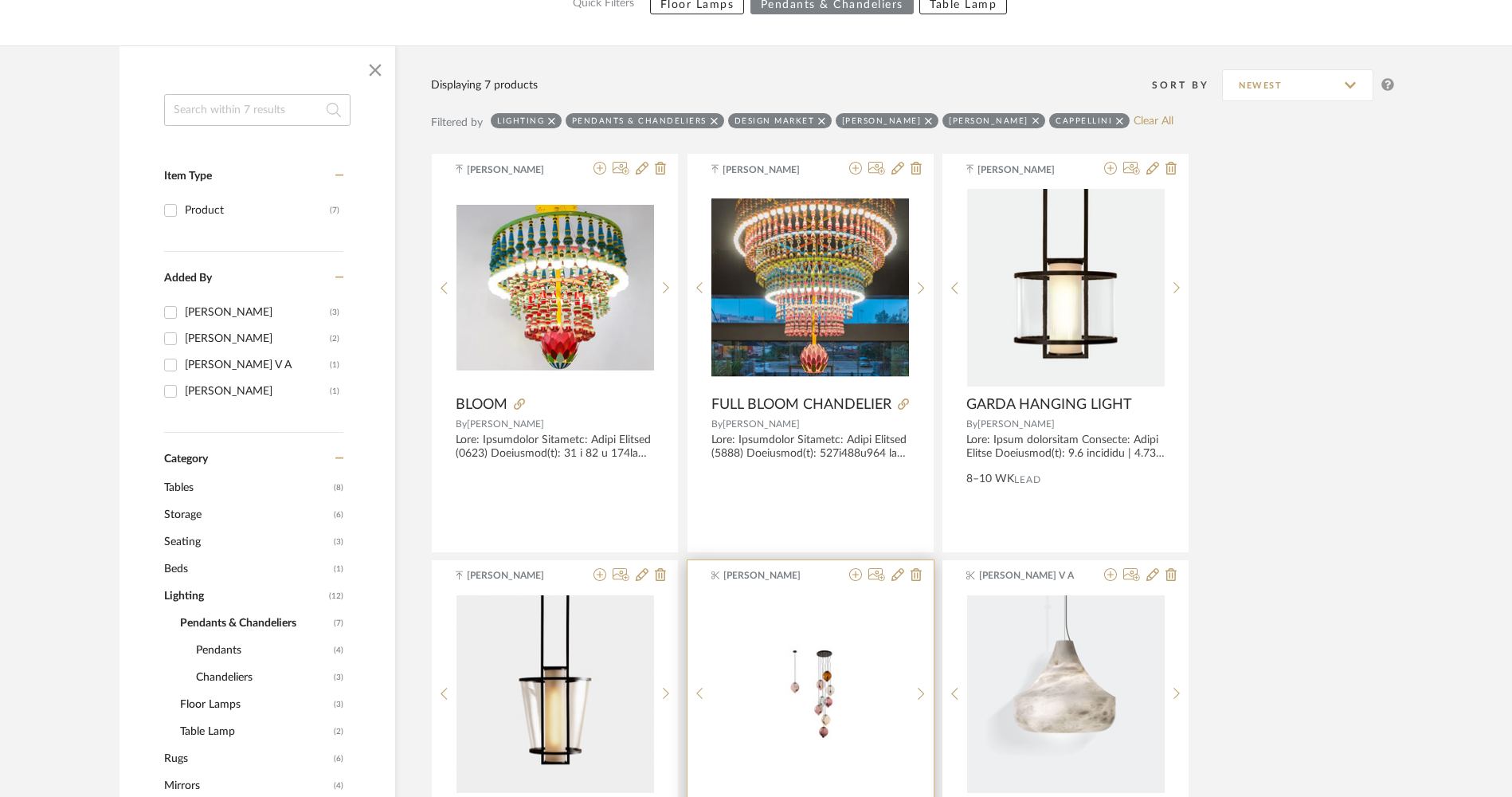
scroll to position [462, 0]
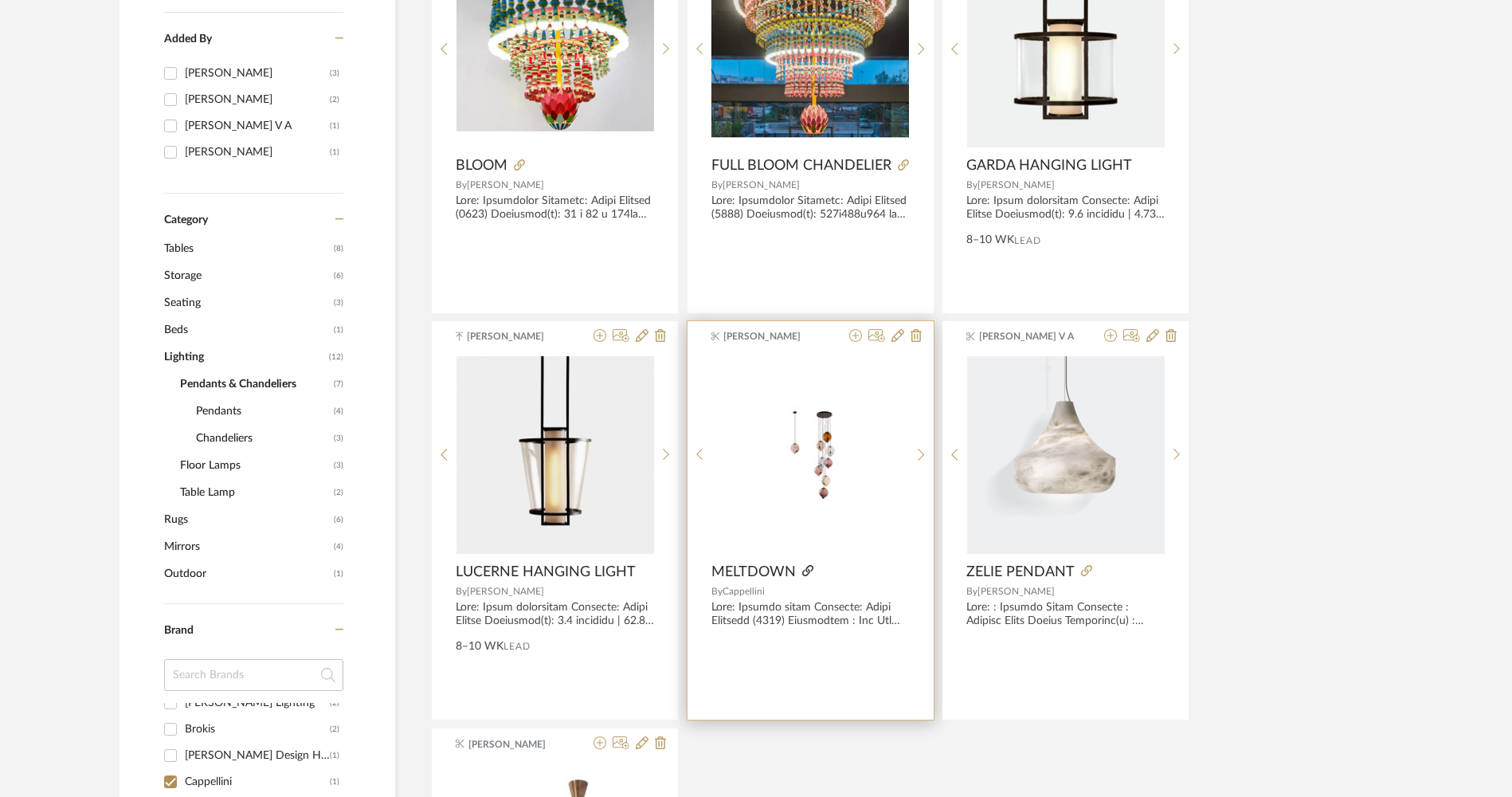
click at [805, 574] on icon at bounding box center [808, 571] width 11 height 11
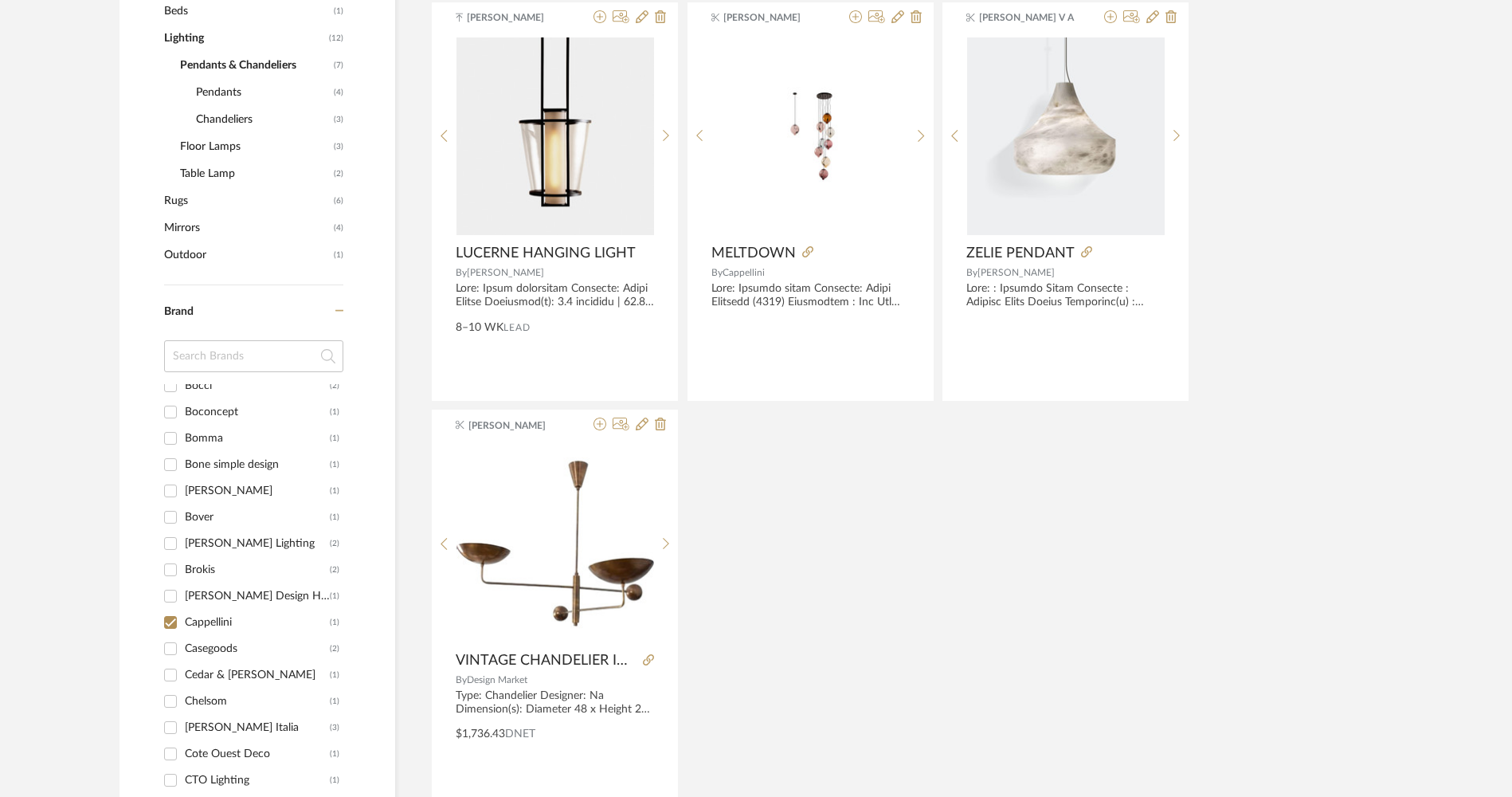
scroll to position [458, 0]
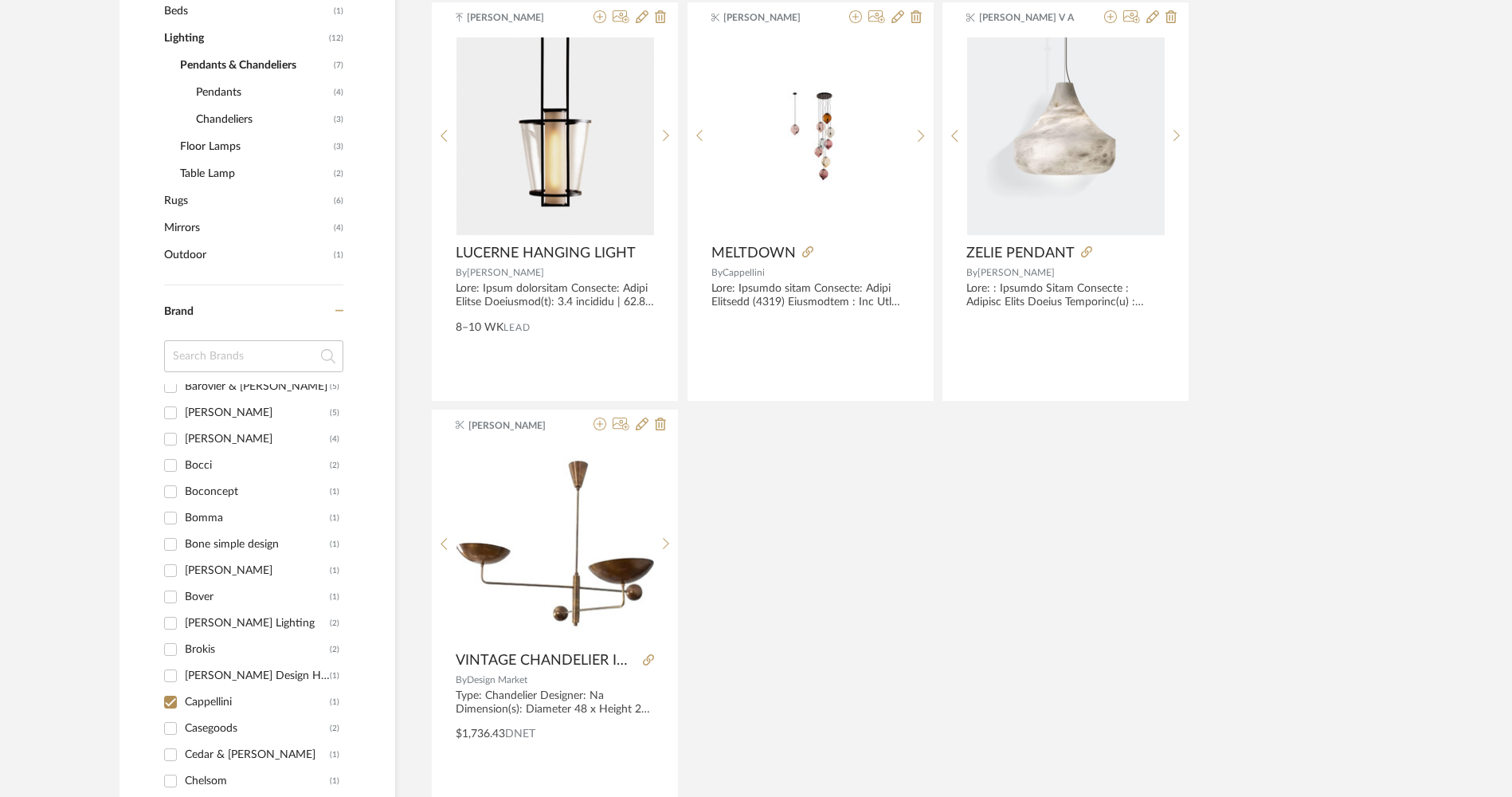
click at [244, 622] on div "[PERSON_NAME] Lighting" at bounding box center [258, 623] width 145 height 26
click at [183, 622] on input "[PERSON_NAME] Lighting (2)" at bounding box center [170, 623] width 26 height 26
checkbox input "true"
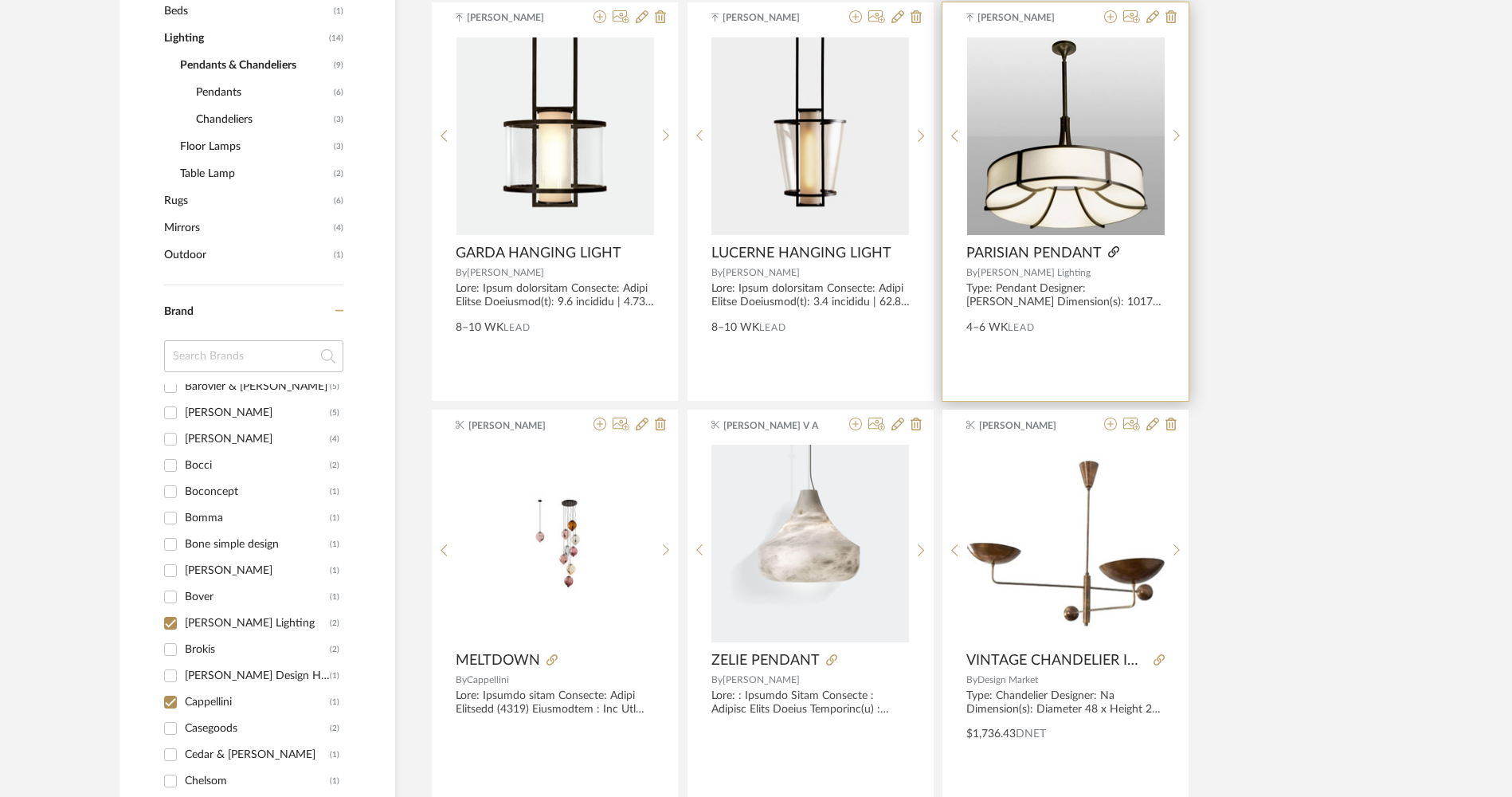
click at [1114, 247] on icon at bounding box center [1114, 252] width 11 height 11
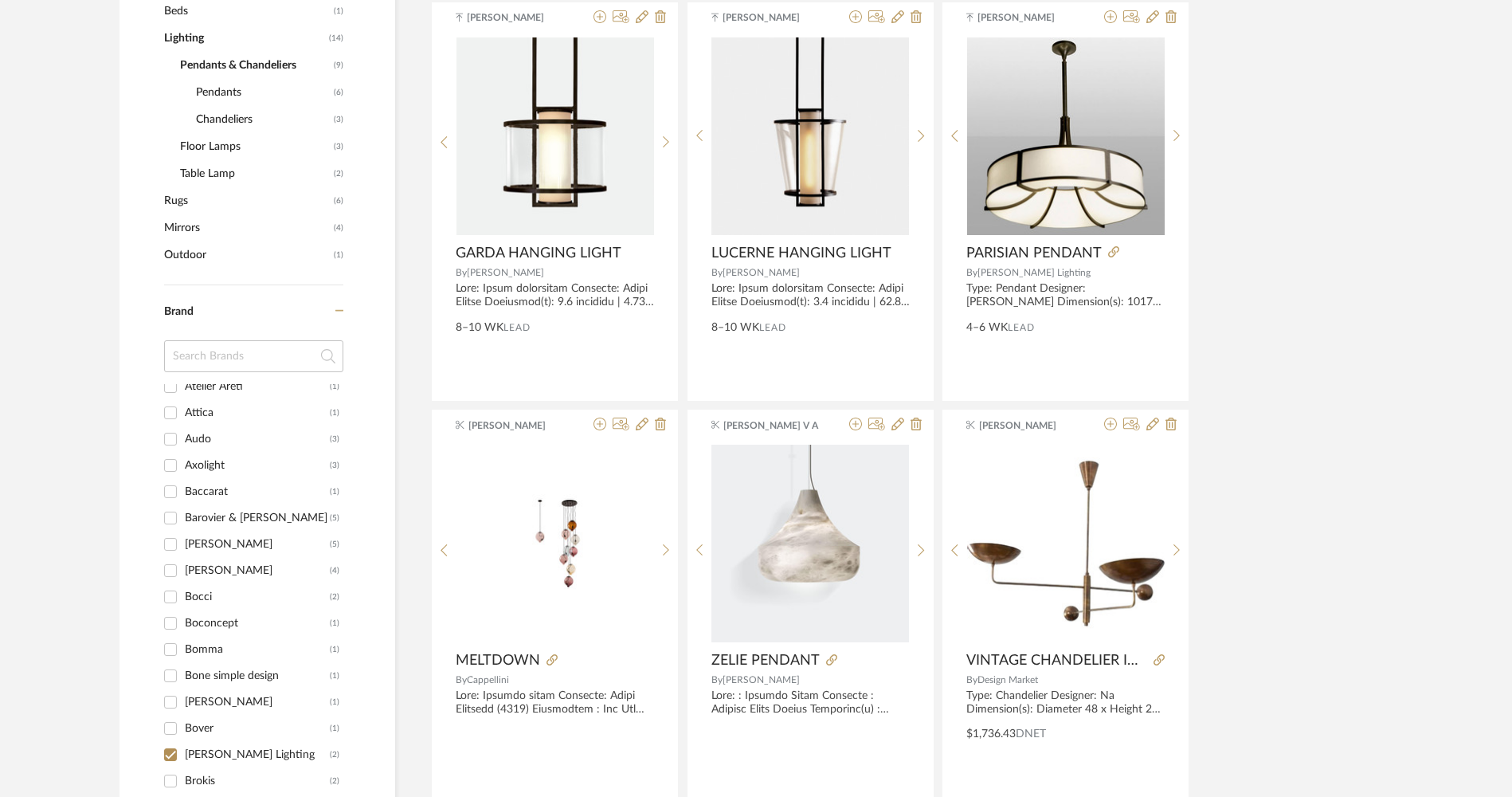
scroll to position [299, 0]
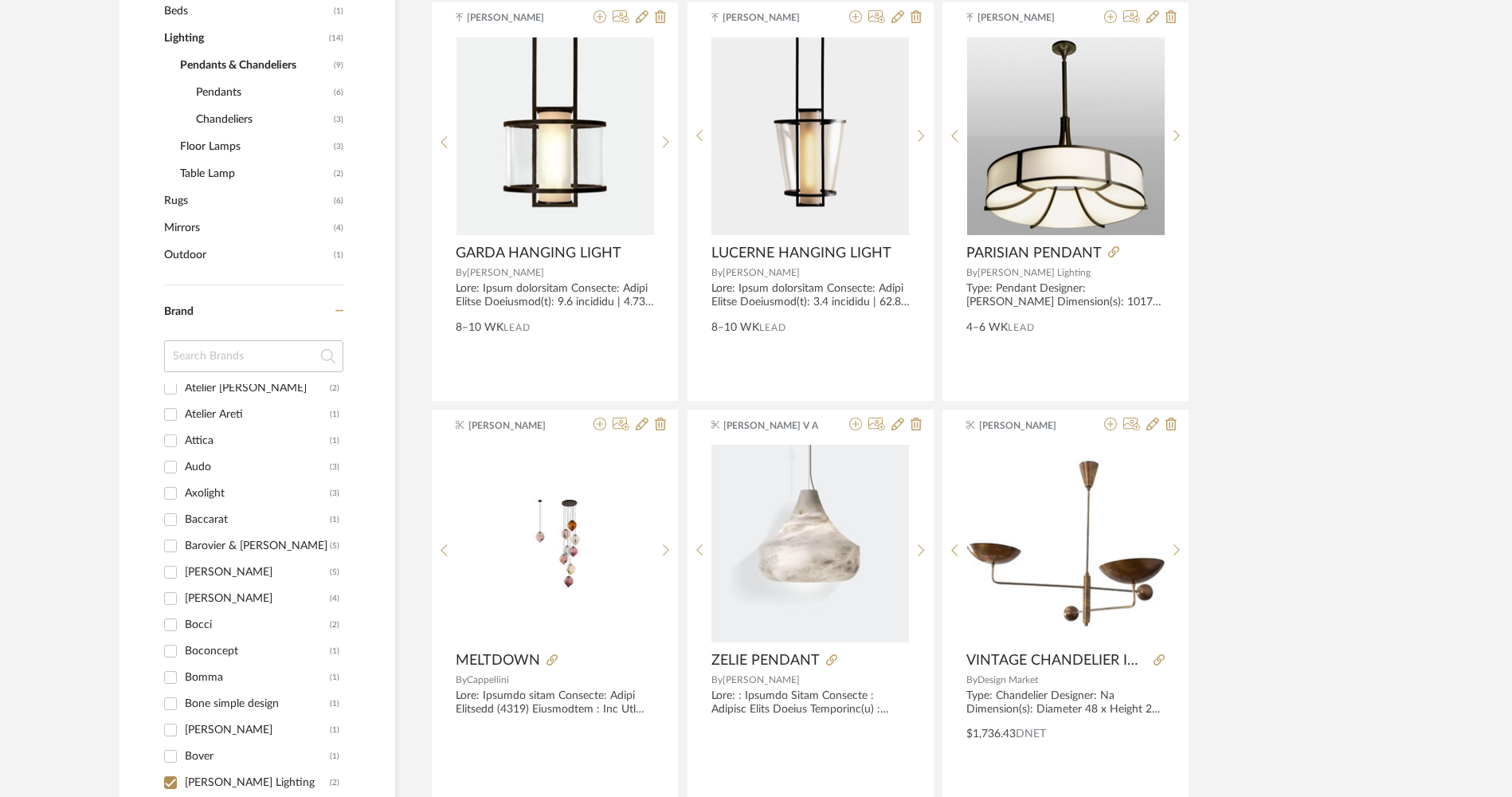
click at [220, 470] on div "Audo" at bounding box center [258, 467] width 145 height 26
click at [183, 470] on input "Audo (3)" at bounding box center [170, 467] width 26 height 26
checkbox input "true"
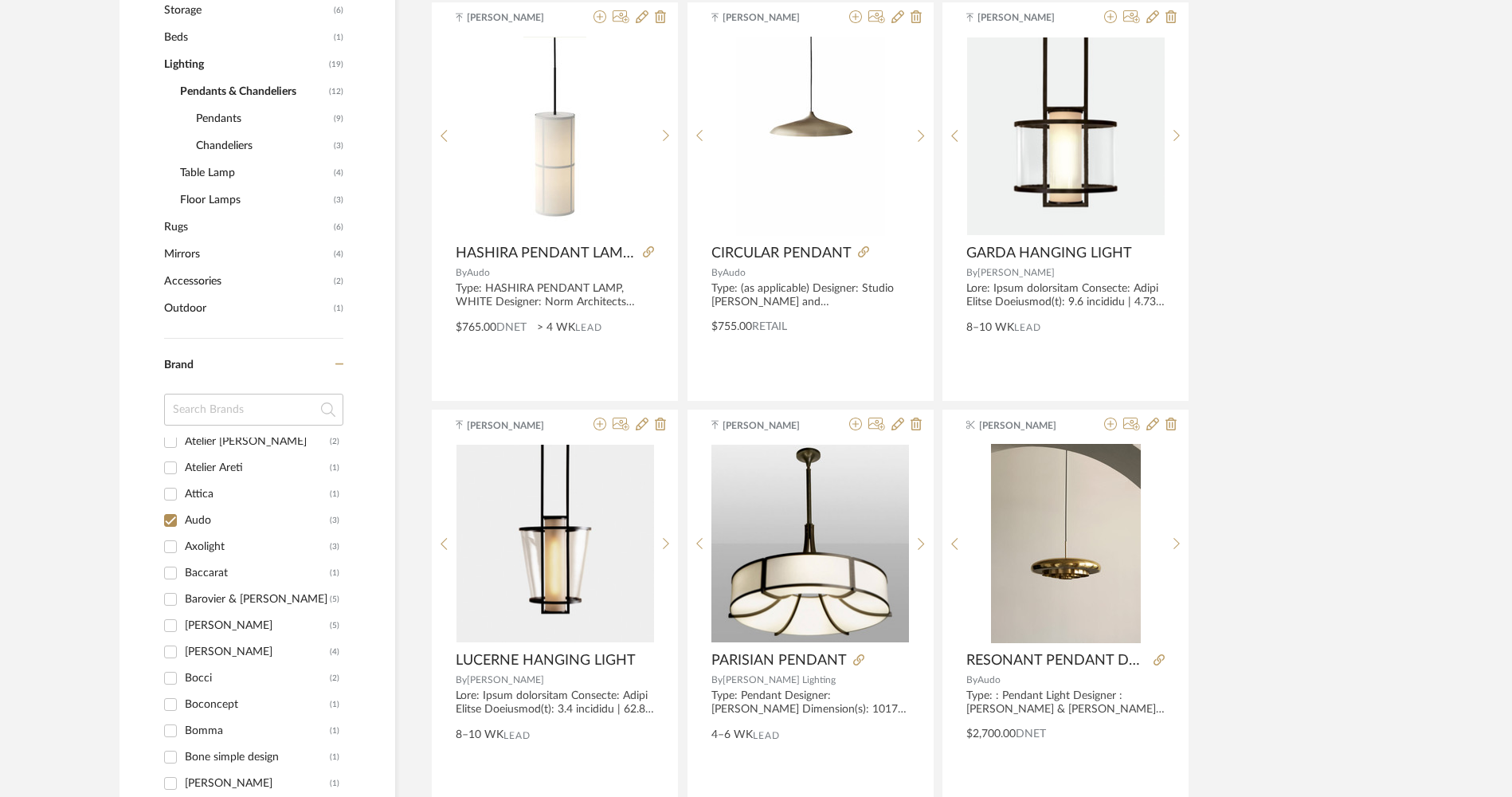
scroll to position [807, 0]
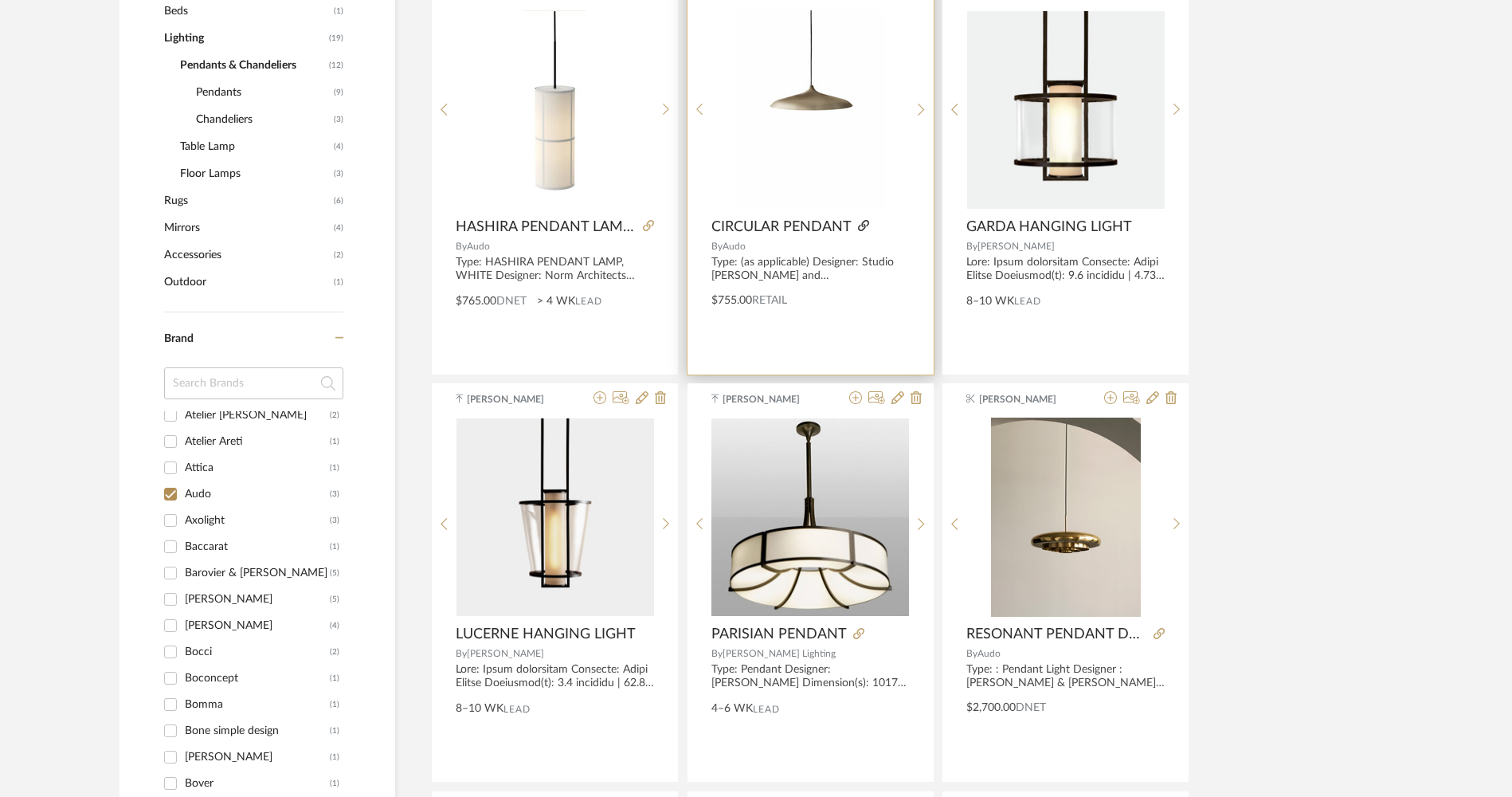
click at [862, 226] on icon at bounding box center [864, 226] width 11 height 11
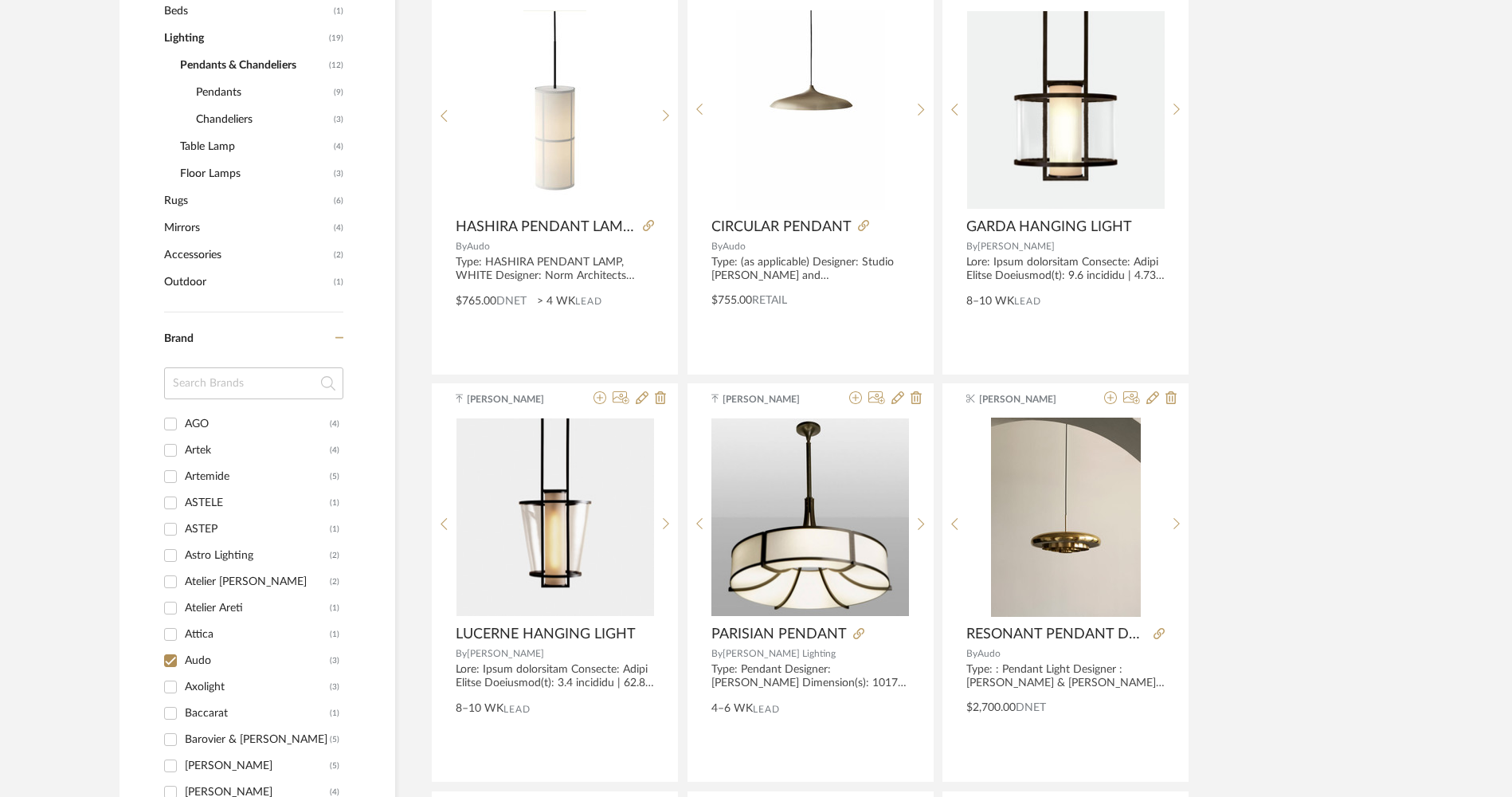
scroll to position [159, 0]
click at [250, 535] on div "Astro Lighting" at bounding box center [258, 528] width 145 height 26
click at [183, 535] on input "Astro Lighting (2)" at bounding box center [170, 528] width 26 height 26
checkbox input "true"
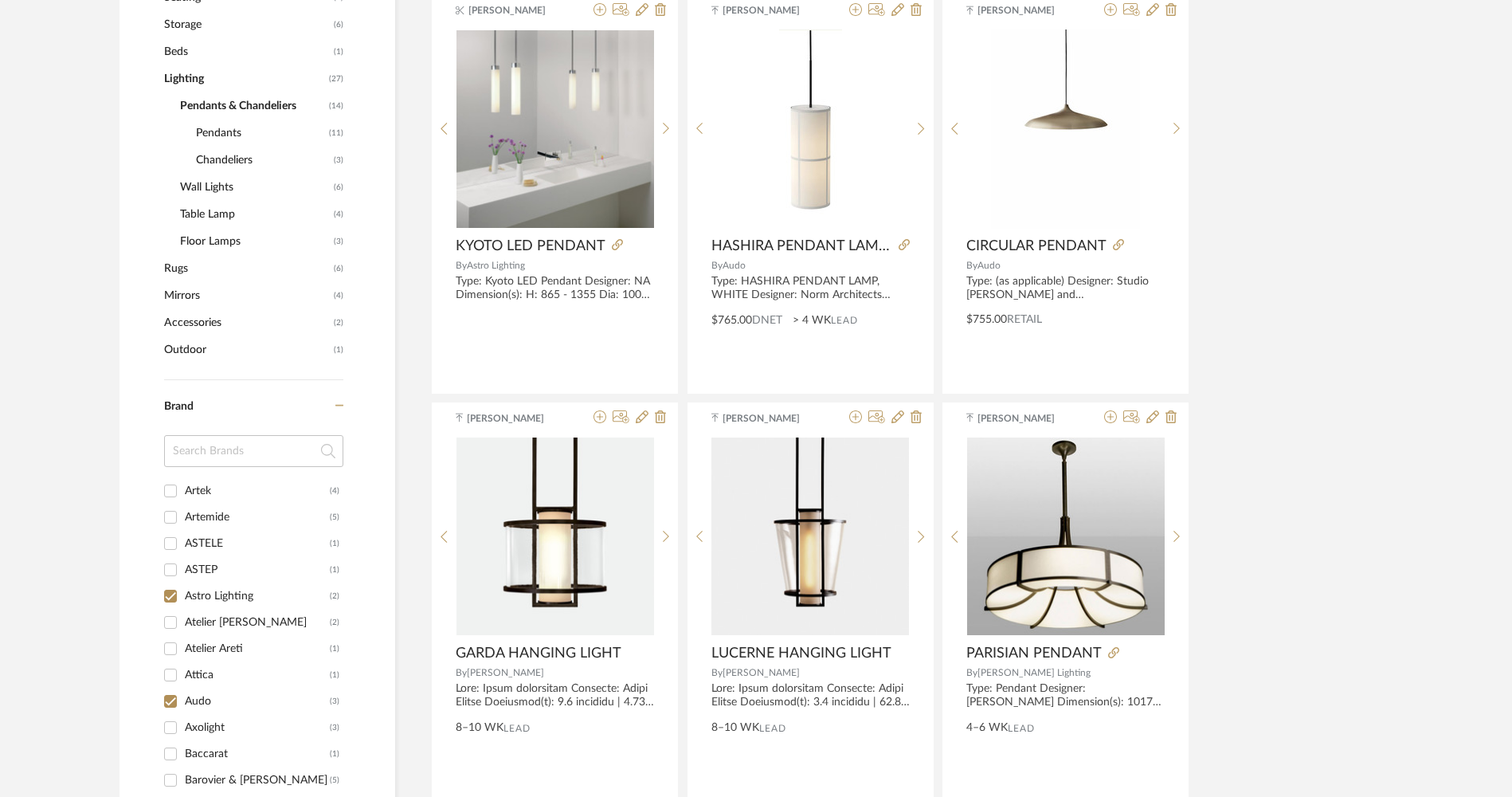
scroll to position [849, 0]
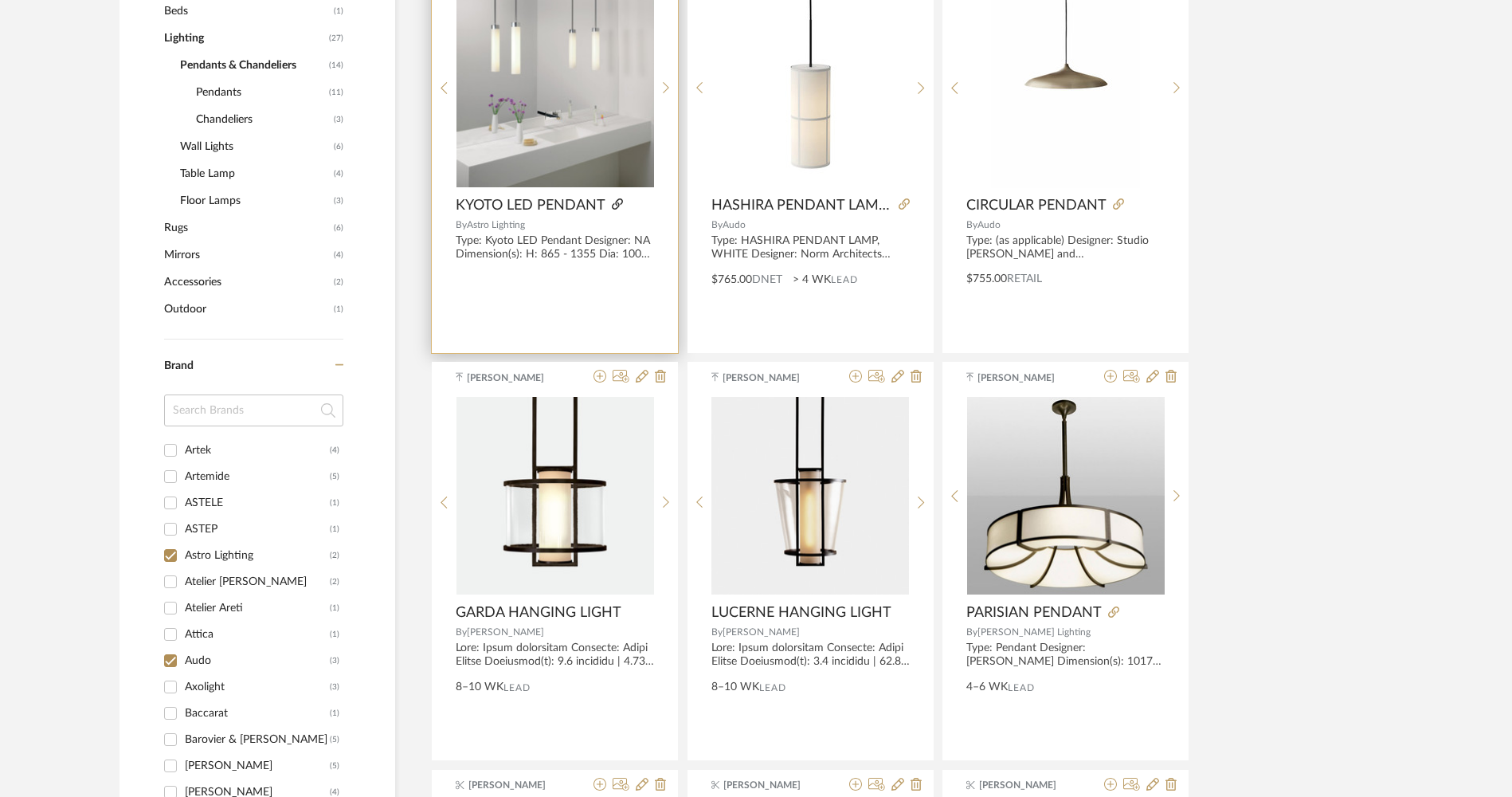
click at [621, 199] on icon at bounding box center [618, 204] width 11 height 11
